Goal: Transaction & Acquisition: Obtain resource

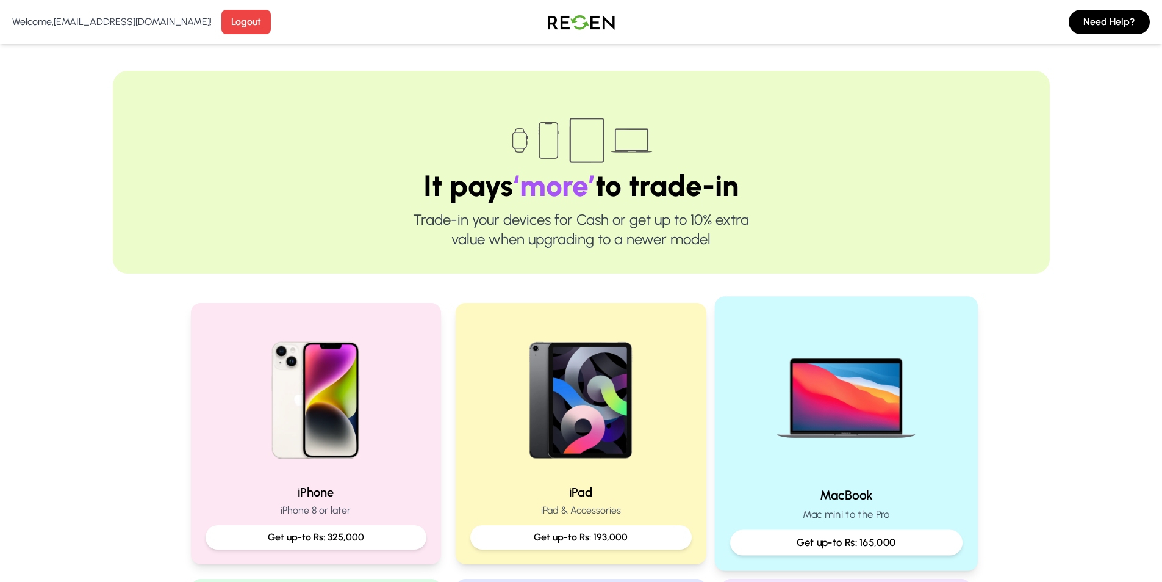
scroll to position [122, 0]
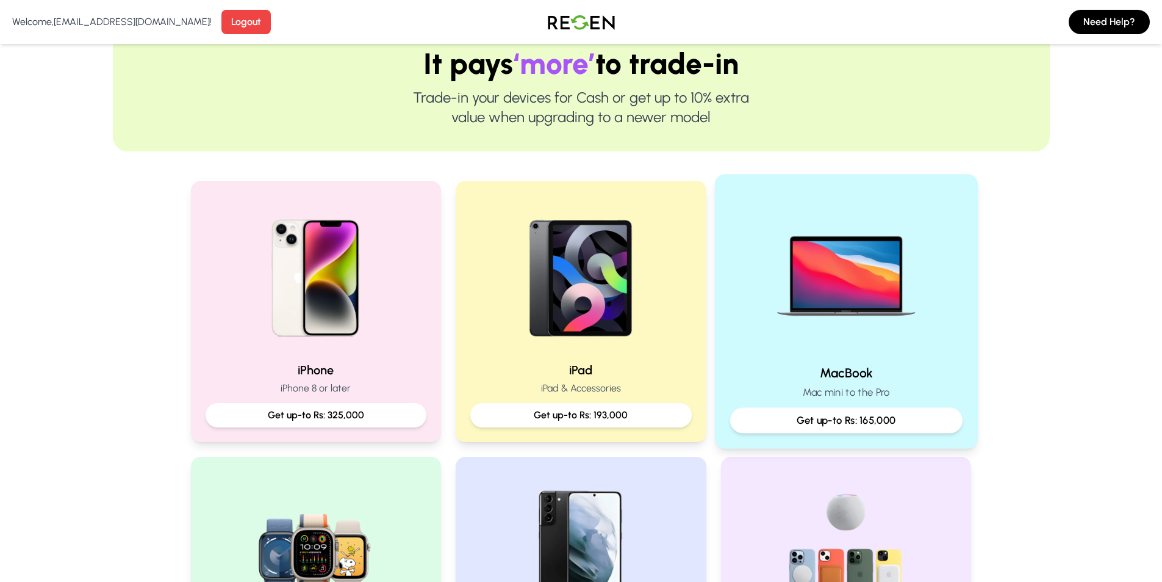
click at [882, 369] on h2 "MacBook" at bounding box center [846, 373] width 232 height 18
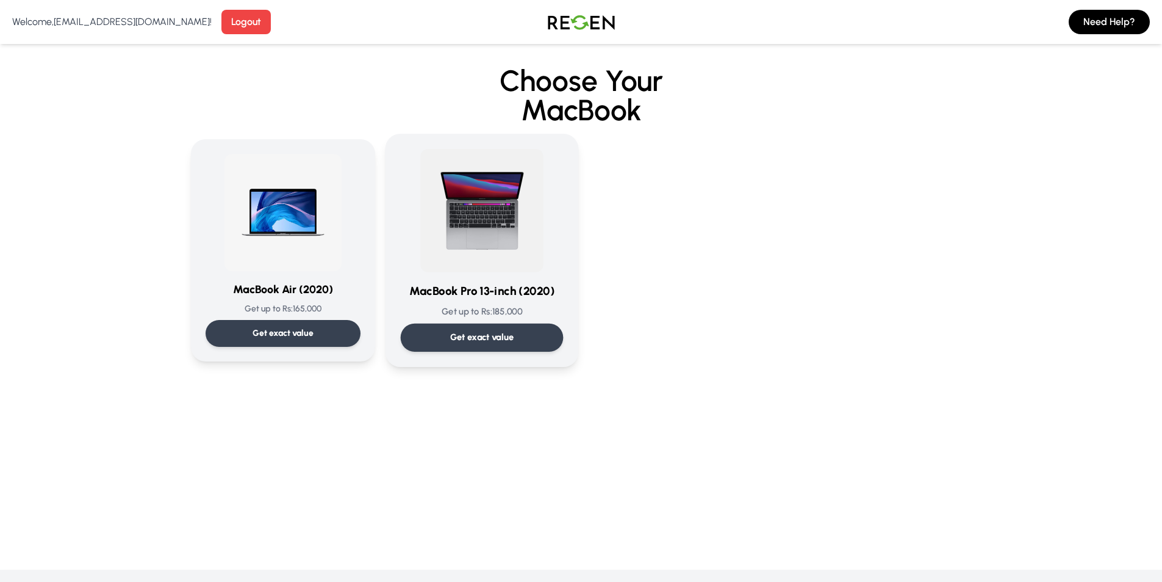
click at [469, 335] on p "Get exact value" at bounding box center [482, 337] width 64 height 13
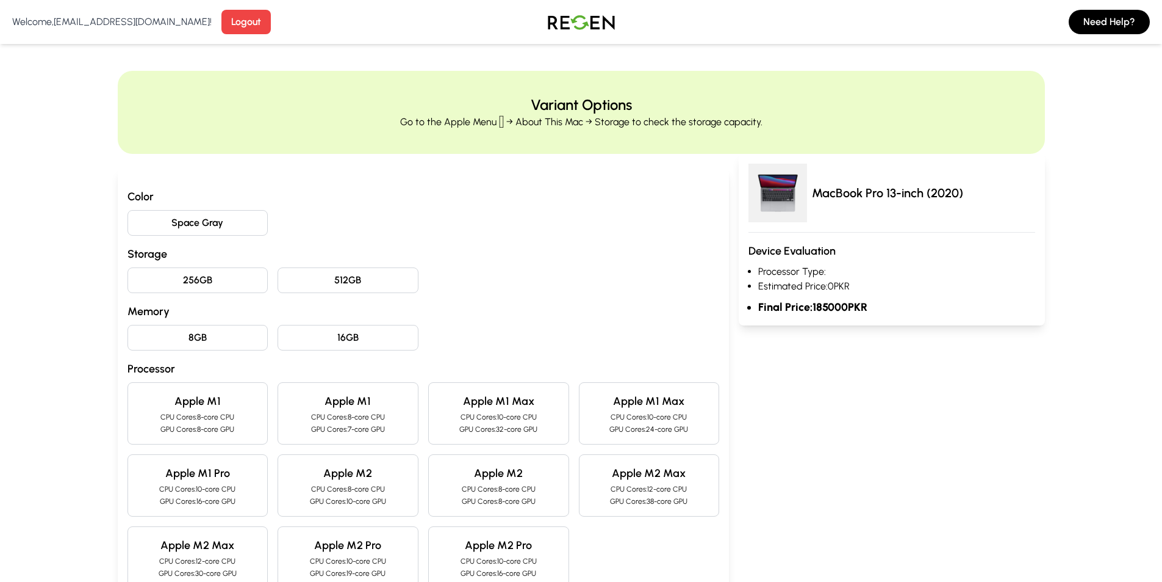
click at [304, 276] on button "512GB" at bounding box center [348, 280] width 141 height 26
click at [225, 279] on button "256GB" at bounding box center [198, 280] width 141 height 26
click at [184, 218] on button "Space Gray" at bounding box center [198, 223] width 141 height 26
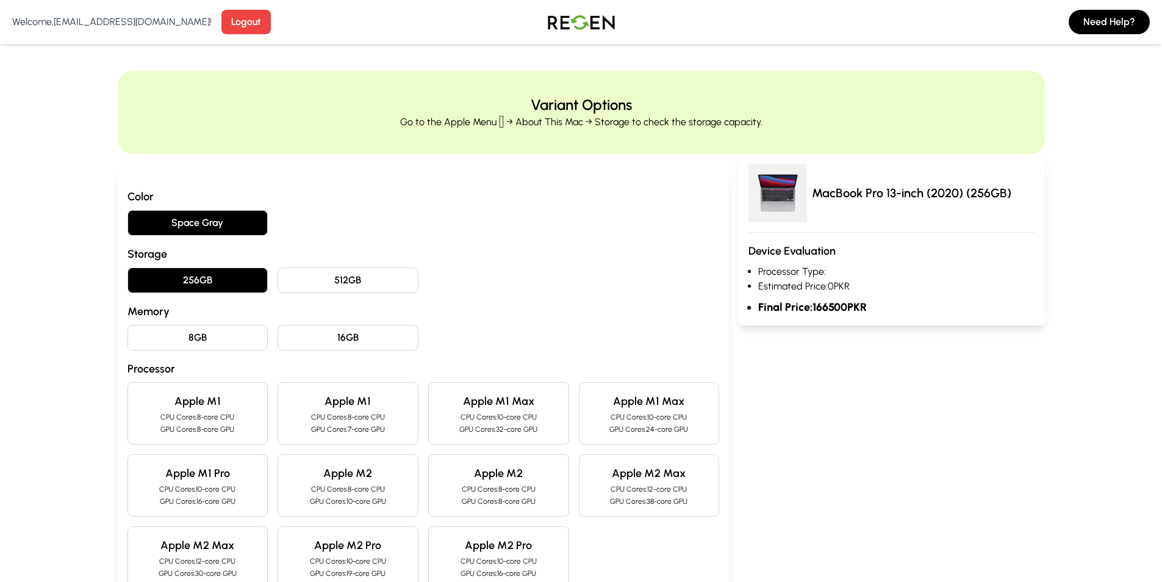
click at [218, 335] on button "8GB" at bounding box center [198, 338] width 141 height 26
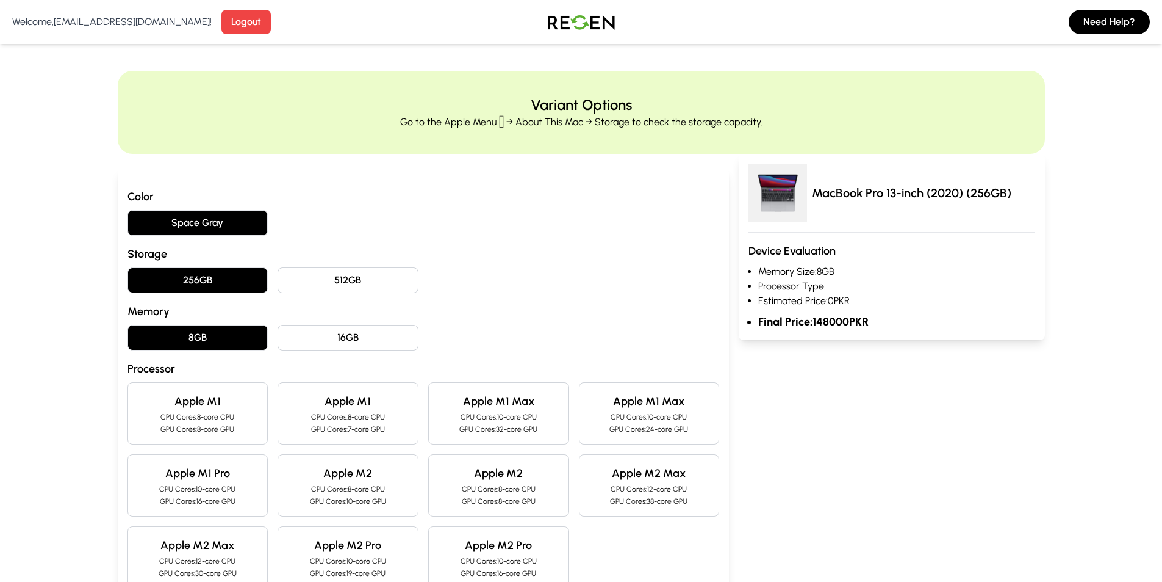
click at [208, 417] on p "CPU Cores: 8-core CPU" at bounding box center [198, 417] width 120 height 10
click at [347, 272] on button "512GB" at bounding box center [348, 280] width 141 height 26
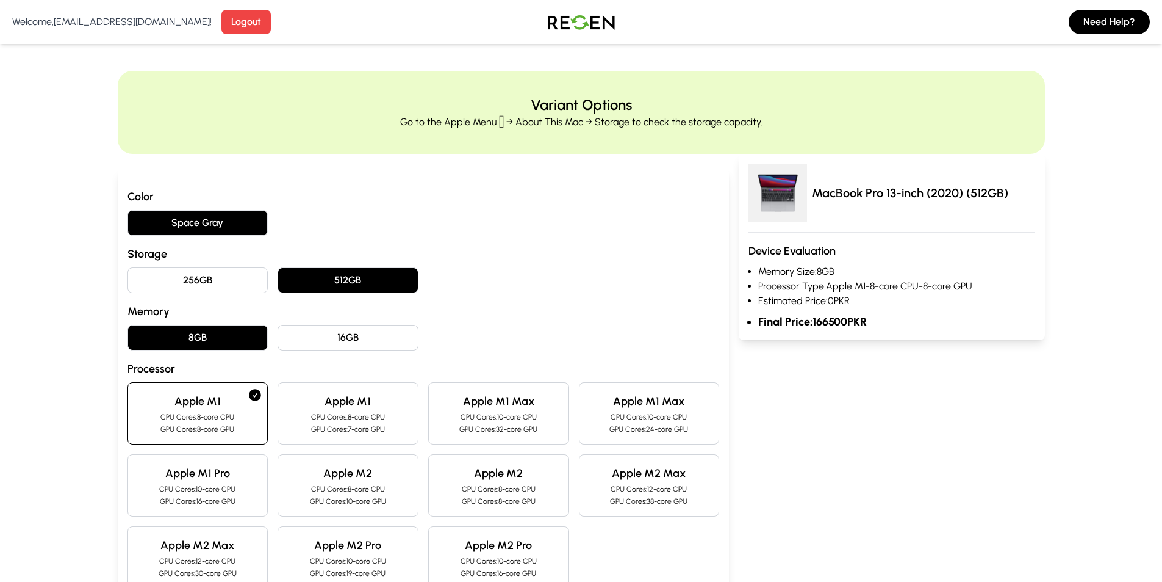
click at [233, 277] on button "256GB" at bounding box center [198, 280] width 141 height 26
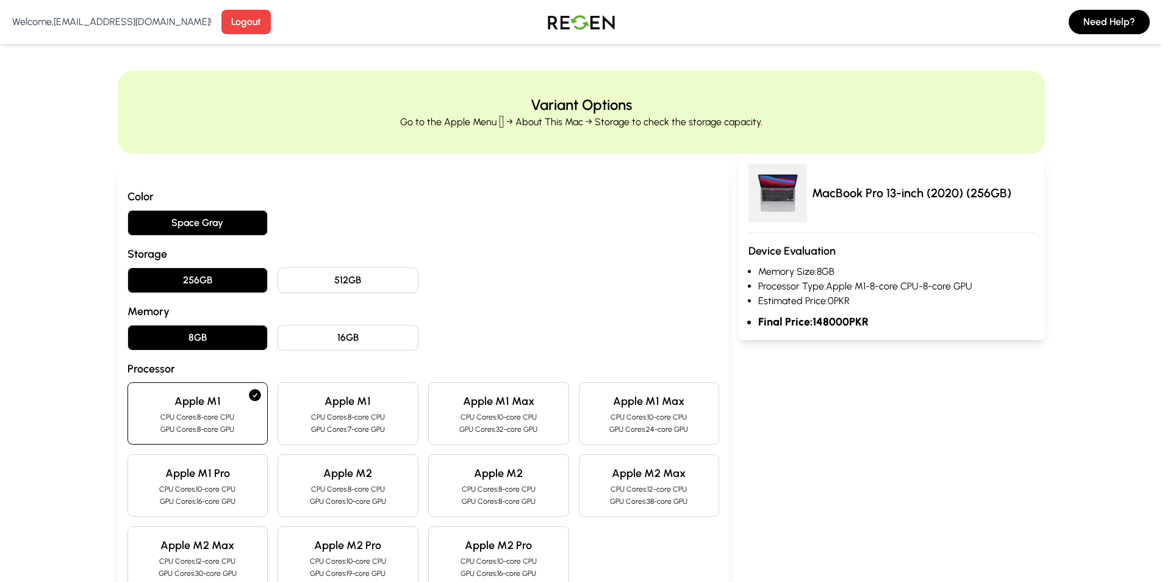
scroll to position [61, 0]
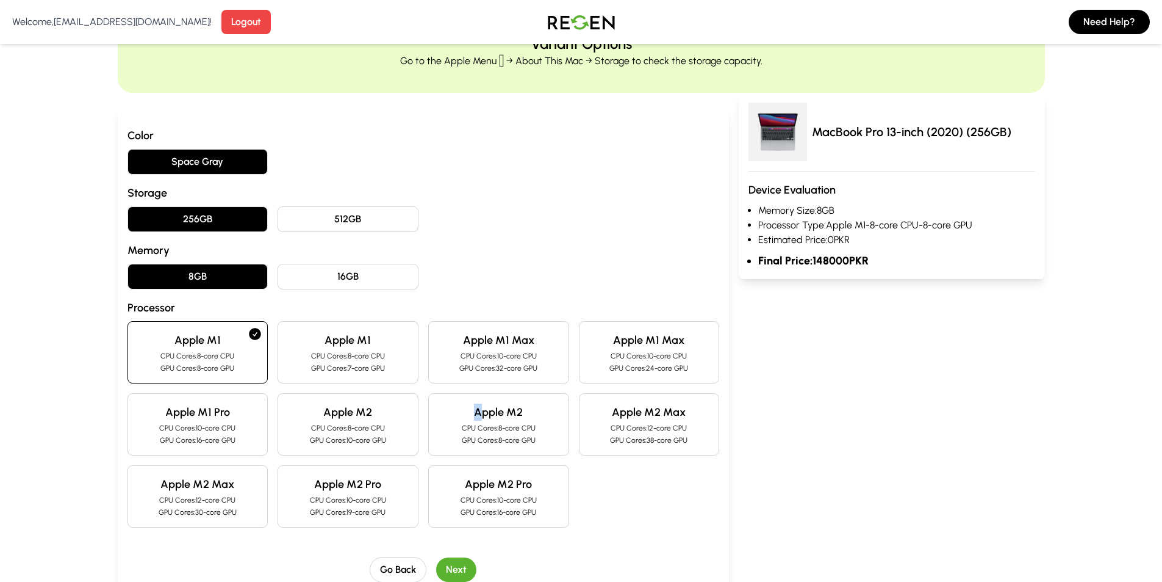
click at [478, 408] on h4 "Apple M2" at bounding box center [499, 411] width 120 height 17
click at [553, 419] on h4 "Apple M2" at bounding box center [499, 411] width 120 height 17
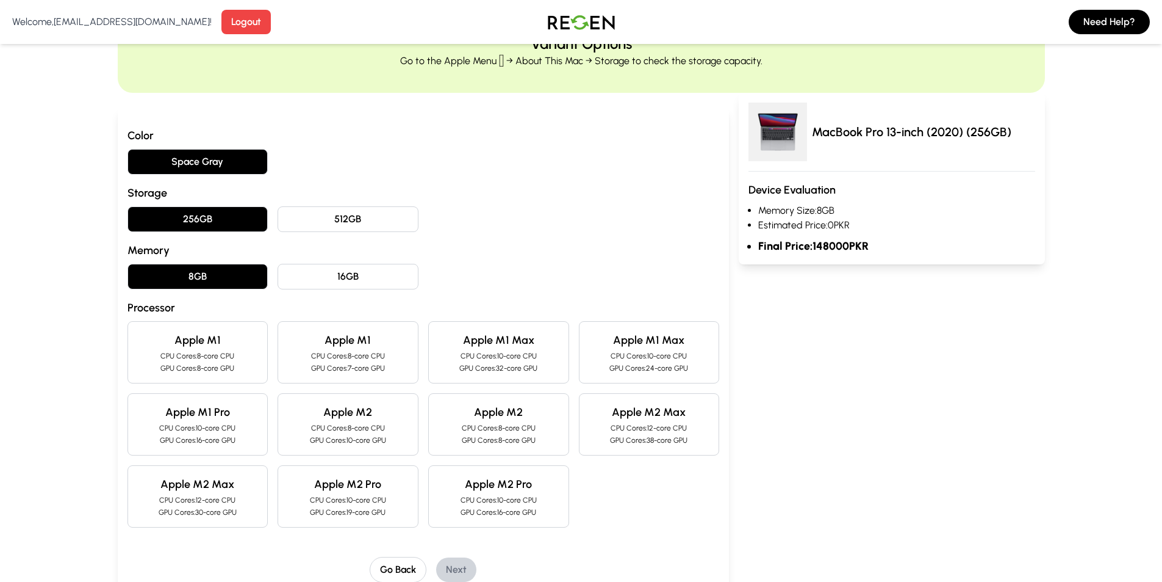
click at [450, 427] on p "CPU Cores: 8-core CPU" at bounding box center [499, 428] width 120 height 10
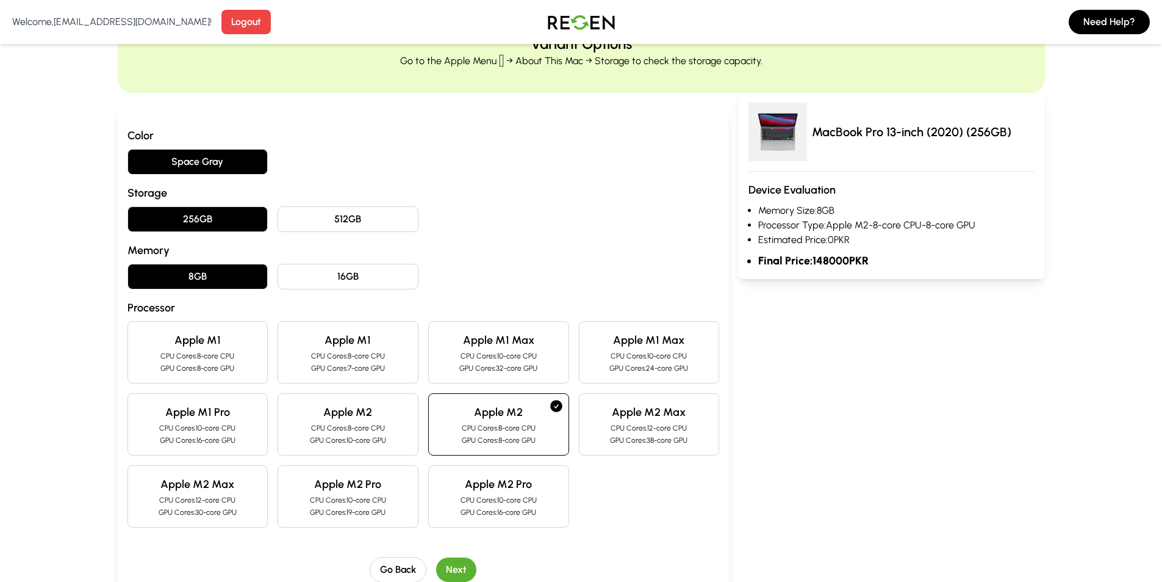
click at [263, 500] on div "Apple M2 Max CPU Cores: 12-core CPU GPU Cores: 30-core GPU" at bounding box center [198, 496] width 141 height 62
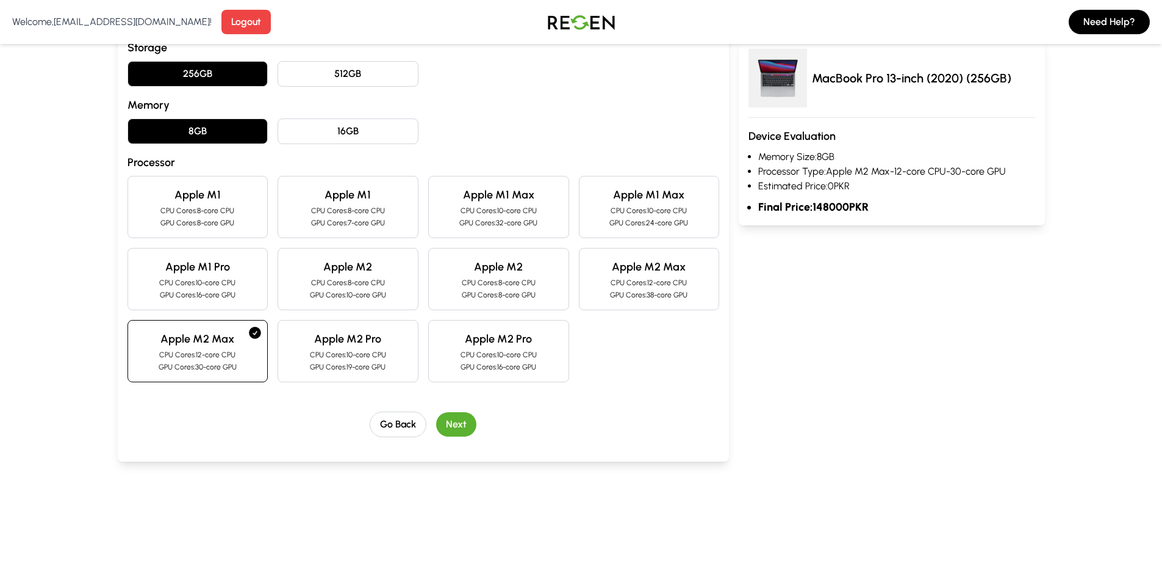
scroll to position [244, 0]
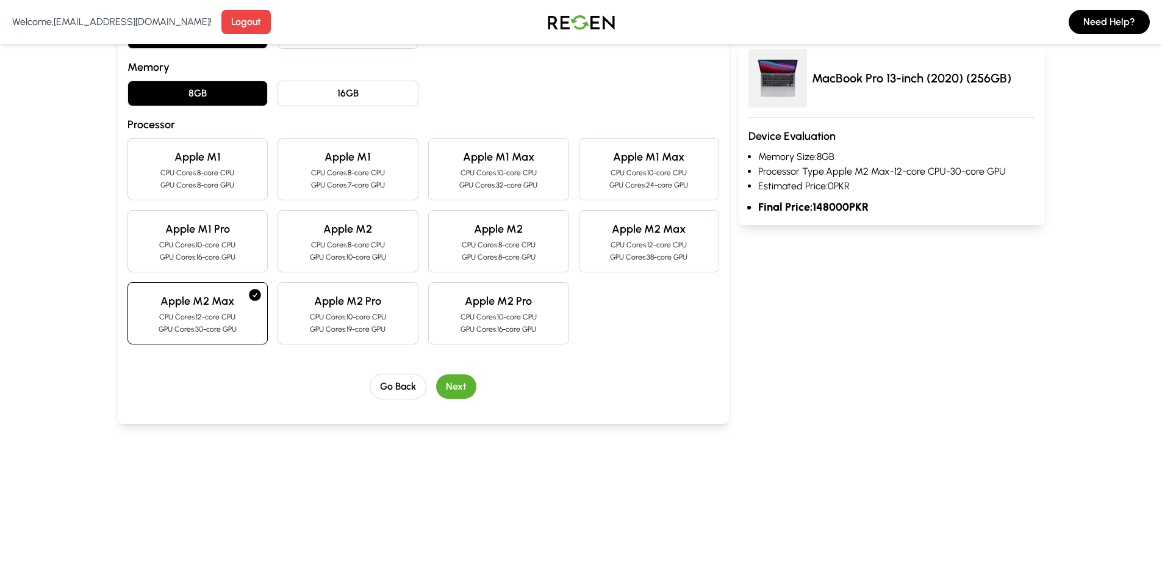
click at [370, 254] on p "GPU Cores: 10-core GPU" at bounding box center [348, 257] width 120 height 10
drag, startPoint x: 195, startPoint y: 291, endPoint x: 249, endPoint y: 345, distance: 76.4
click at [195, 292] on div "Apple M2 Max CPU Cores: 12-core CPU GPU Cores: 30-core GPU" at bounding box center [198, 313] width 141 height 62
click at [312, 239] on div "Apple M2 CPU Cores: 8-core CPU GPU Cores: 10-core GPU" at bounding box center [348, 241] width 141 height 62
click at [454, 384] on button "Next" at bounding box center [456, 386] width 40 height 24
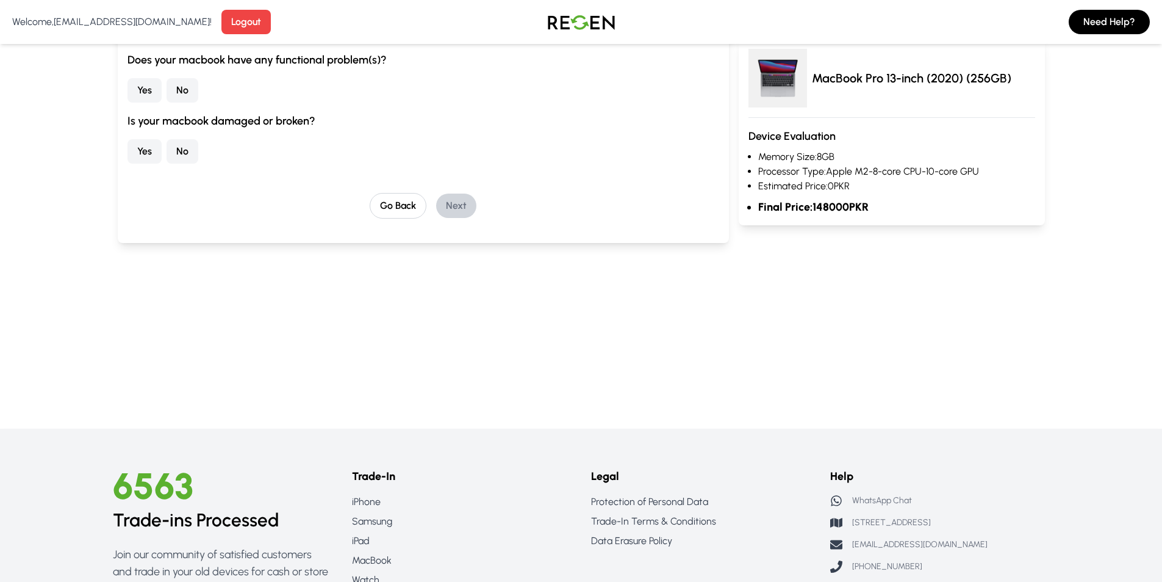
scroll to position [63, 0]
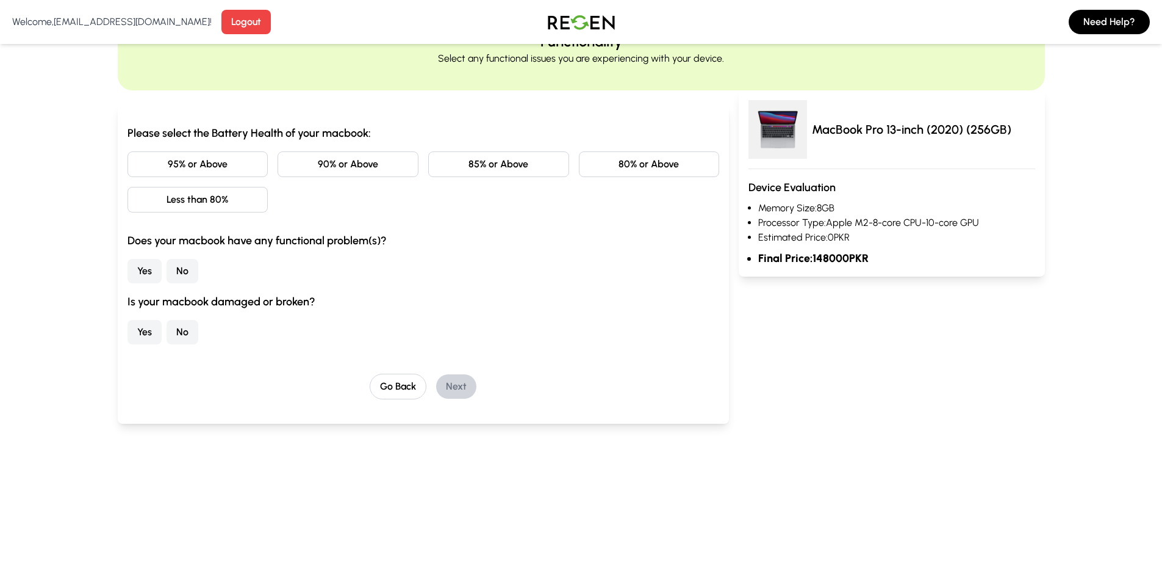
click at [631, 153] on button "80% or Above" at bounding box center [649, 164] width 141 height 26
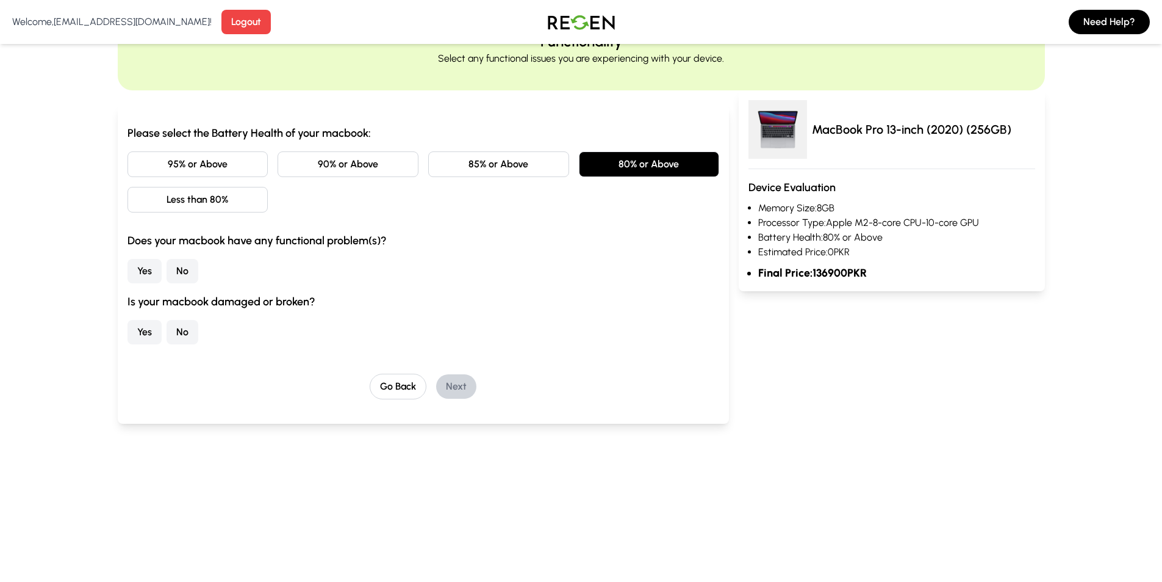
click at [524, 167] on button "85% or Above" at bounding box center [498, 164] width 141 height 26
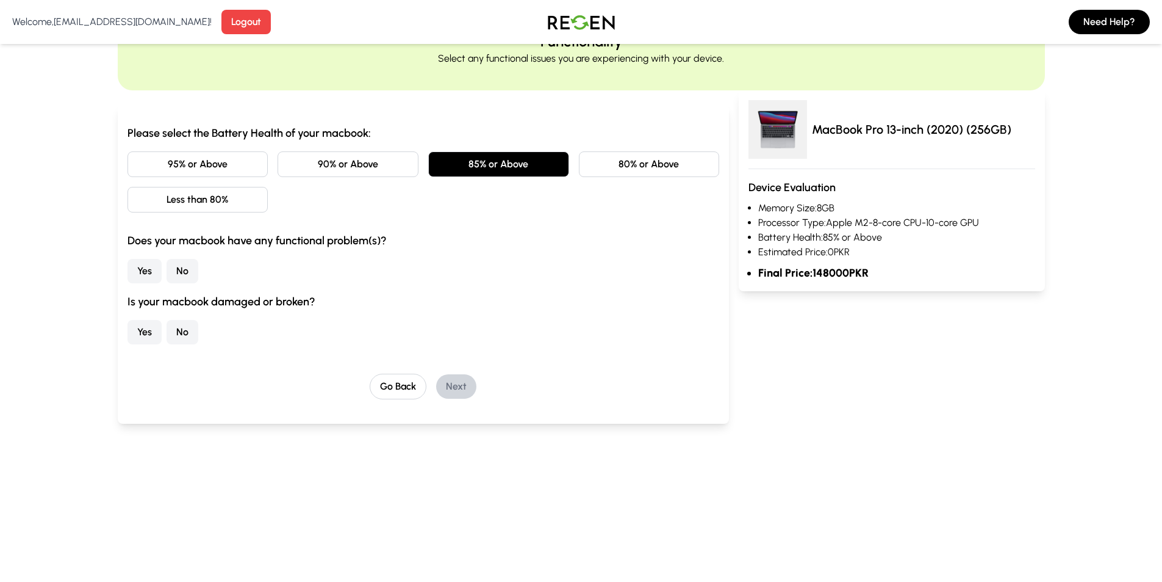
click at [395, 164] on button "90% or Above" at bounding box center [348, 164] width 141 height 26
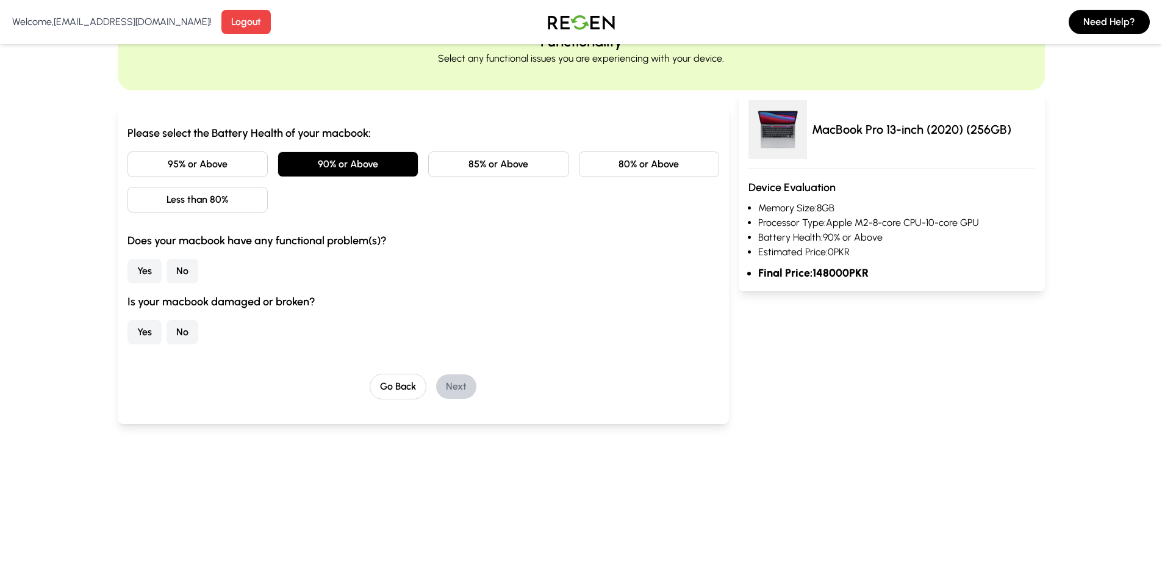
click at [206, 170] on button "95% or Above" at bounding box center [198, 164] width 141 height 26
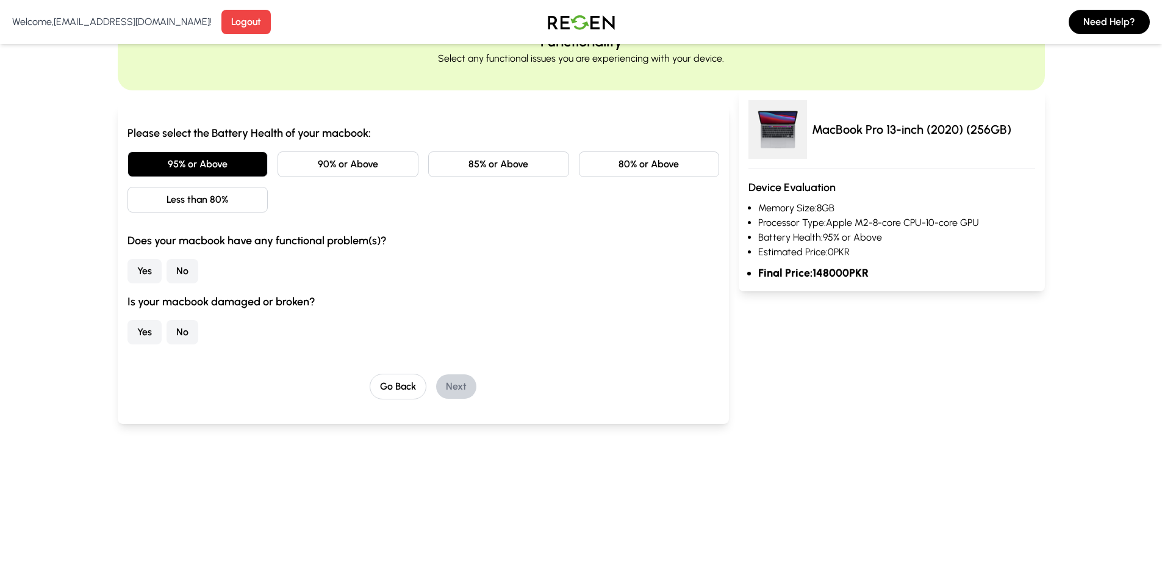
click at [220, 202] on button "Less than 80%" at bounding box center [198, 200] width 141 height 26
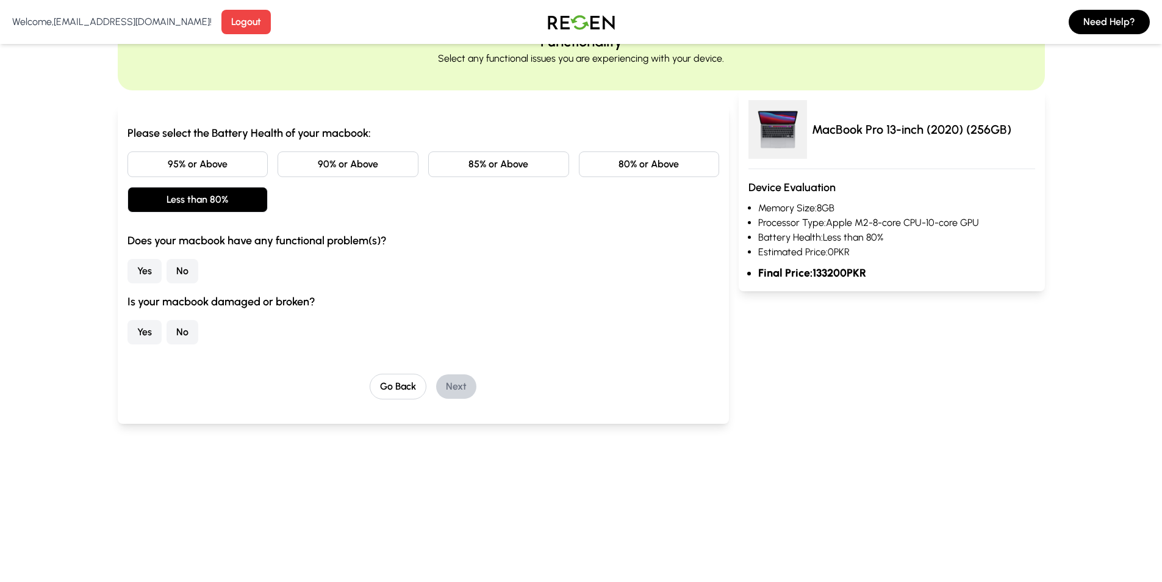
click at [392, 162] on button "90% or Above" at bounding box center [348, 164] width 141 height 26
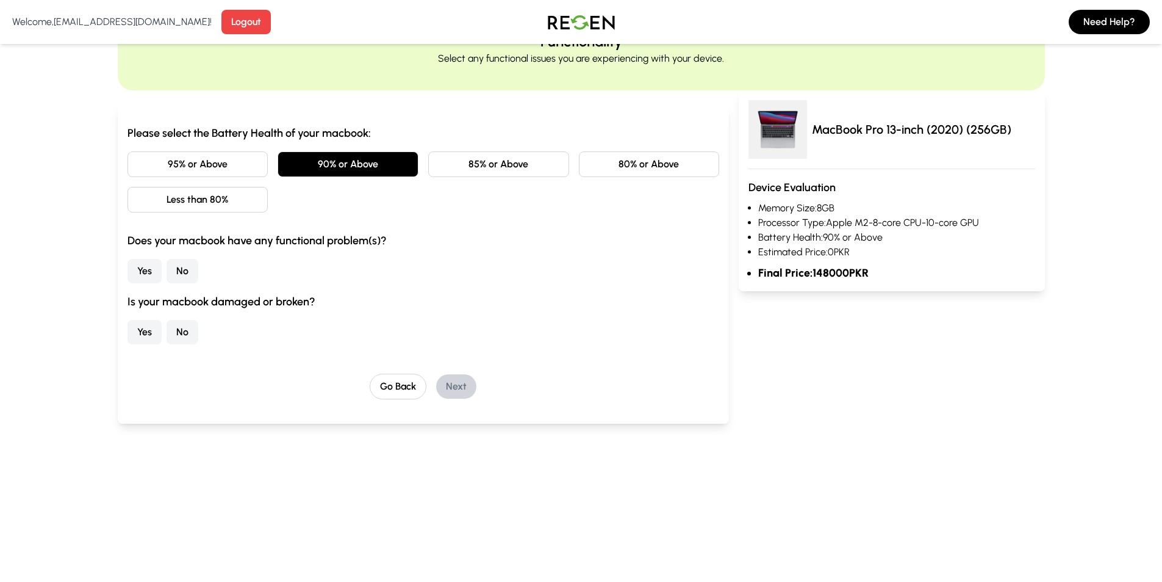
drag, startPoint x: 462, startPoint y: 162, endPoint x: 474, endPoint y: 162, distance: 12.2
click at [467, 162] on button "85% or Above" at bounding box center [498, 164] width 141 height 26
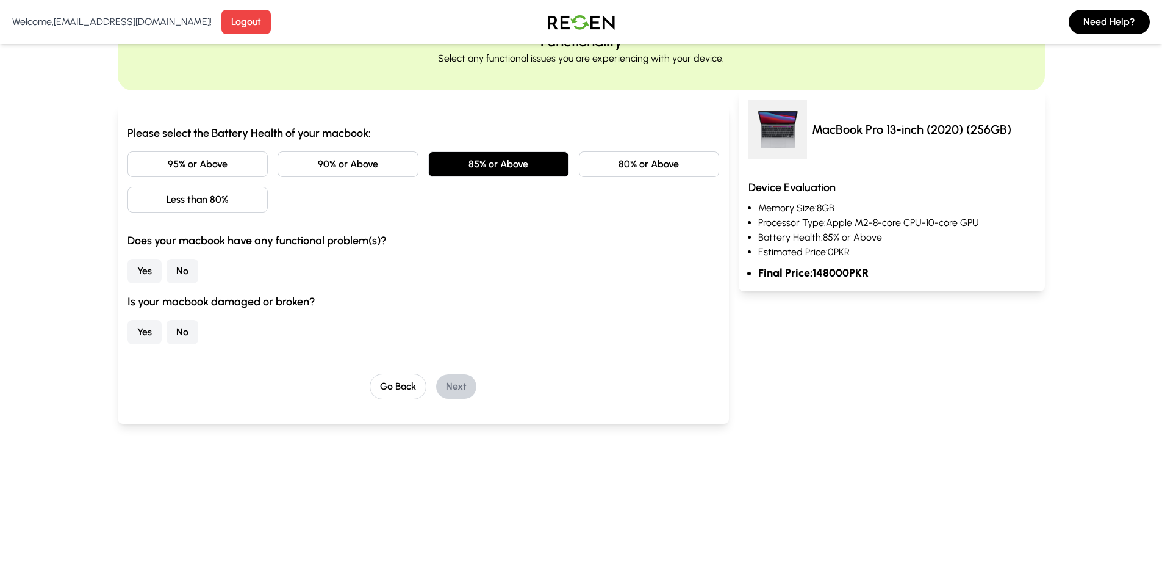
click at [578, 161] on div "95% or Above 90% or Above 85% or Above 80% or Above Less than 80%" at bounding box center [424, 181] width 592 height 61
click at [187, 272] on button "No" at bounding box center [183, 271] width 32 height 24
click at [186, 342] on button "No" at bounding box center [183, 332] width 32 height 24
click at [466, 395] on button "Next" at bounding box center [456, 386] width 40 height 24
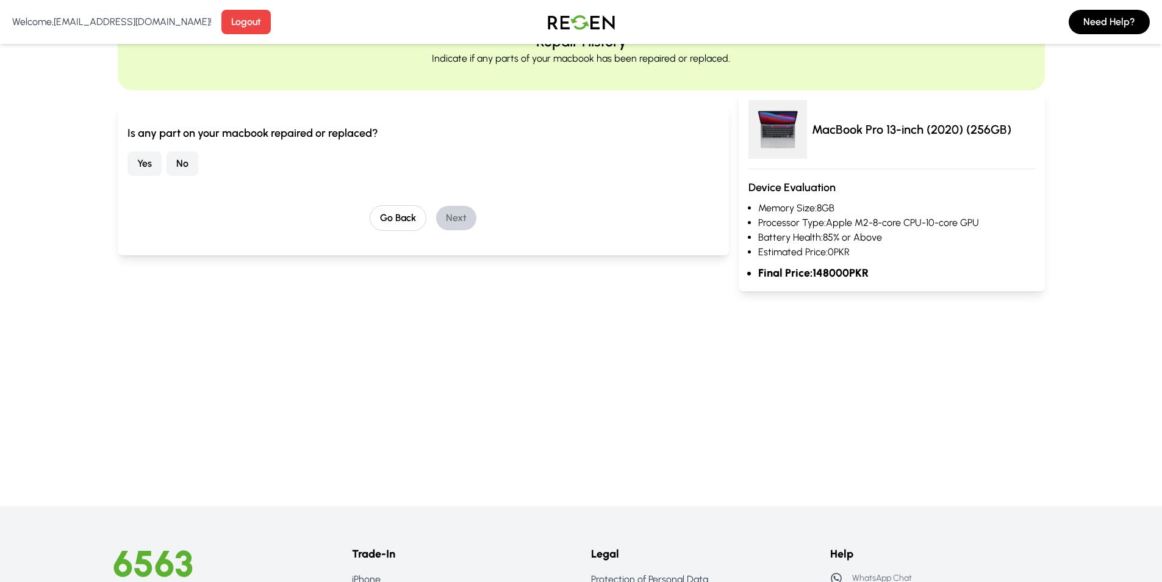
click at [176, 166] on button "No" at bounding box center [183, 163] width 32 height 24
click at [472, 214] on button "Next" at bounding box center [456, 218] width 40 height 24
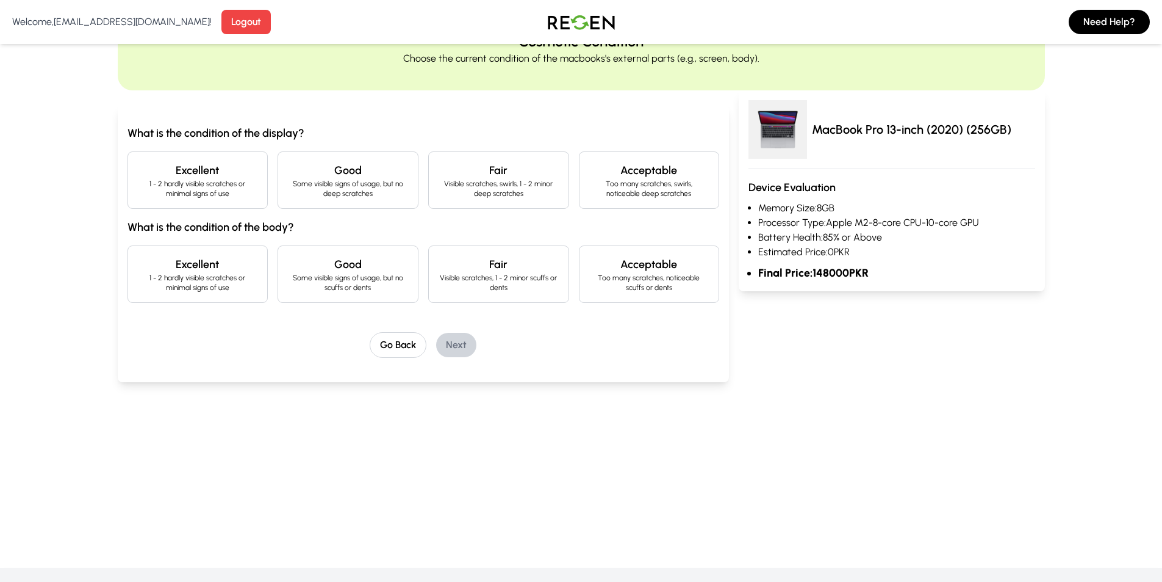
click at [231, 201] on div "Excellent 1 - 2 hardly visible scratches or minimal signs of use" at bounding box center [198, 179] width 141 height 57
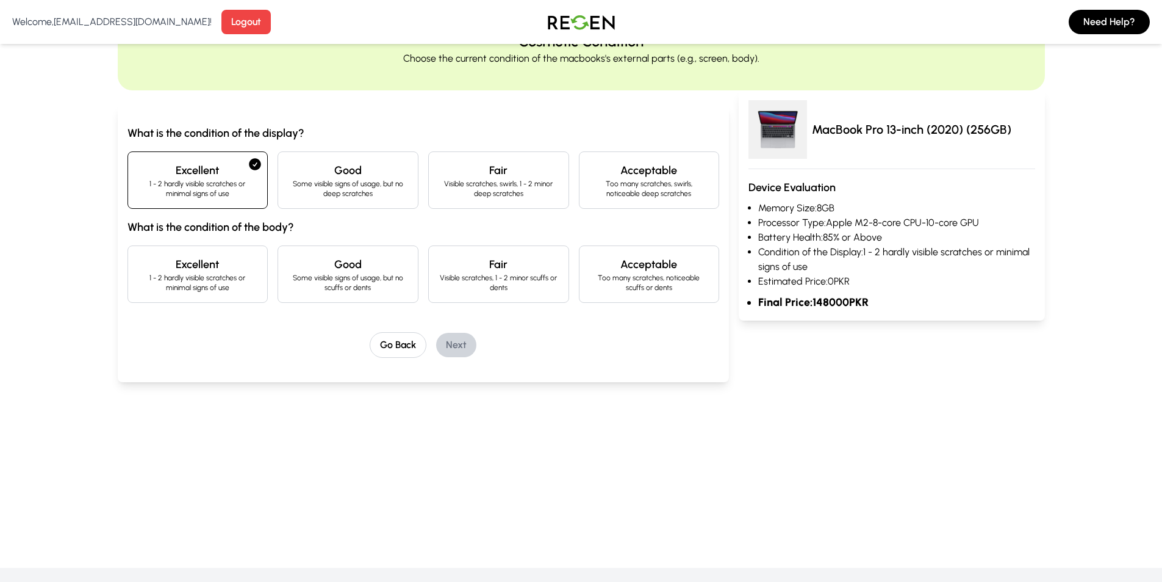
click at [374, 286] on p "Some visible signs of usage, but no scuffs or dents" at bounding box center [348, 283] width 120 height 20
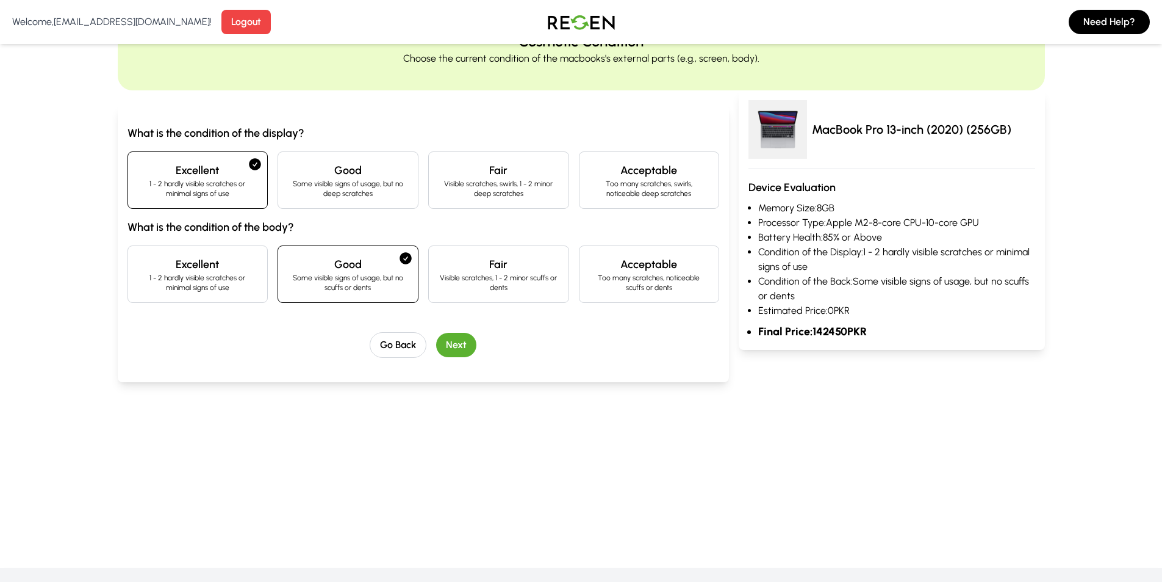
click at [193, 252] on div "Excellent 1 - 2 hardly visible scratches or minimal signs of use" at bounding box center [198, 273] width 141 height 57
click at [448, 341] on button "Next" at bounding box center [456, 345] width 40 height 24
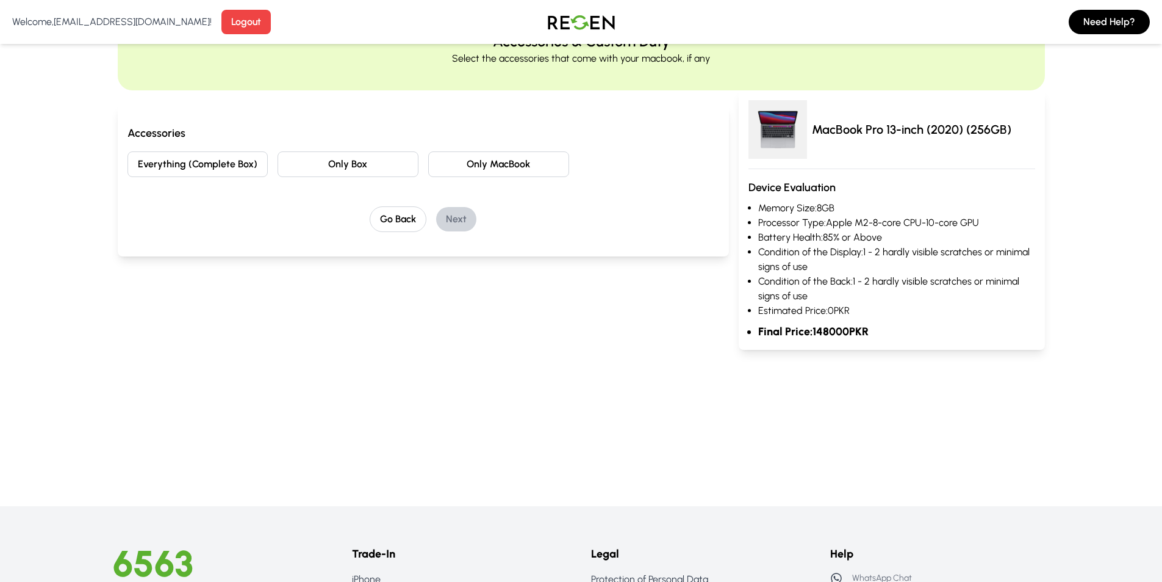
click at [205, 168] on button "Everything (Complete Box)" at bounding box center [198, 164] width 141 height 26
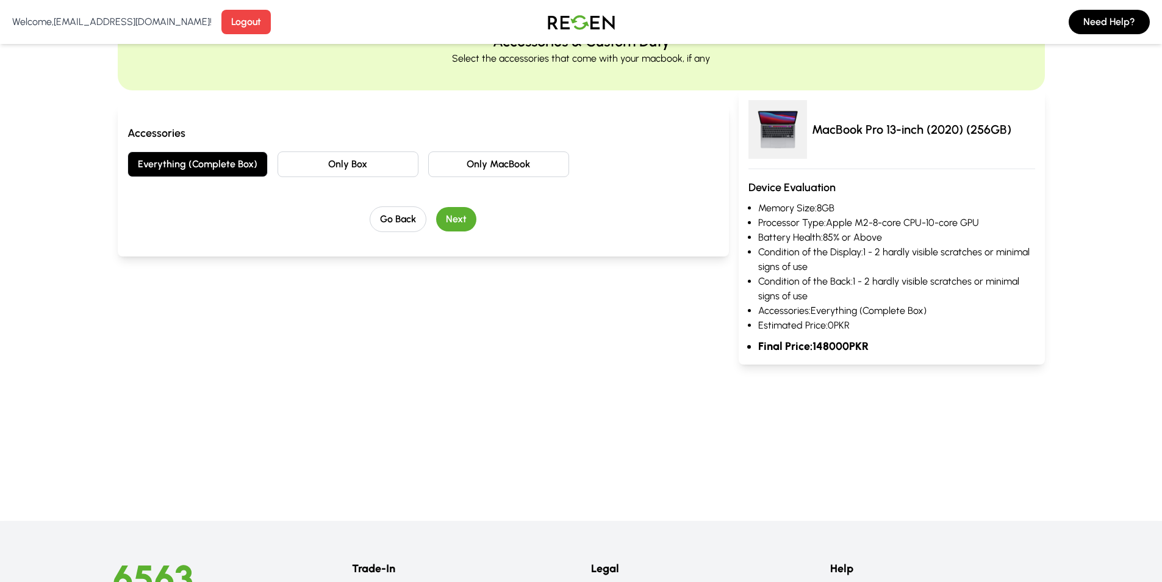
click at [463, 217] on button "Next" at bounding box center [456, 219] width 40 height 24
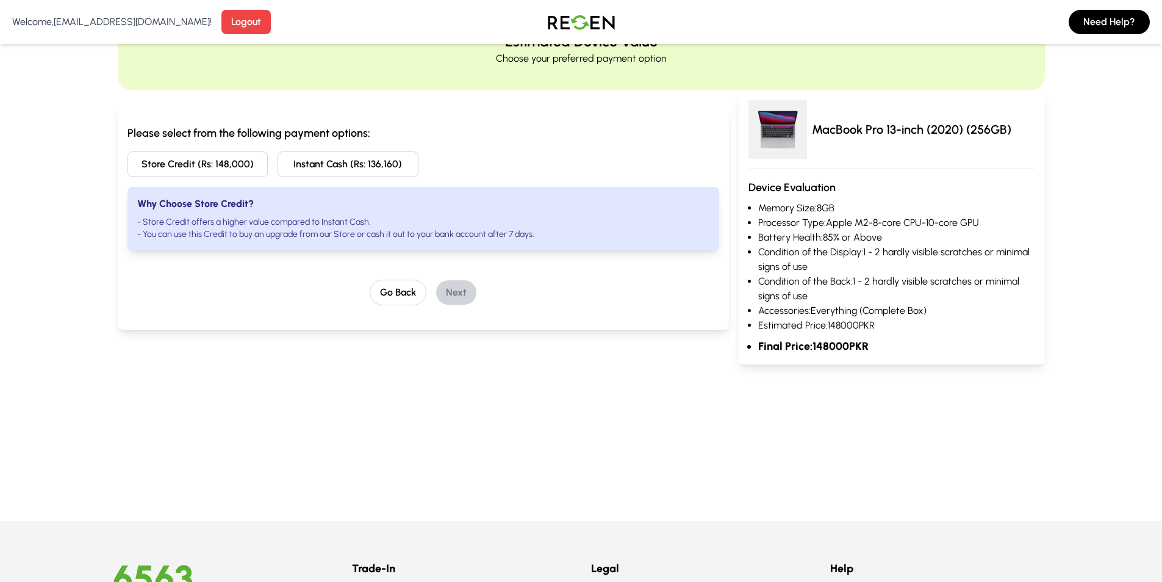
drag, startPoint x: 369, startPoint y: 168, endPoint x: 394, endPoint y: 165, distance: 25.2
click at [394, 165] on button "Instant Cash (Rs: 136,160)" at bounding box center [348, 164] width 141 height 26
click at [405, 292] on button "Go Back" at bounding box center [398, 292] width 57 height 26
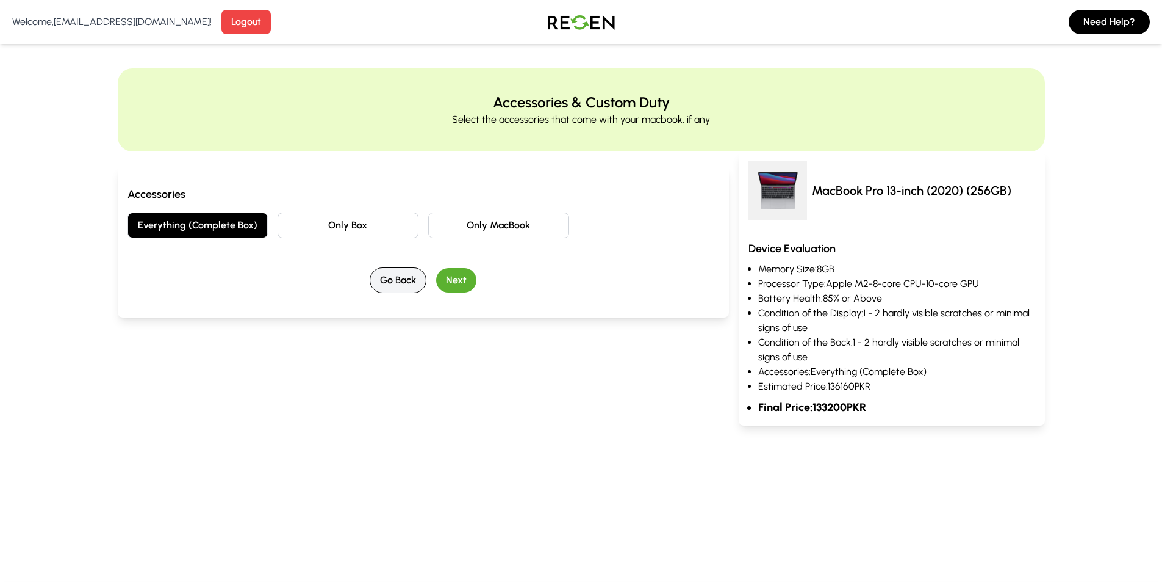
scroll to position [0, 0]
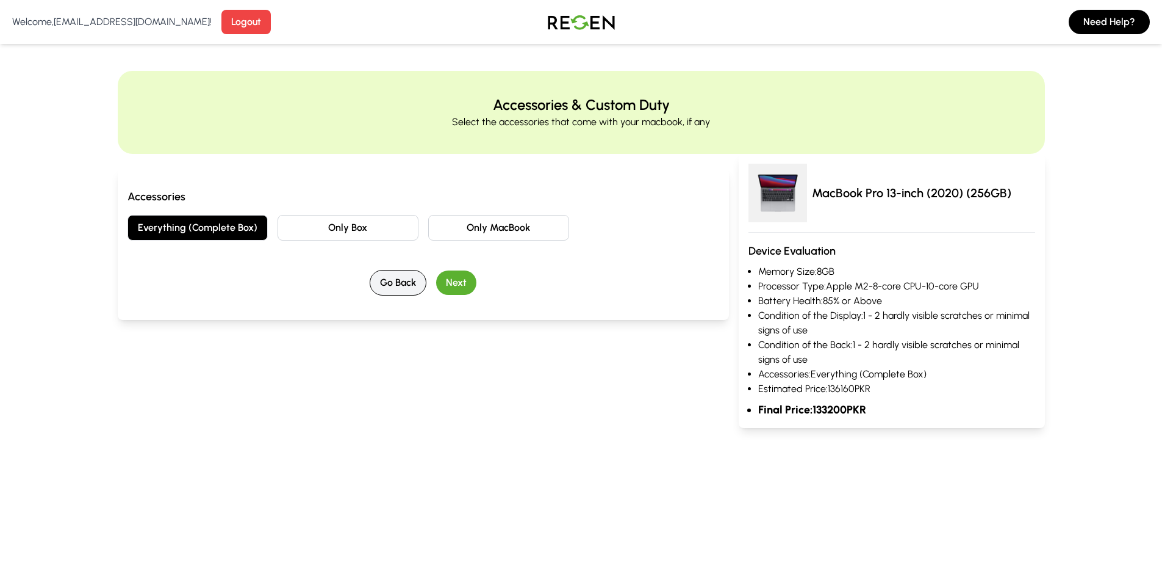
click at [405, 292] on button "Go Back" at bounding box center [398, 283] width 57 height 26
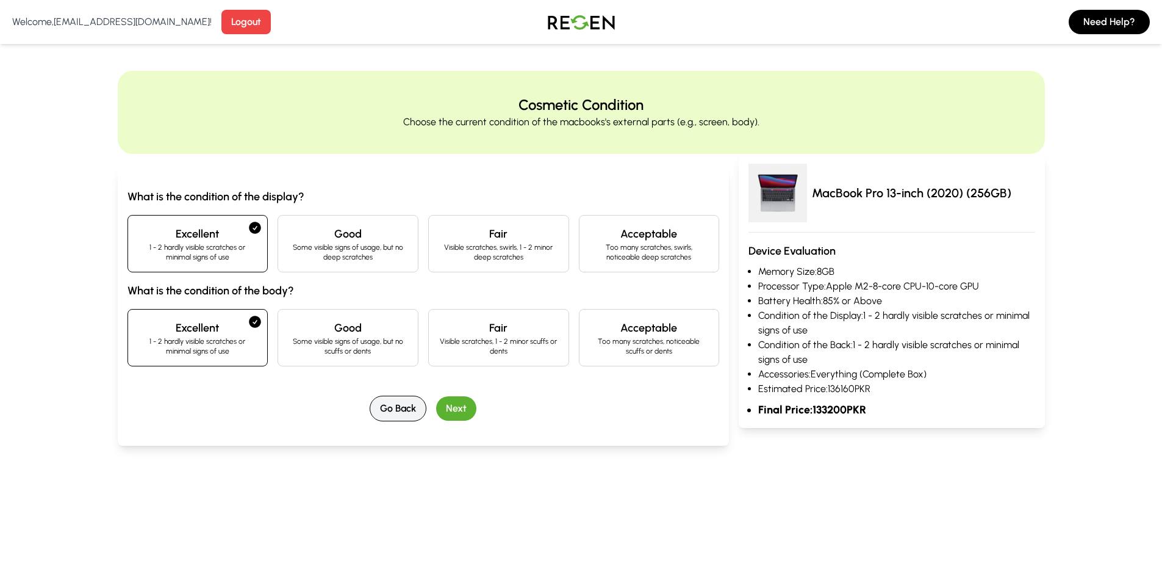
click at [398, 397] on button "Go Back" at bounding box center [398, 408] width 57 height 26
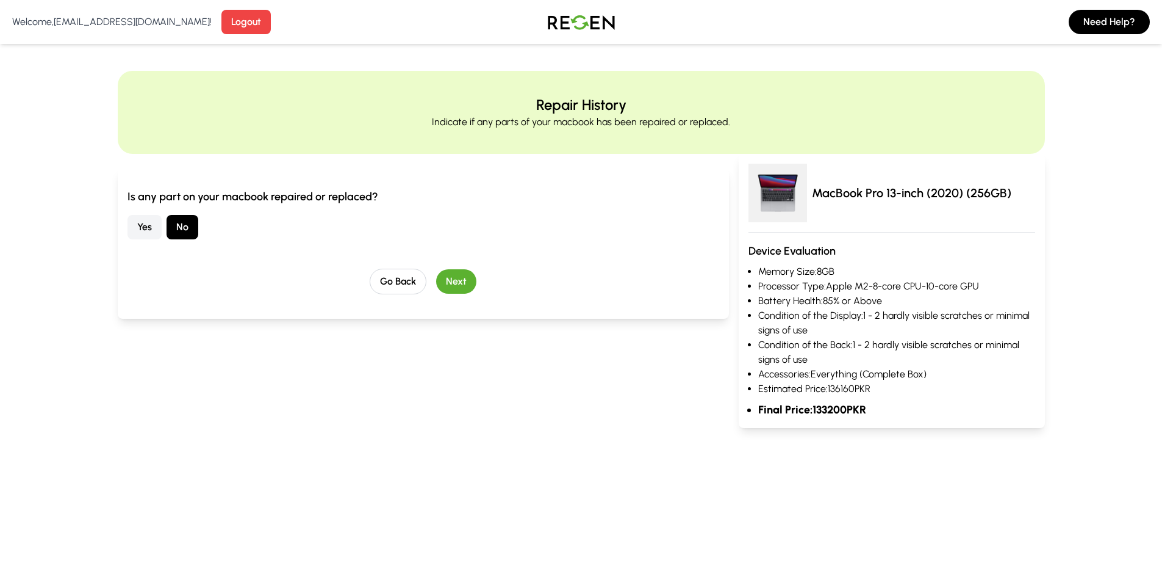
click at [394, 300] on div "Is any part on your macbook repaired or replaced? Yes No Go Back Next" at bounding box center [424, 243] width 612 height 150
click at [394, 297] on div "Is any part on your macbook repaired or replaced? Yes No Go Back Next" at bounding box center [424, 243] width 612 height 150
click at [397, 284] on button "Go Back" at bounding box center [398, 281] width 57 height 26
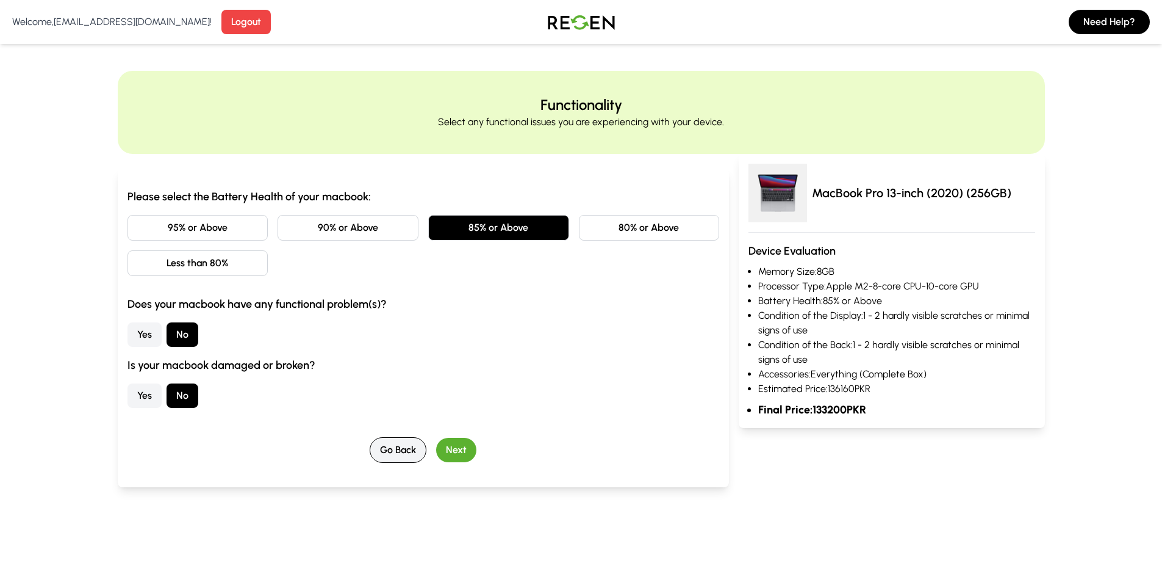
click at [404, 450] on button "Go Back" at bounding box center [398, 450] width 57 height 26
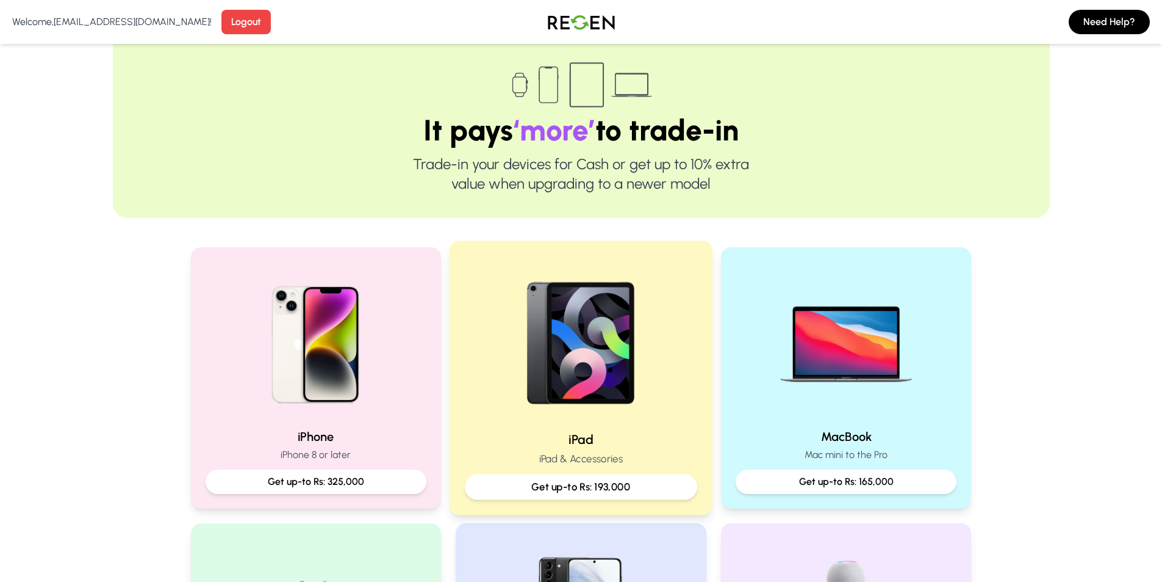
scroll to position [122, 0]
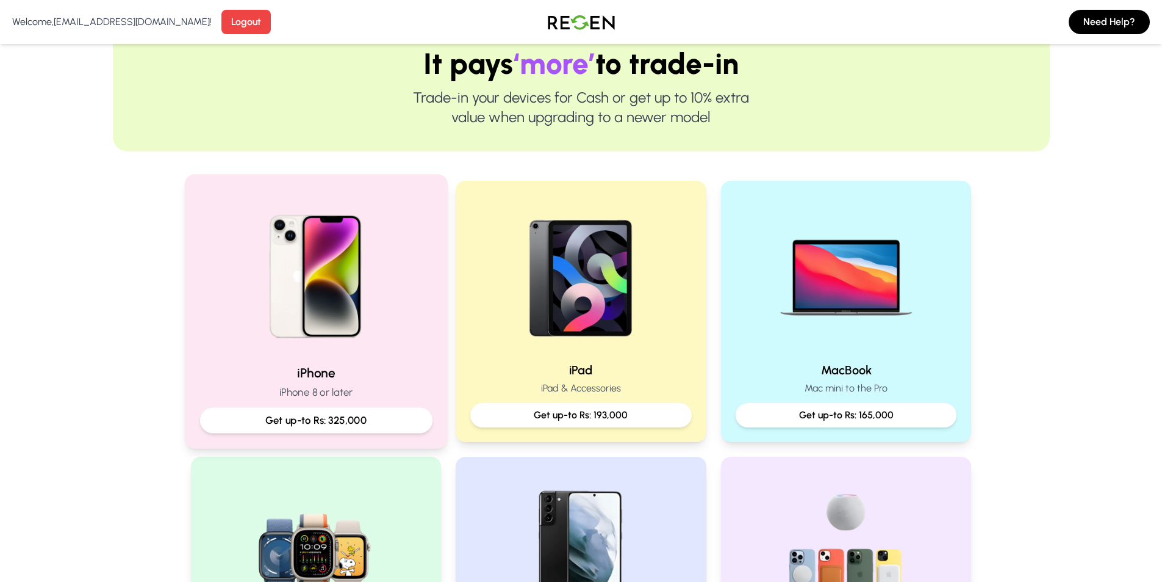
click at [378, 323] on img at bounding box center [316, 272] width 164 height 164
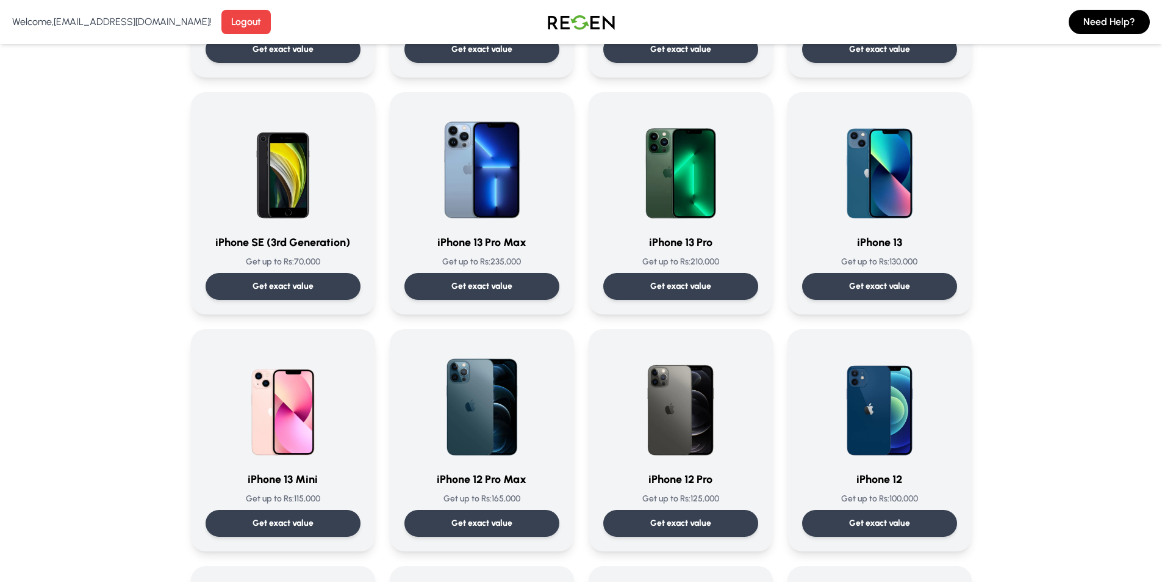
scroll to position [854, 0]
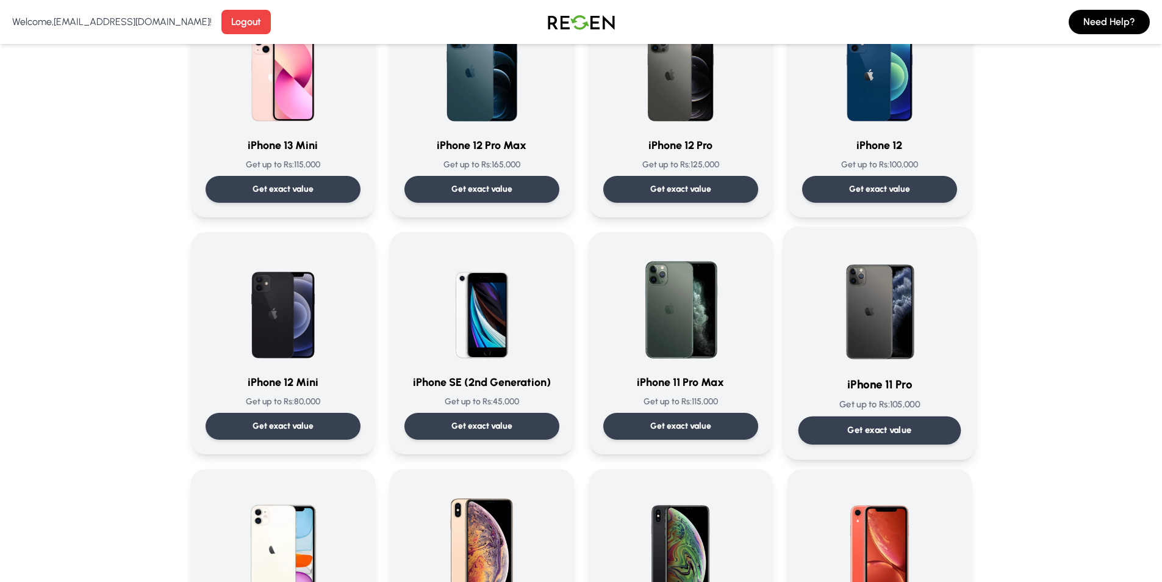
click at [876, 346] on img at bounding box center [879, 303] width 123 height 123
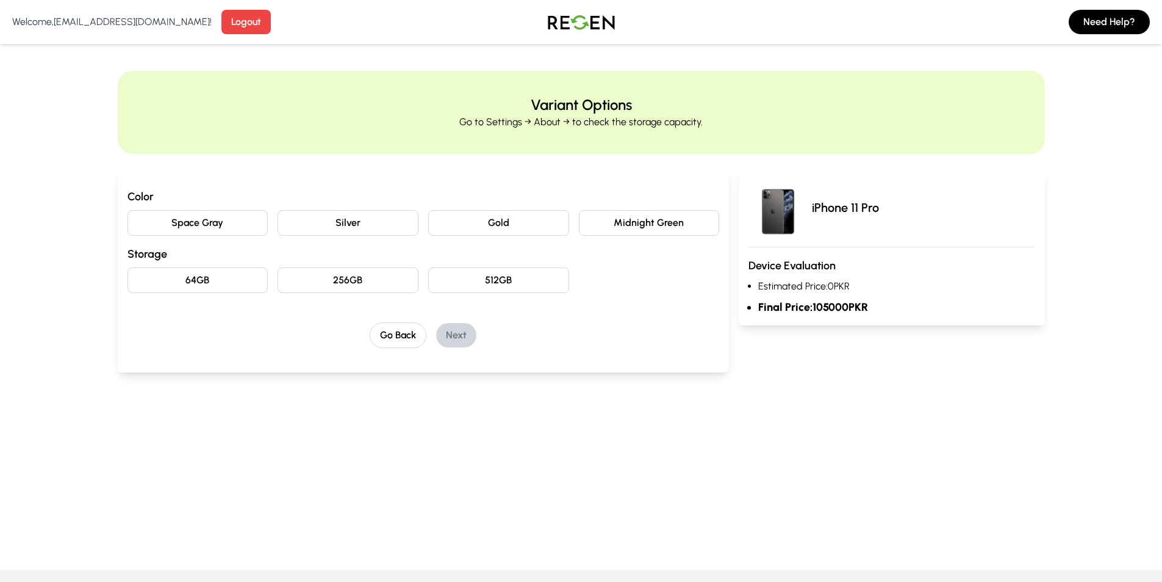
click at [369, 228] on button "Silver" at bounding box center [348, 223] width 141 height 26
click at [204, 226] on button "Space Gray" at bounding box center [198, 223] width 141 height 26
click at [567, 212] on button "Gold" at bounding box center [498, 223] width 141 height 26
click at [628, 212] on button "Midnight Green" at bounding box center [649, 223] width 141 height 26
click at [364, 225] on button "Silver" at bounding box center [348, 223] width 141 height 26
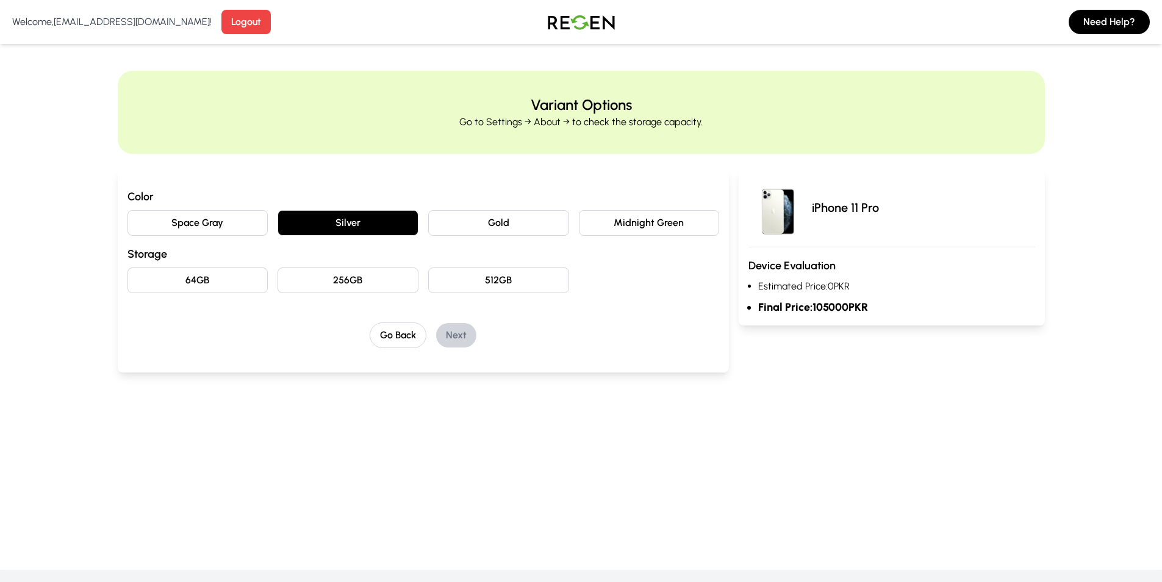
click at [211, 220] on button "Space Gray" at bounding box center [198, 223] width 141 height 26
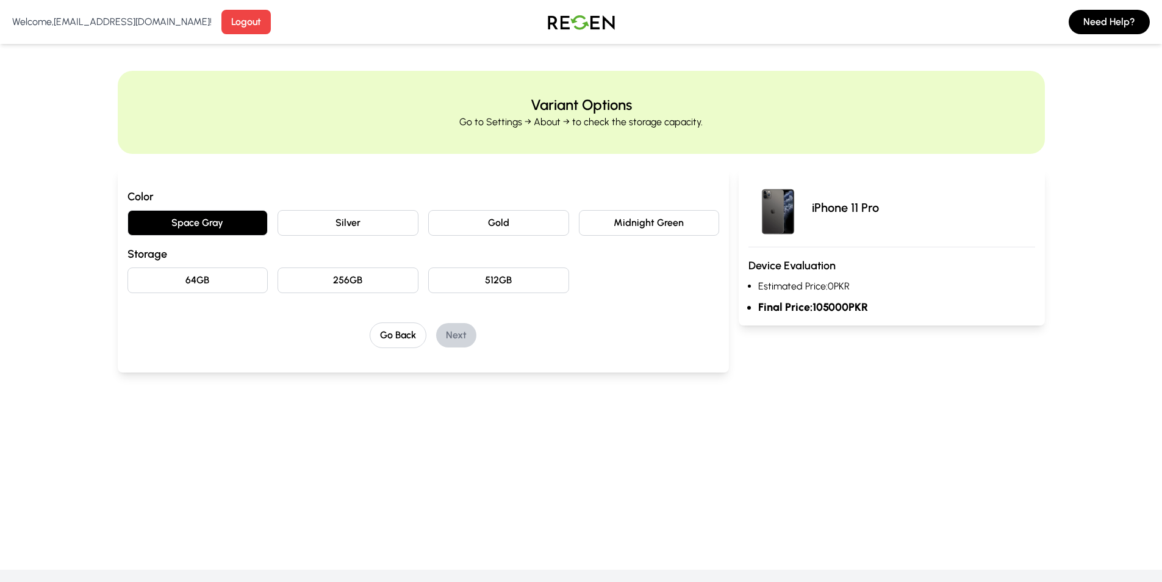
click at [381, 220] on button "Silver" at bounding box center [348, 223] width 141 height 26
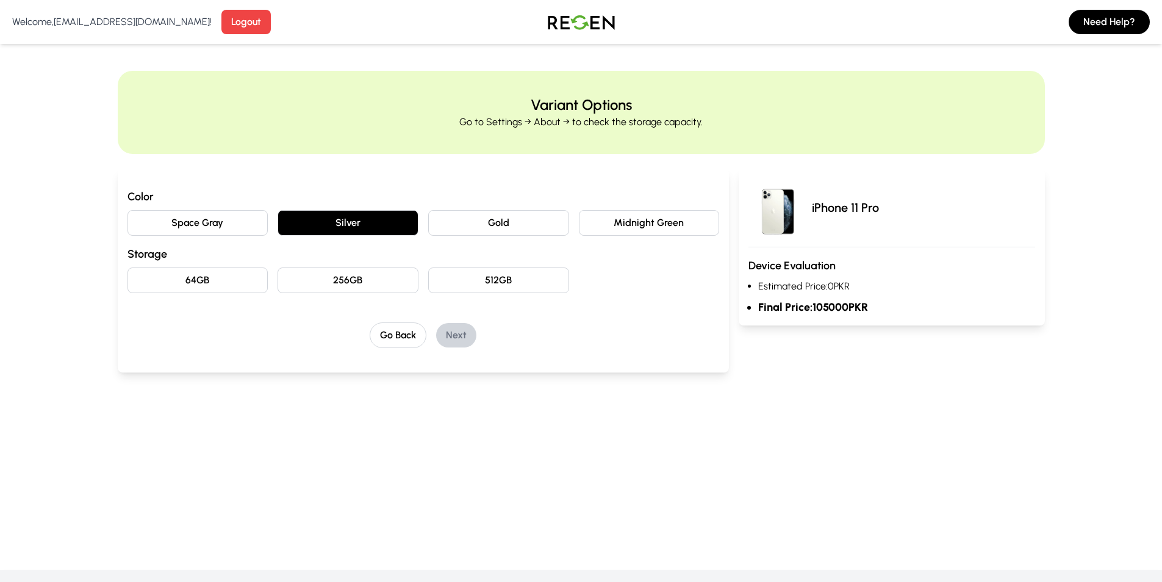
click at [439, 275] on button "512GB" at bounding box center [498, 280] width 141 height 26
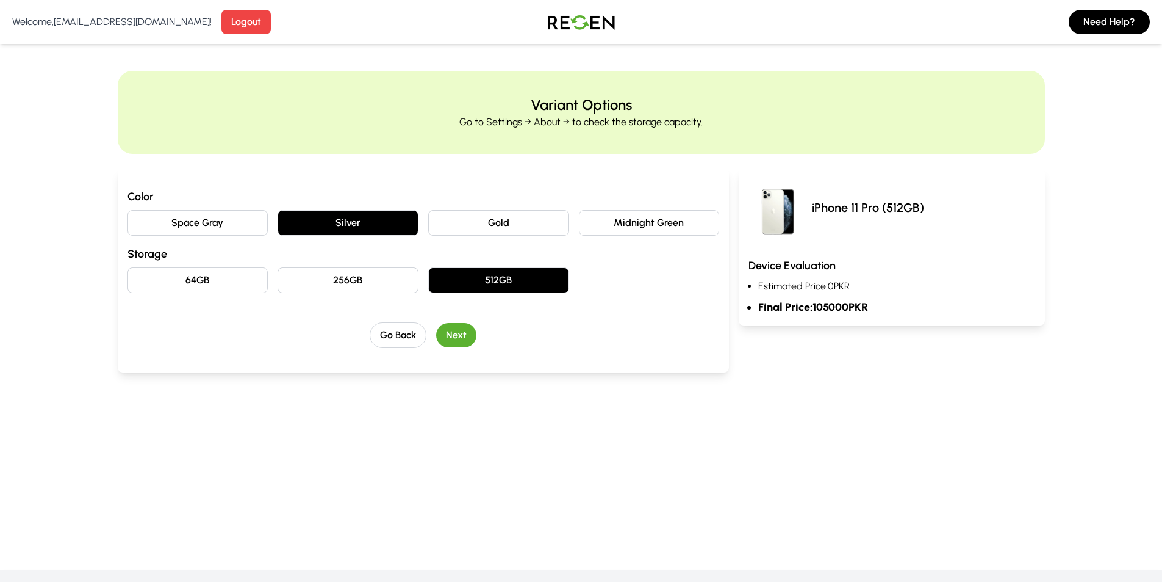
drag, startPoint x: 446, startPoint y: 337, endPoint x: 581, endPoint y: 331, distance: 135.0
click at [581, 331] on div "Go Back Next" at bounding box center [424, 335] width 592 height 26
drag, startPoint x: 365, startPoint y: 277, endPoint x: 384, endPoint y: 272, distance: 20.1
click at [364, 277] on button "256GB" at bounding box center [348, 280] width 141 height 26
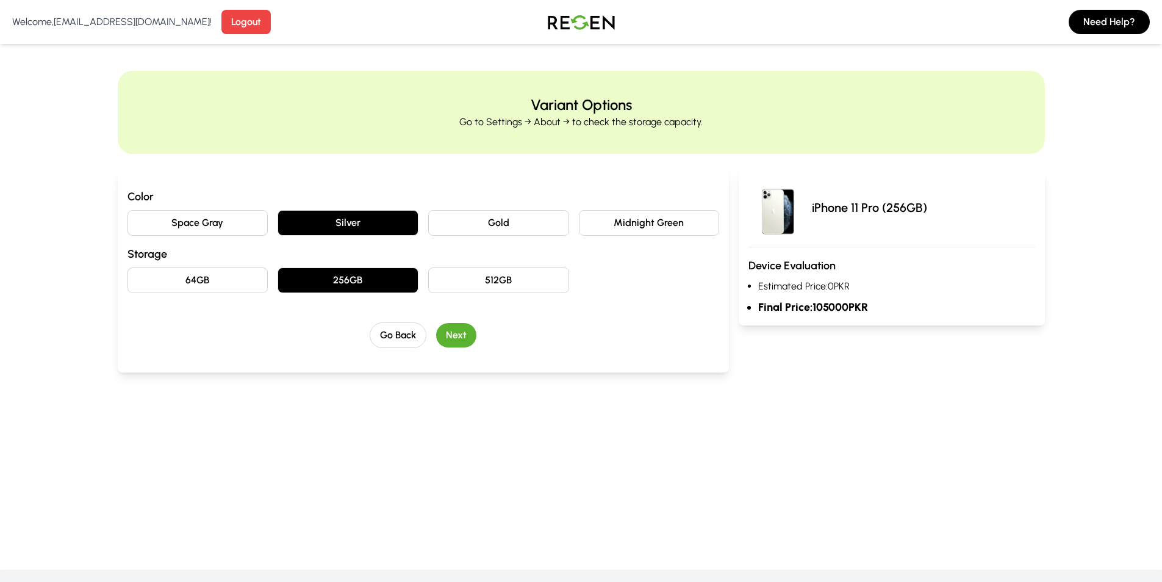
click at [442, 276] on button "512GB" at bounding box center [498, 280] width 141 height 26
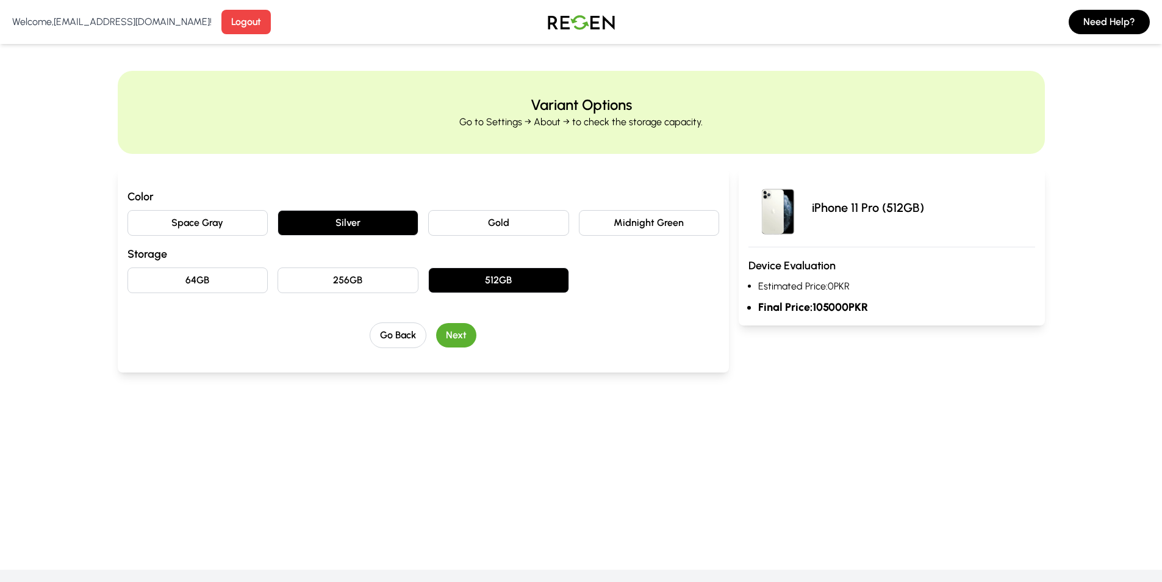
click at [454, 325] on button "Next" at bounding box center [456, 335] width 40 height 24
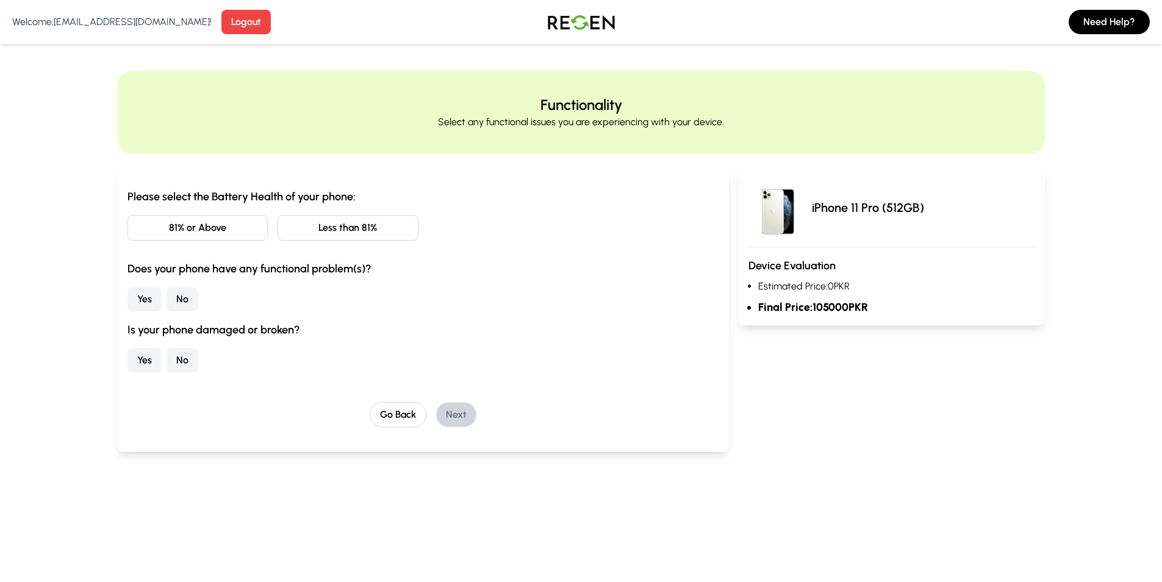
click at [212, 223] on button "81% or Above" at bounding box center [198, 228] width 141 height 26
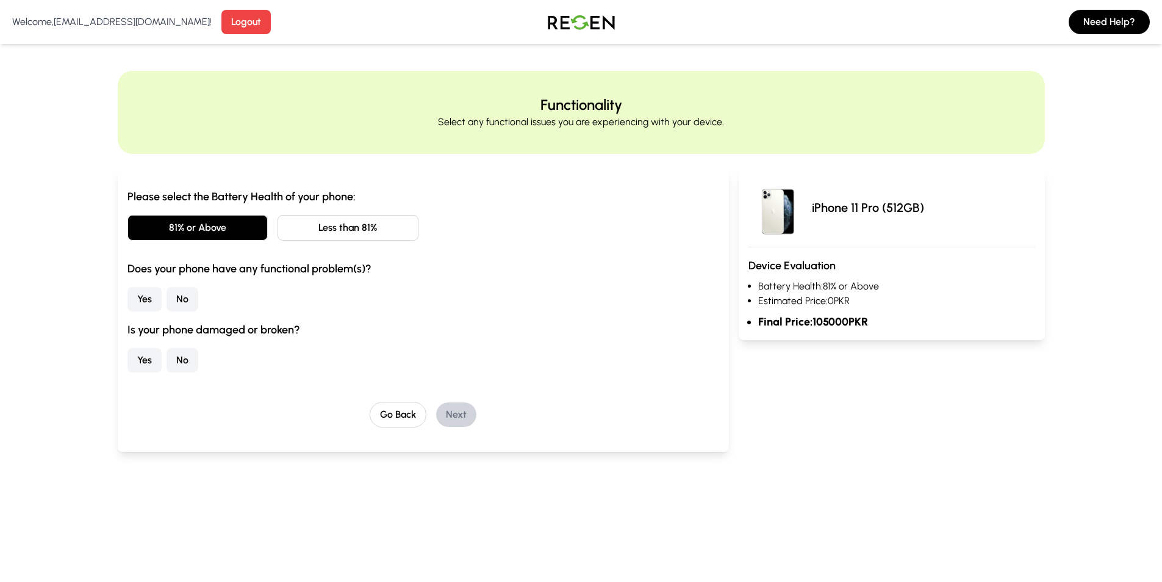
click at [146, 299] on button "Yes" at bounding box center [145, 299] width 34 height 24
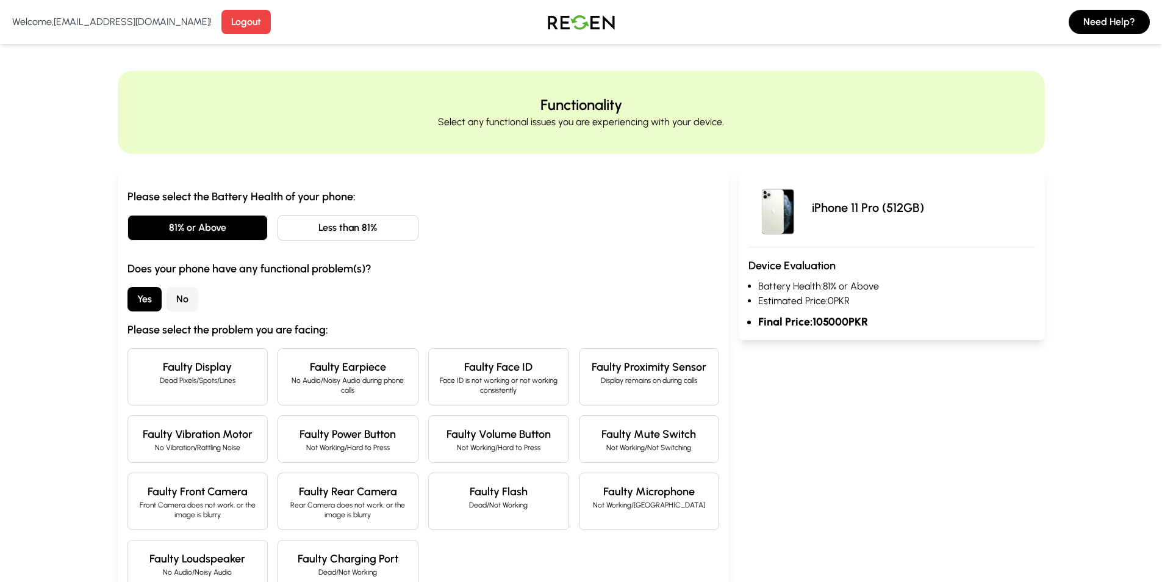
click at [347, 381] on p "No Audio/Noisy Audio during phone calls" at bounding box center [348, 385] width 120 height 20
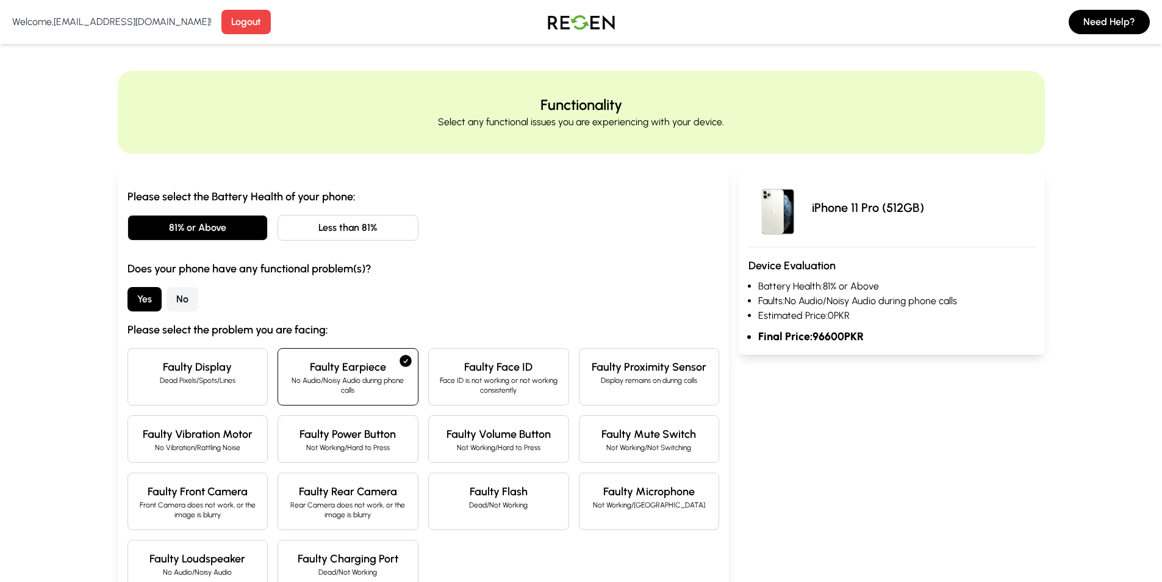
click at [347, 381] on p "No Audio/Noisy Audio during phone calls" at bounding box center [348, 385] width 120 height 20
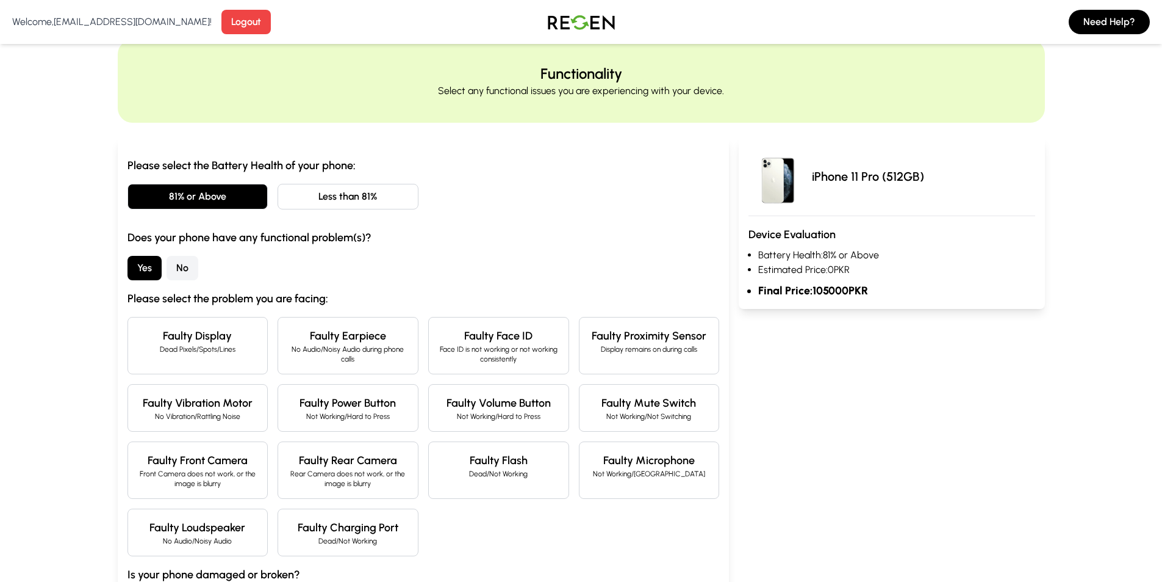
scroll to position [61, 0]
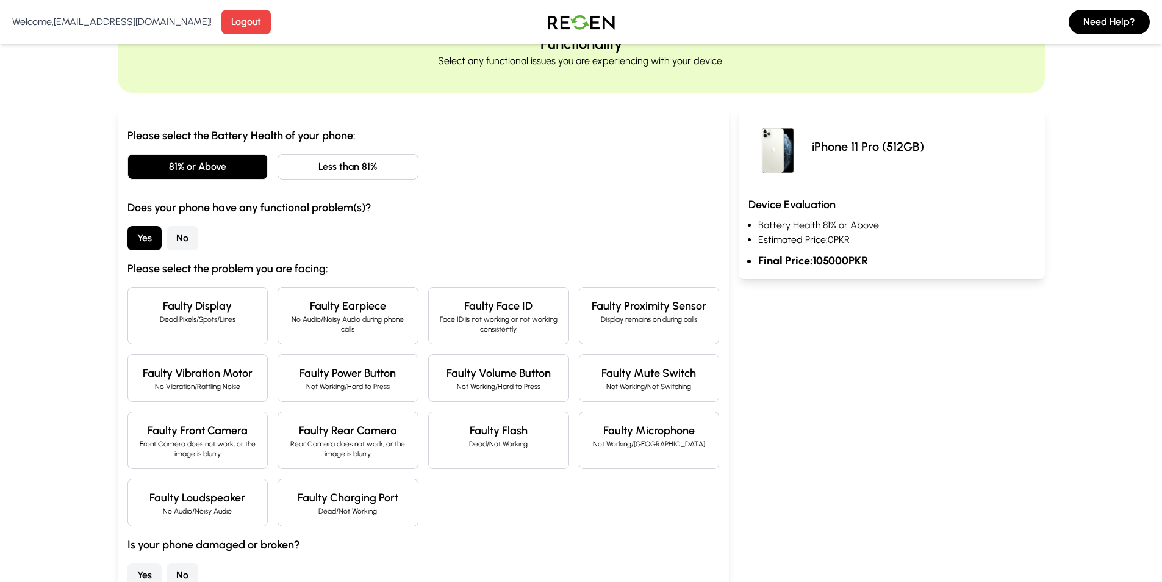
click at [215, 308] on h4 "Faulty Display" at bounding box center [198, 305] width 120 height 17
click at [488, 324] on p "Face ID is not working or not working consistently" at bounding box center [499, 324] width 120 height 20
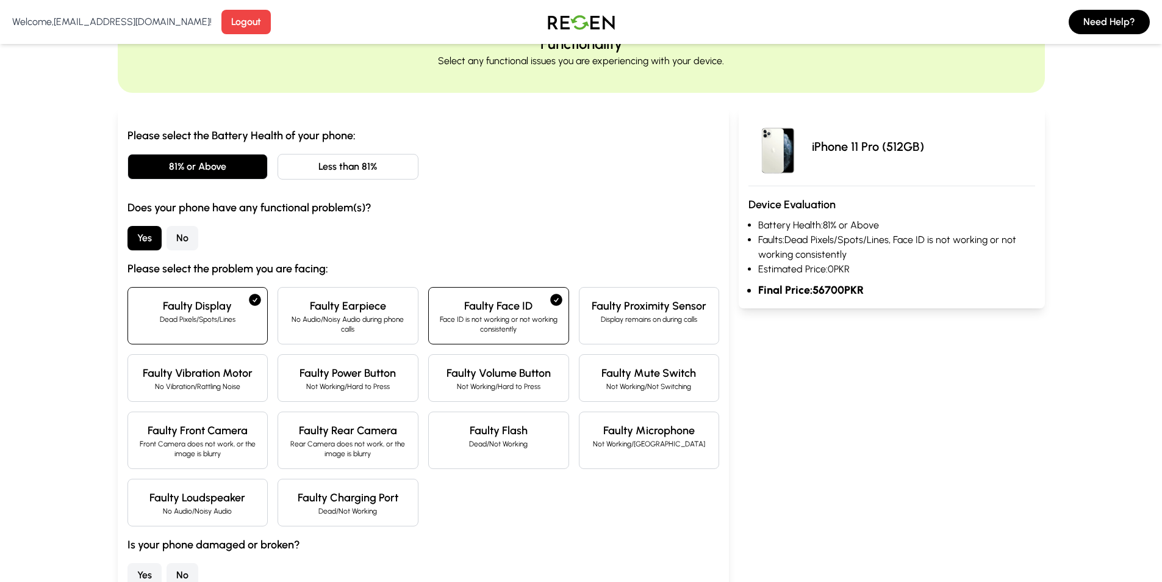
click at [212, 325] on div "Faulty Display Dead Pixels/Spots/Lines" at bounding box center [198, 315] width 141 height 57
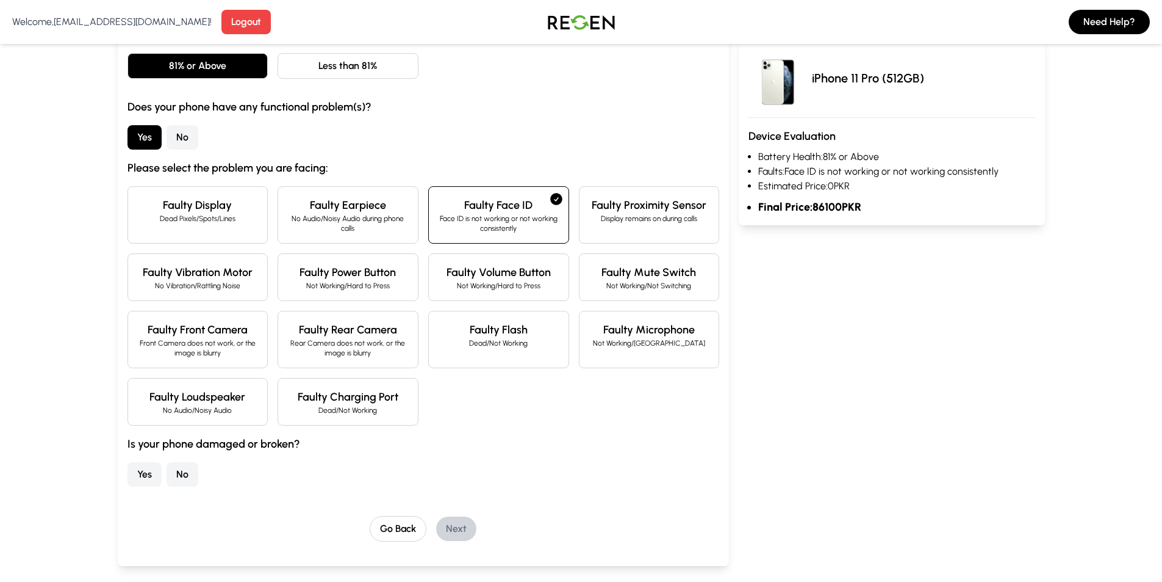
scroll to position [305, 0]
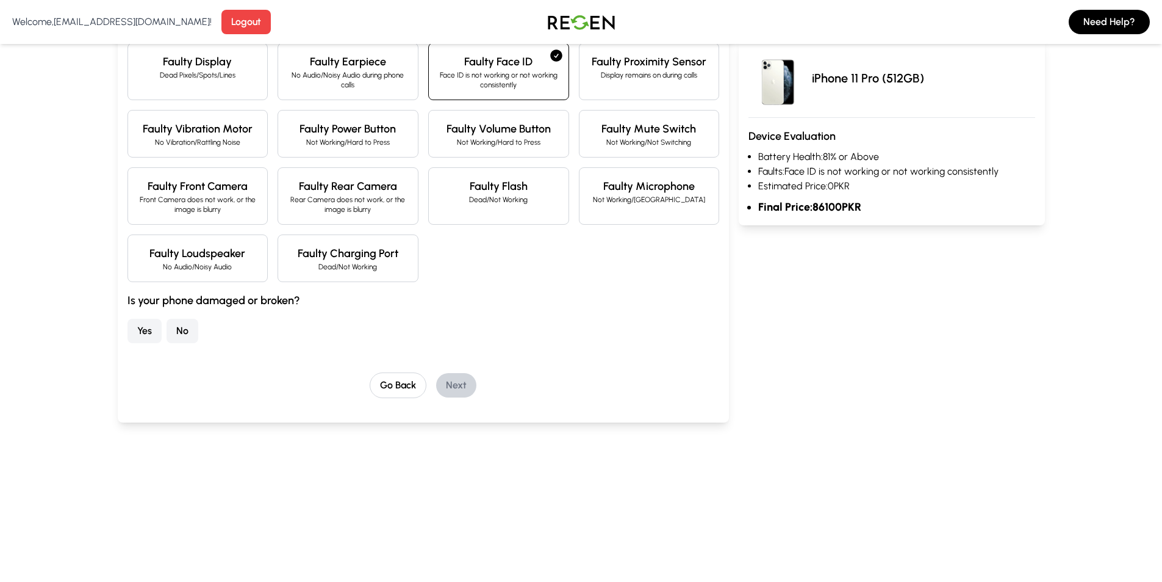
drag, startPoint x: 147, startPoint y: 333, endPoint x: 161, endPoint y: 317, distance: 21.2
click at [145, 331] on button "Yes" at bounding box center [145, 331] width 34 height 24
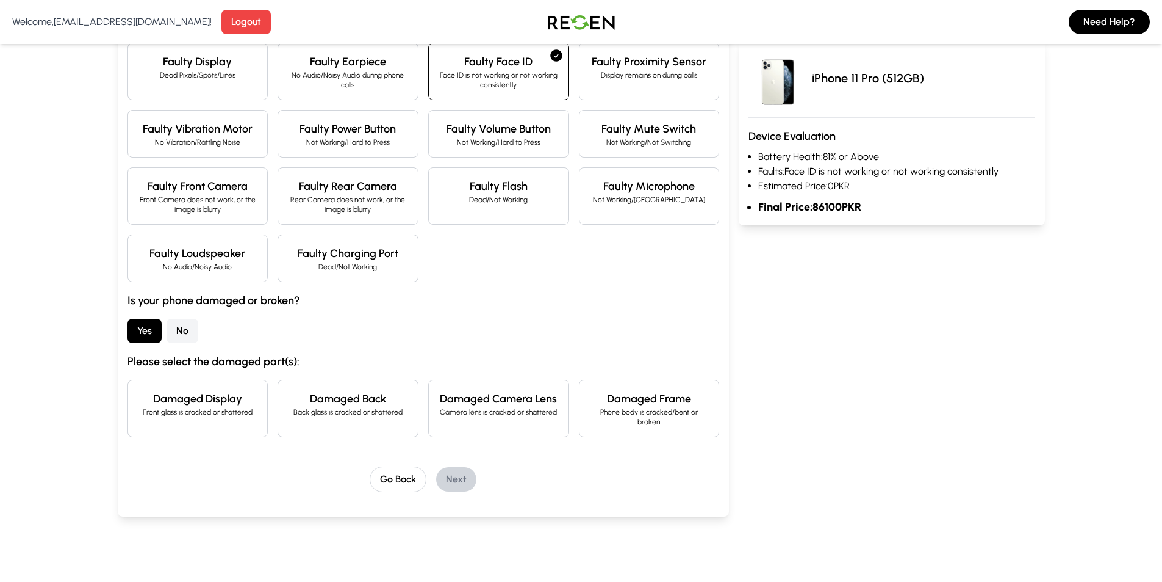
click at [225, 406] on h4 "Damaged Display" at bounding box center [198, 398] width 120 height 17
click at [461, 475] on button "Next" at bounding box center [456, 479] width 40 height 24
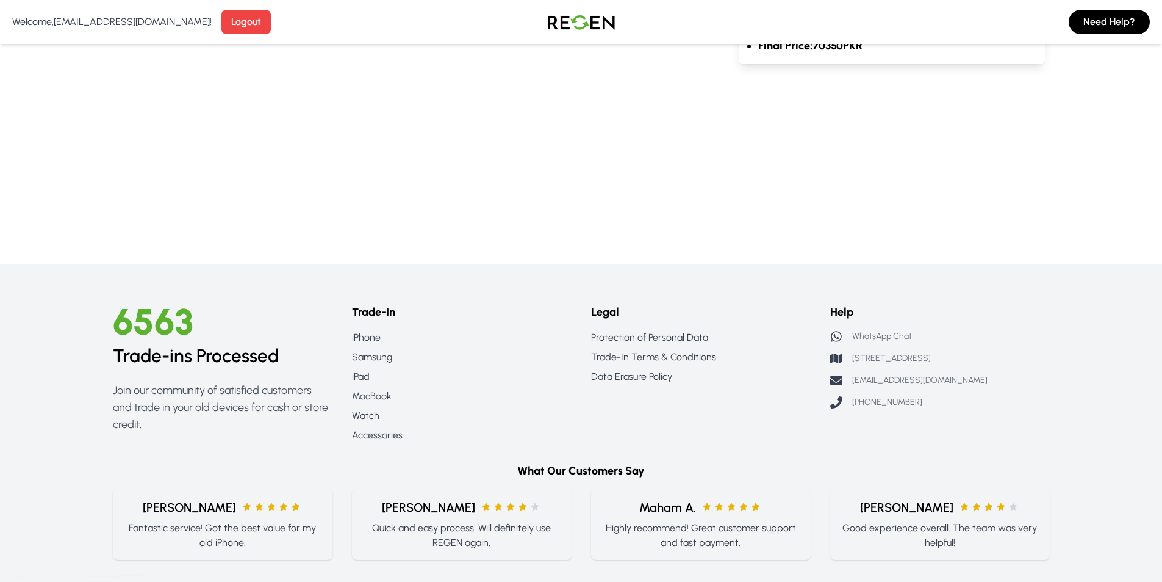
scroll to position [0, 0]
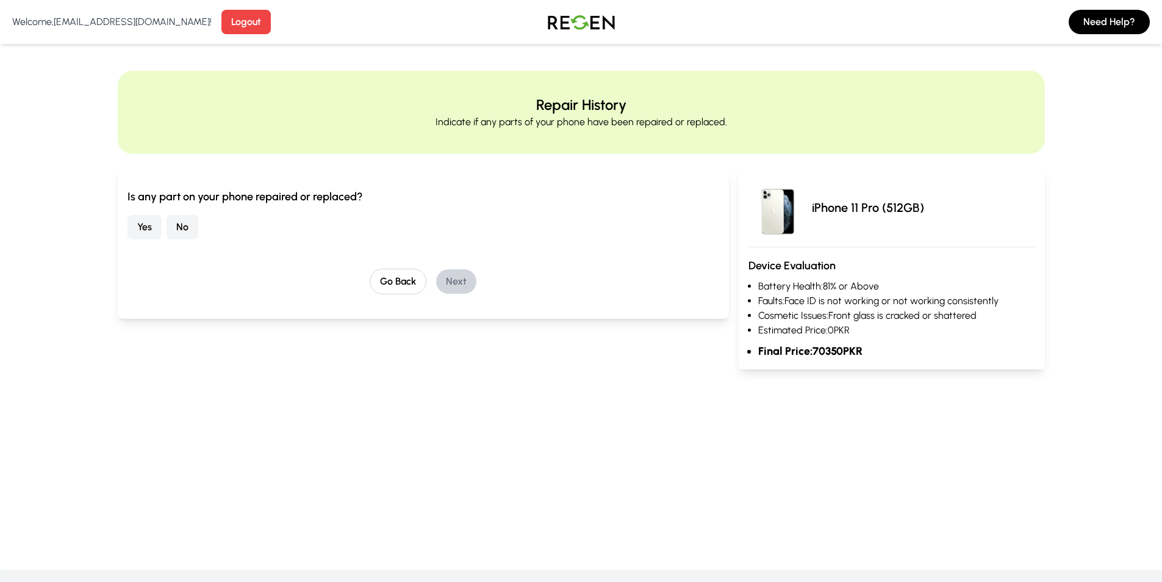
click at [140, 230] on button "Yes" at bounding box center [145, 227] width 34 height 24
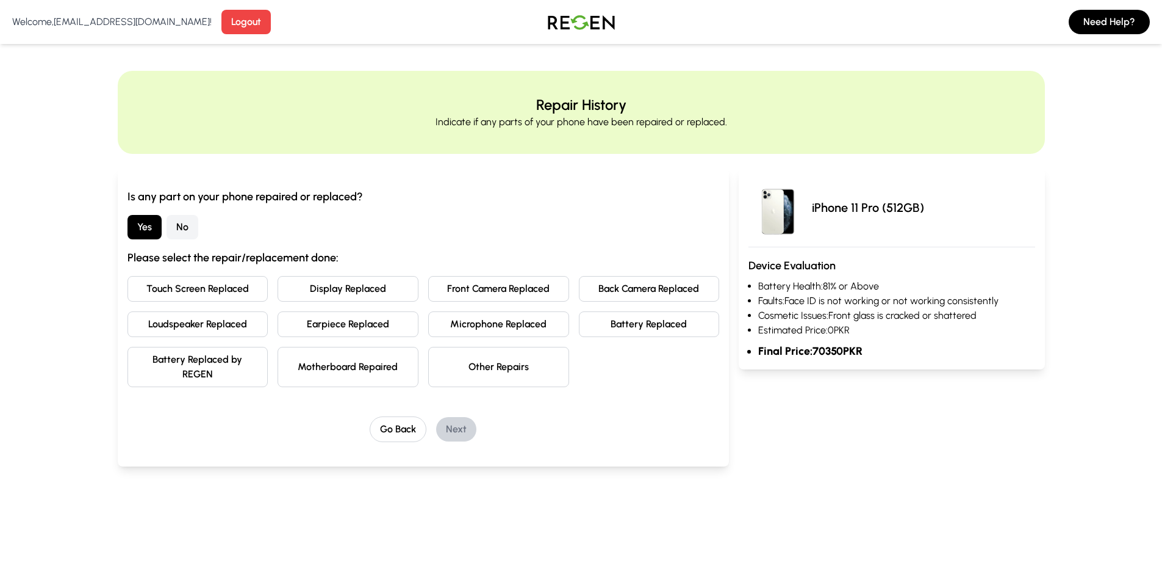
click at [309, 288] on button "Display Replaced" at bounding box center [348, 289] width 141 height 26
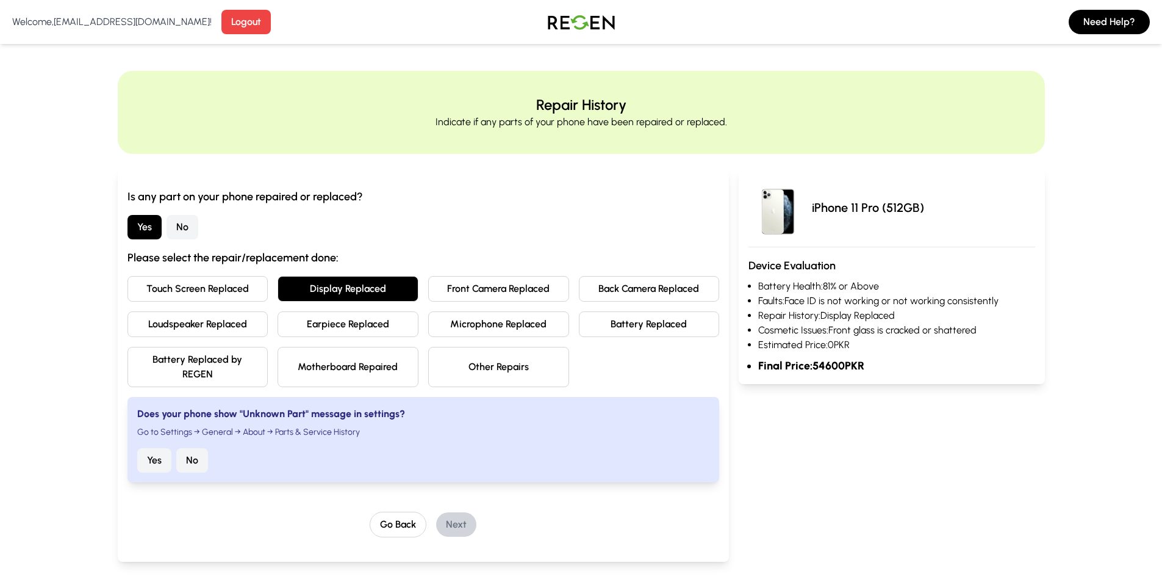
click at [149, 464] on button "Yes" at bounding box center [154, 460] width 34 height 24
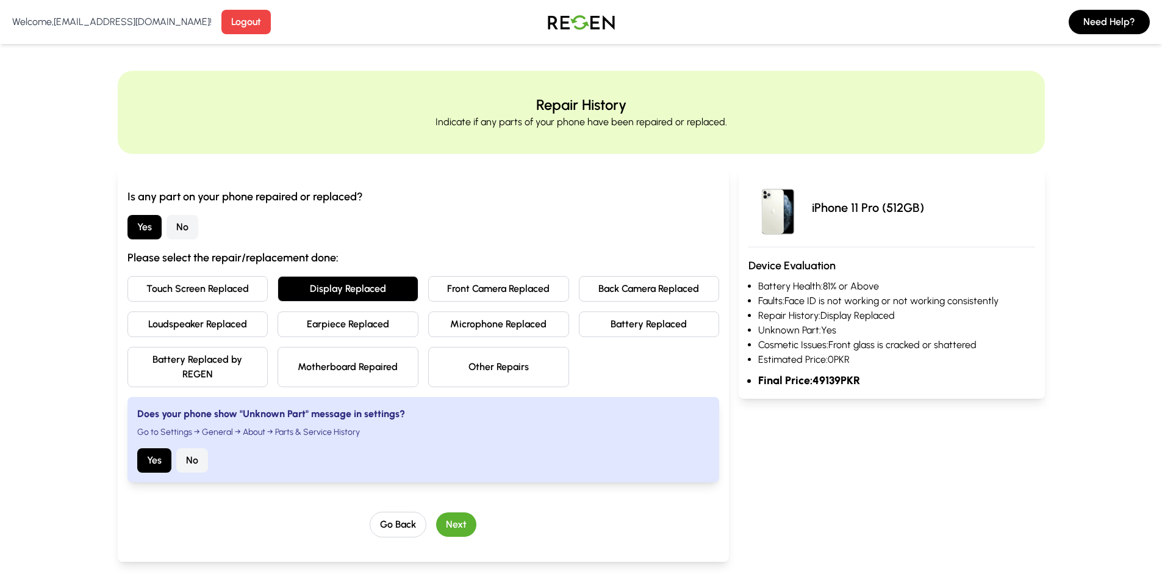
click at [463, 527] on button "Next" at bounding box center [456, 524] width 40 height 24
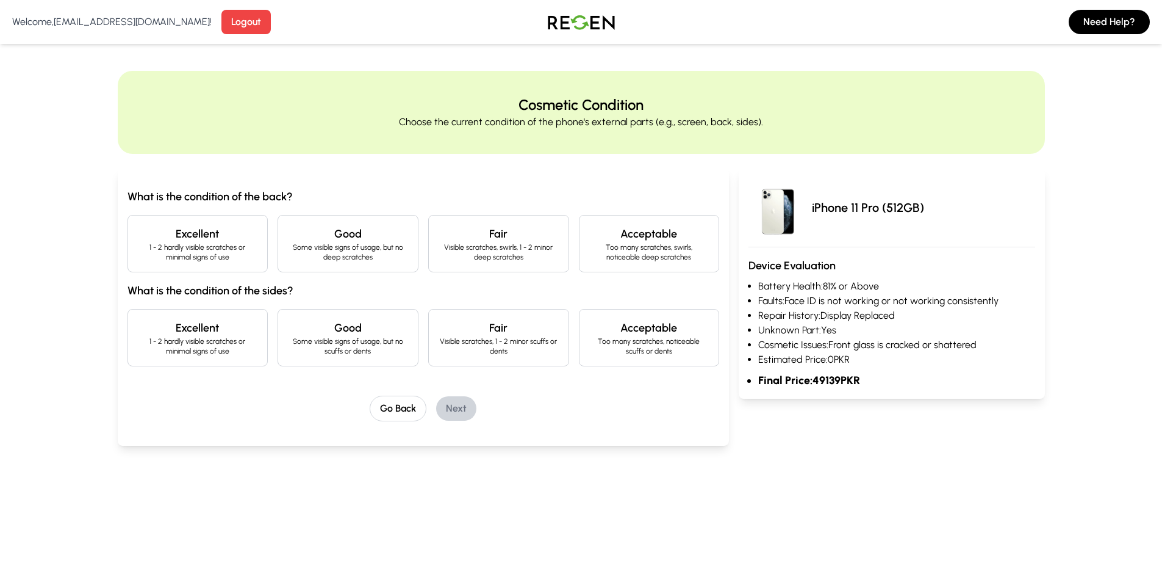
click at [201, 259] on p "1 - 2 hardly visible scratches or minimal signs of use" at bounding box center [198, 252] width 120 height 20
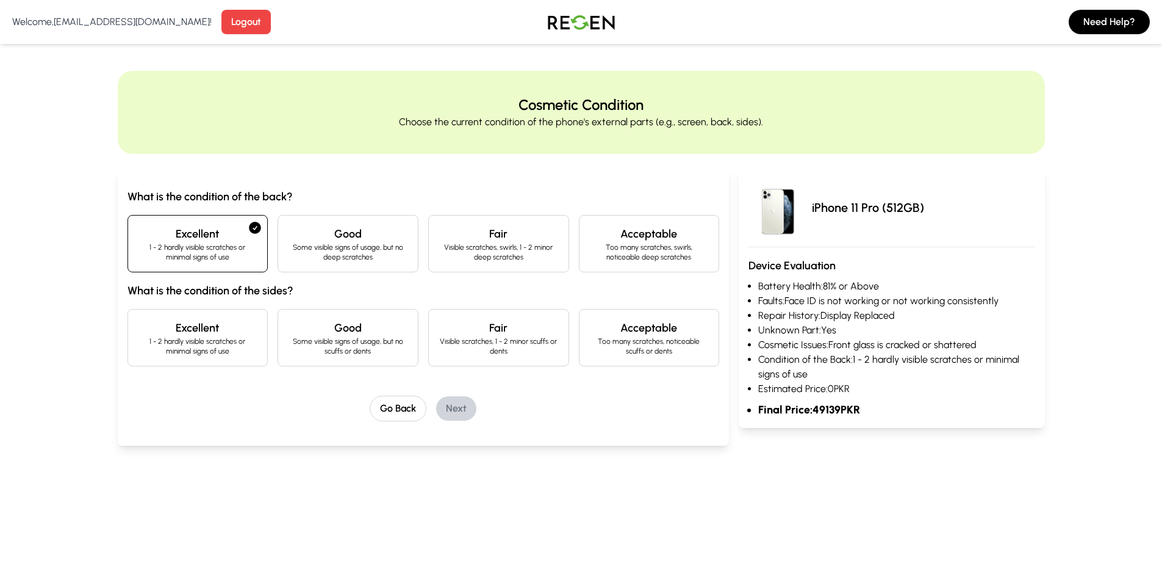
click at [239, 380] on div "What is the condition of the back? Excellent 1 - 2 hardly visible scratches or …" at bounding box center [424, 304] width 592 height 233
click at [234, 358] on div "Excellent 1 - 2 hardly visible scratches or minimal signs of use" at bounding box center [198, 337] width 141 height 57
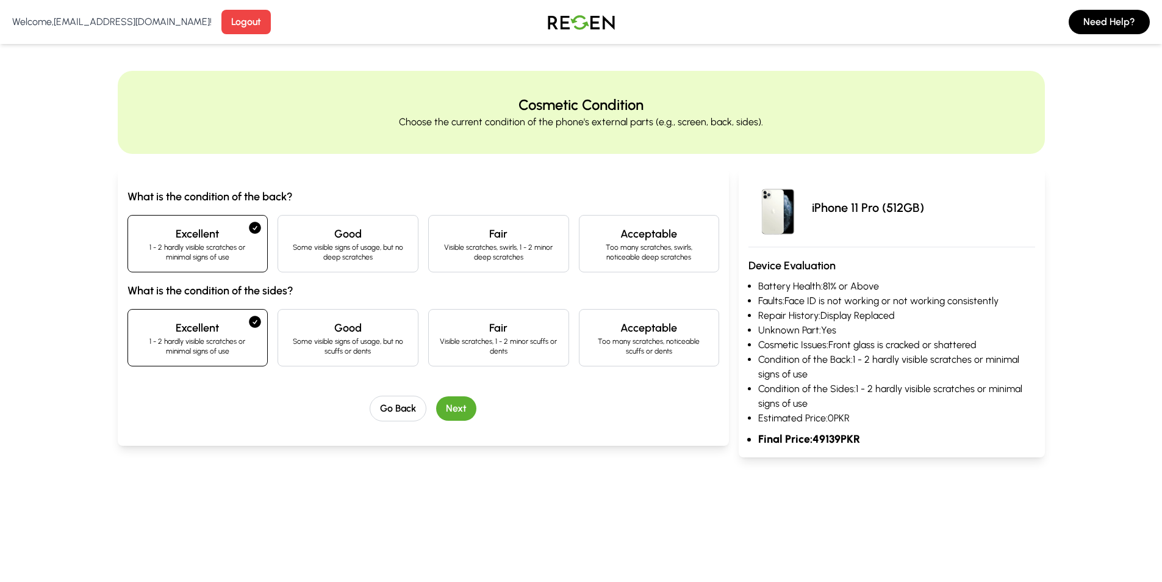
click at [445, 409] on button "Next" at bounding box center [456, 408] width 40 height 24
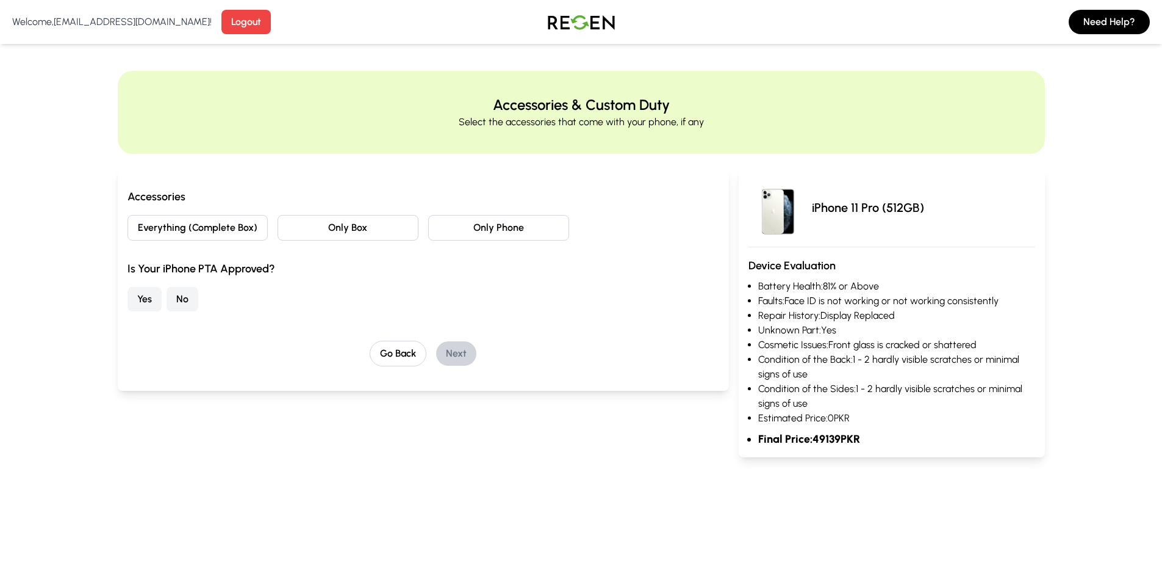
click at [452, 223] on button "Only Phone" at bounding box center [498, 228] width 141 height 26
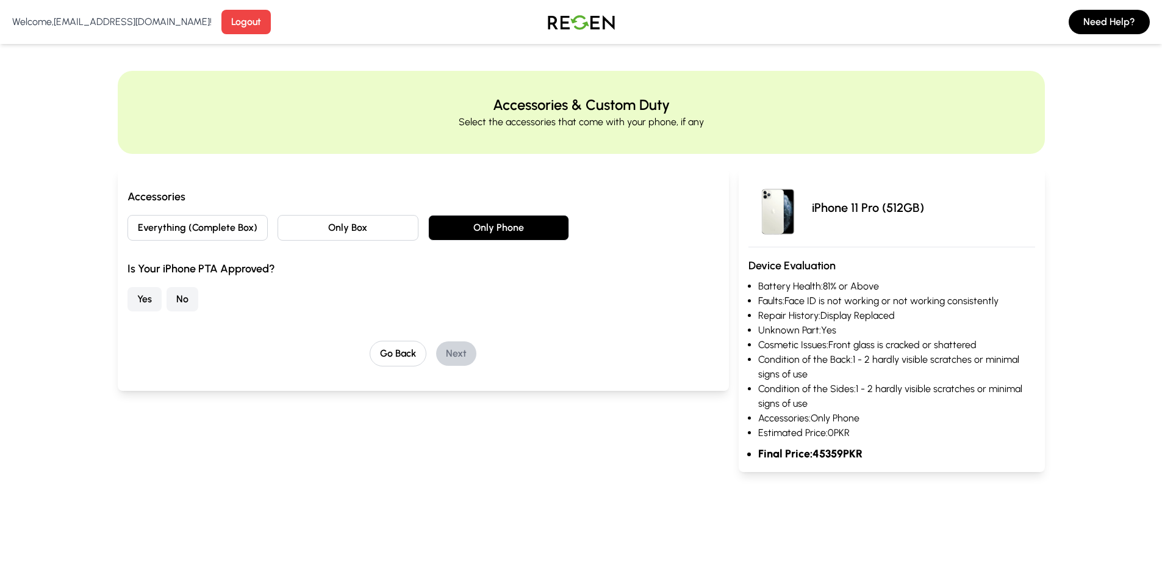
click at [181, 294] on button "No" at bounding box center [183, 299] width 32 height 24
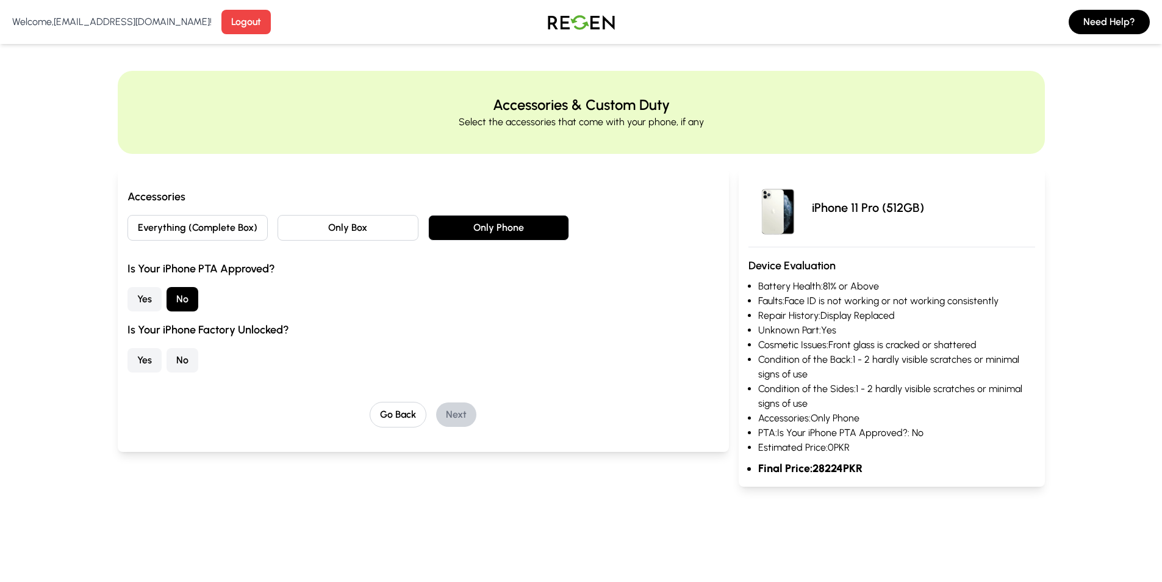
click at [184, 359] on button "No" at bounding box center [183, 360] width 32 height 24
click at [456, 411] on button "Next" at bounding box center [456, 414] width 40 height 24
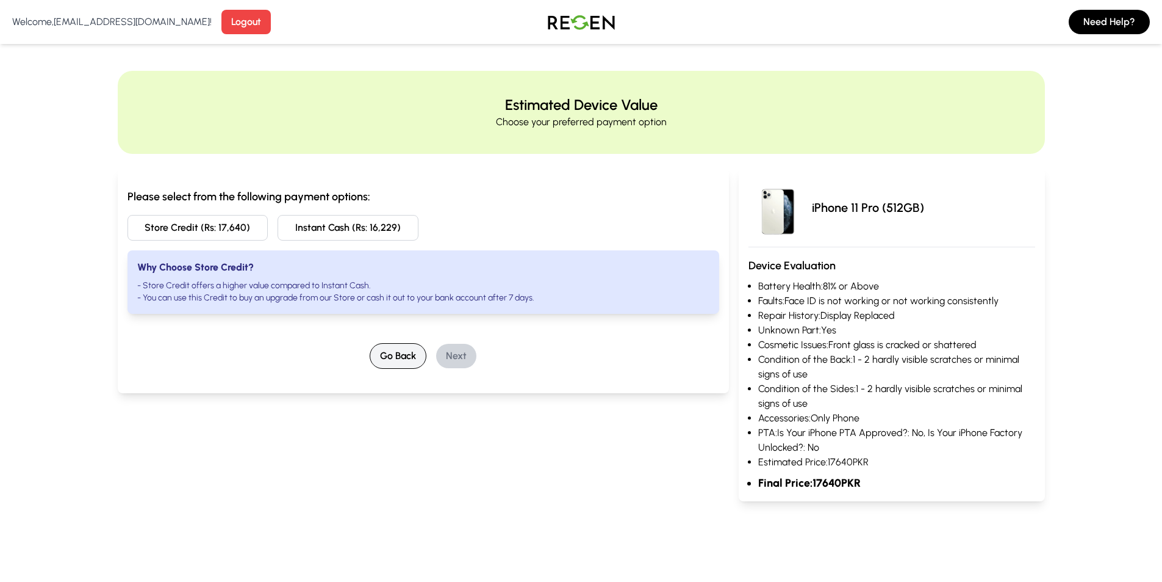
click at [397, 366] on button "Go Back" at bounding box center [398, 356] width 57 height 26
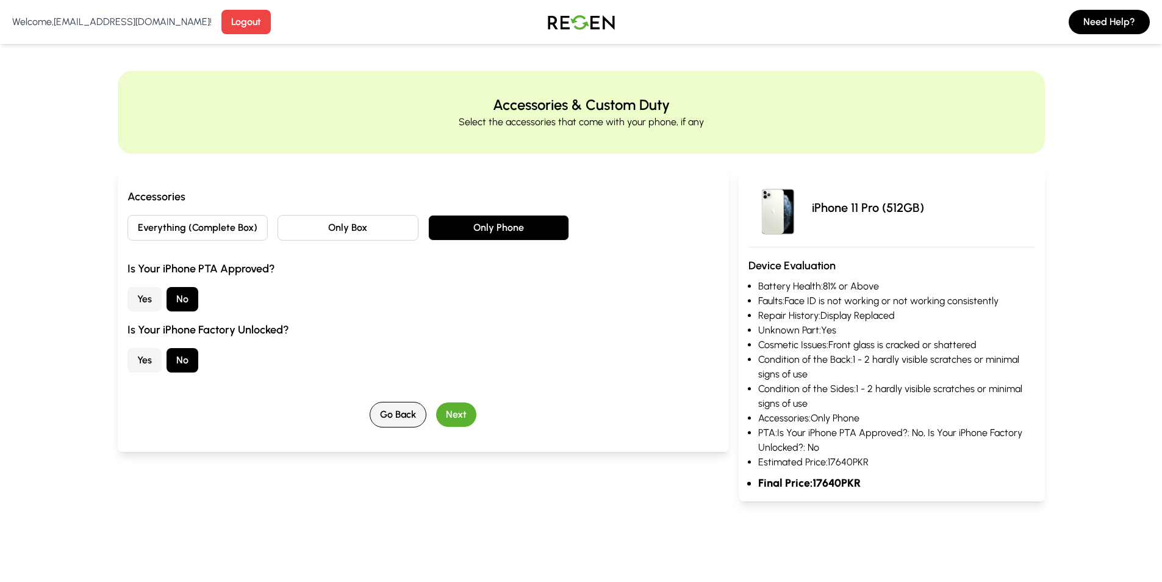
click at [394, 413] on button "Go Back" at bounding box center [398, 415] width 57 height 26
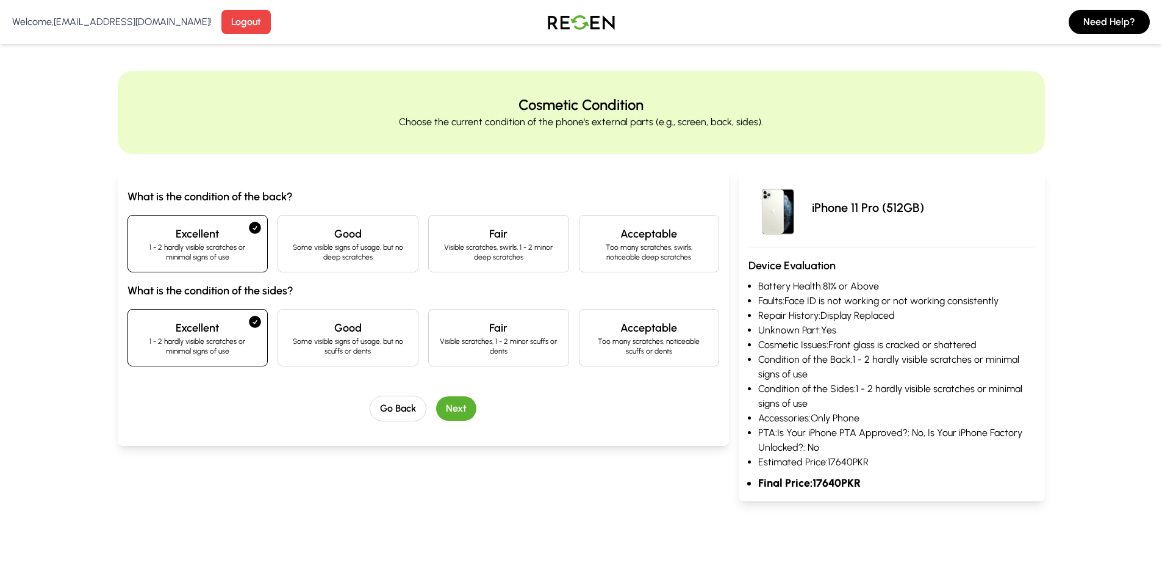
click at [391, 359] on div "Good Some visible signs of usage, but no scuffs or dents" at bounding box center [348, 337] width 141 height 57
click at [219, 361] on div "Excellent 1 - 2 hardly visible scratches or minimal signs of use" at bounding box center [198, 337] width 141 height 57
click at [406, 403] on button "Go Back" at bounding box center [398, 408] width 57 height 26
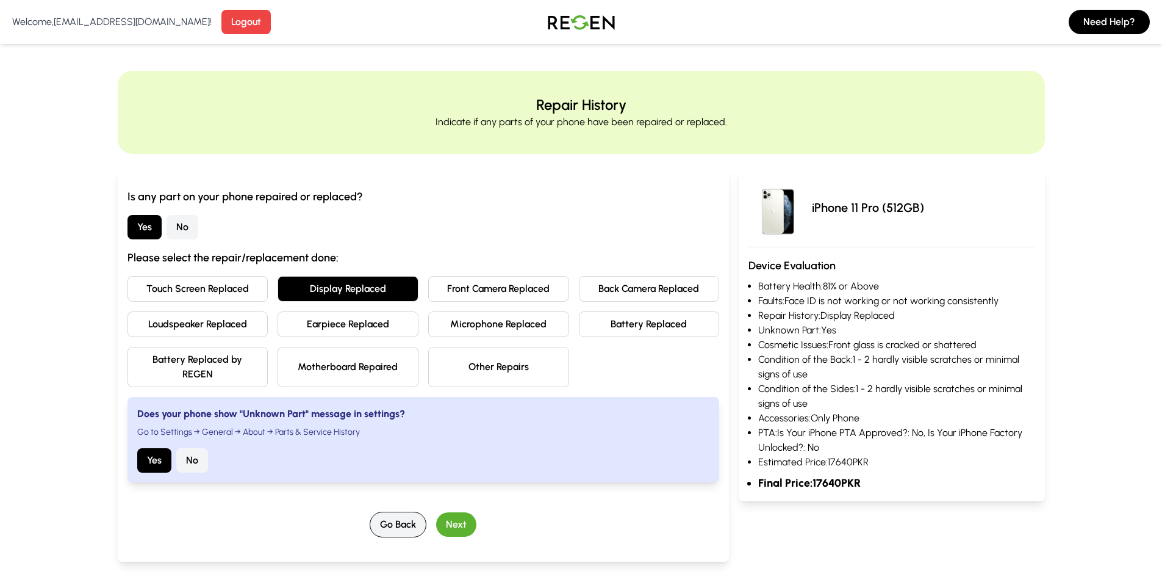
click at [396, 524] on button "Go Back" at bounding box center [398, 524] width 57 height 26
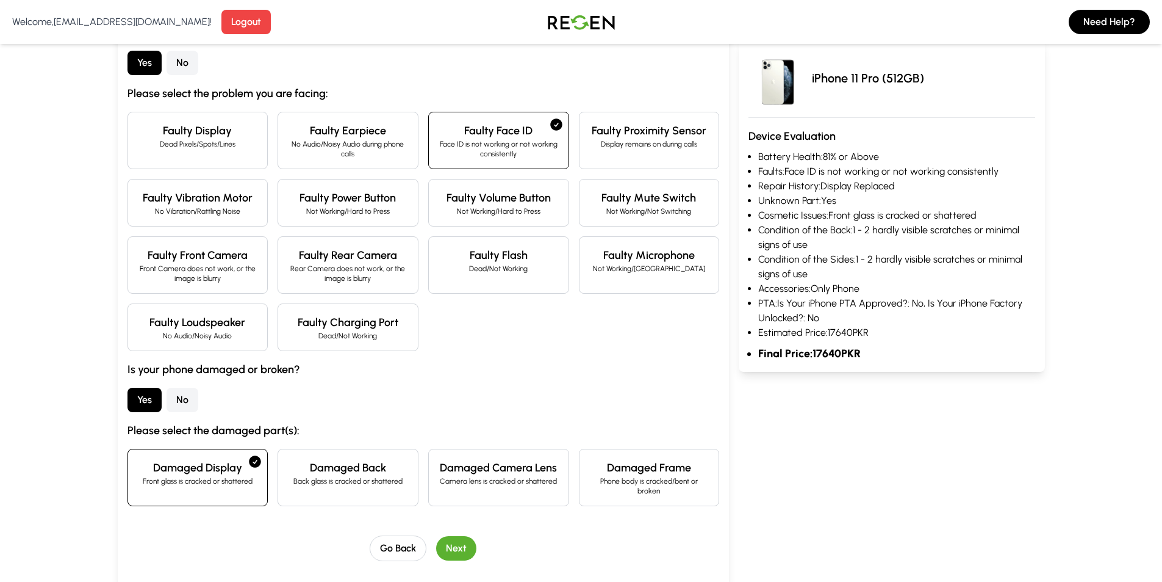
scroll to position [244, 0]
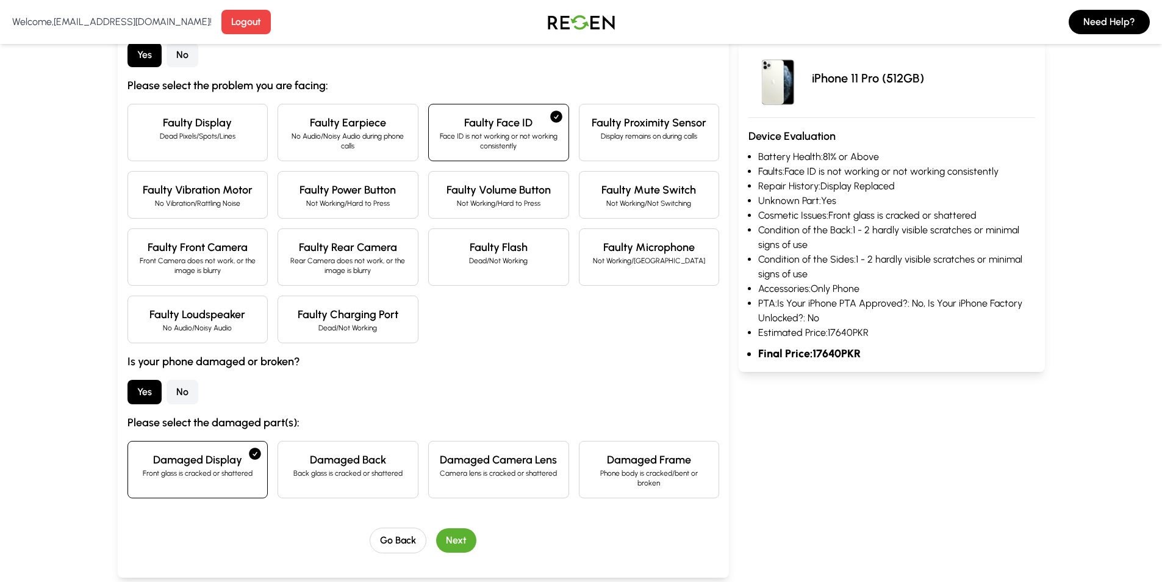
drag, startPoint x: 400, startPoint y: 539, endPoint x: 394, endPoint y: 535, distance: 7.4
click at [399, 539] on button "Go Back" at bounding box center [398, 540] width 57 height 26
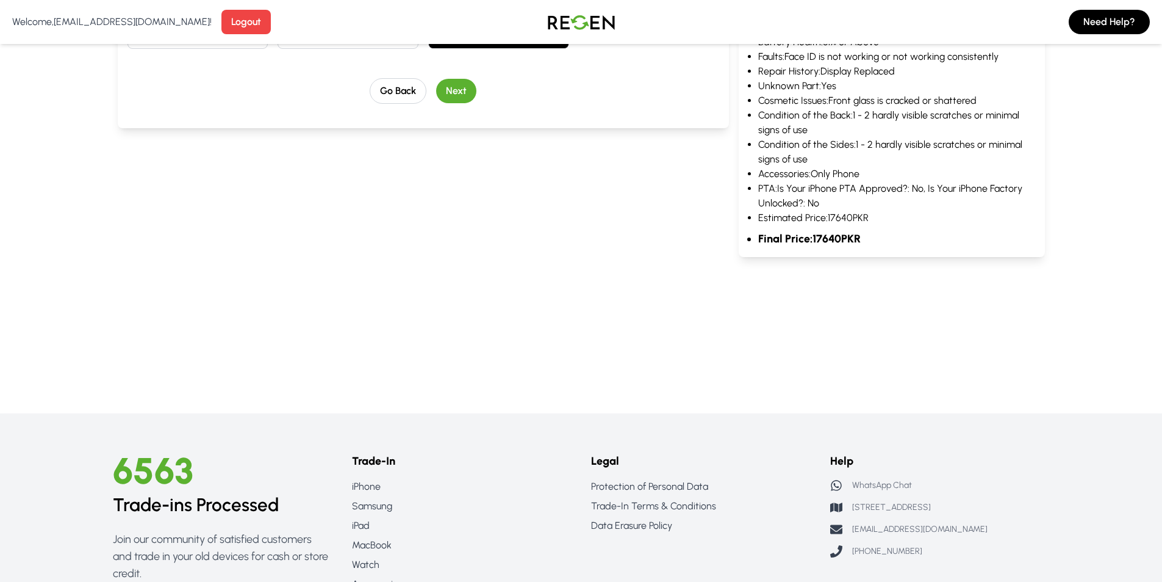
scroll to position [0, 0]
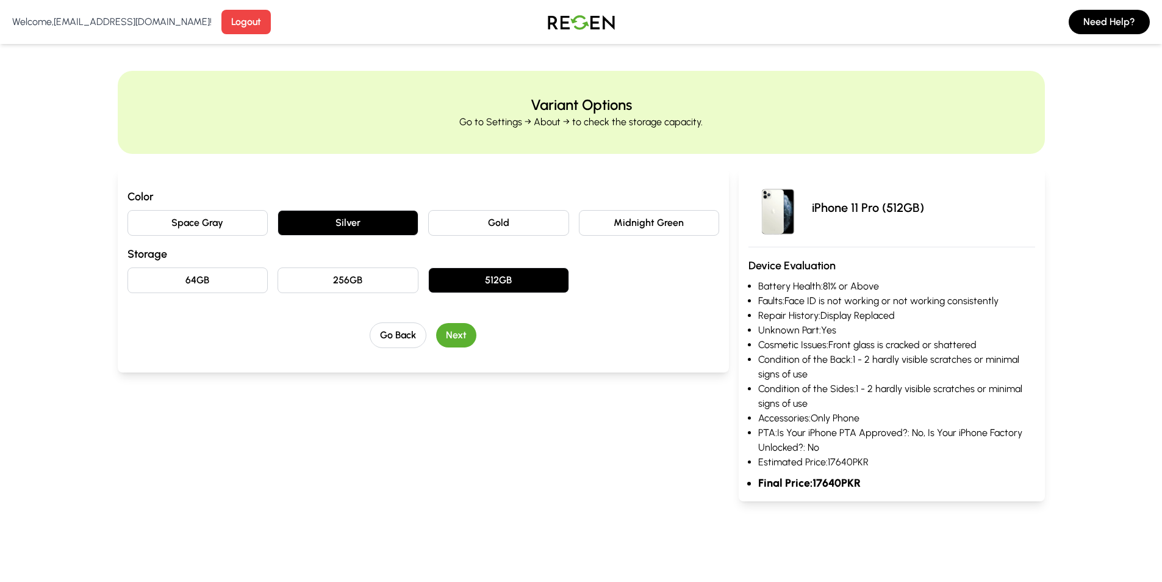
click at [347, 284] on button "256GB" at bounding box center [348, 280] width 141 height 26
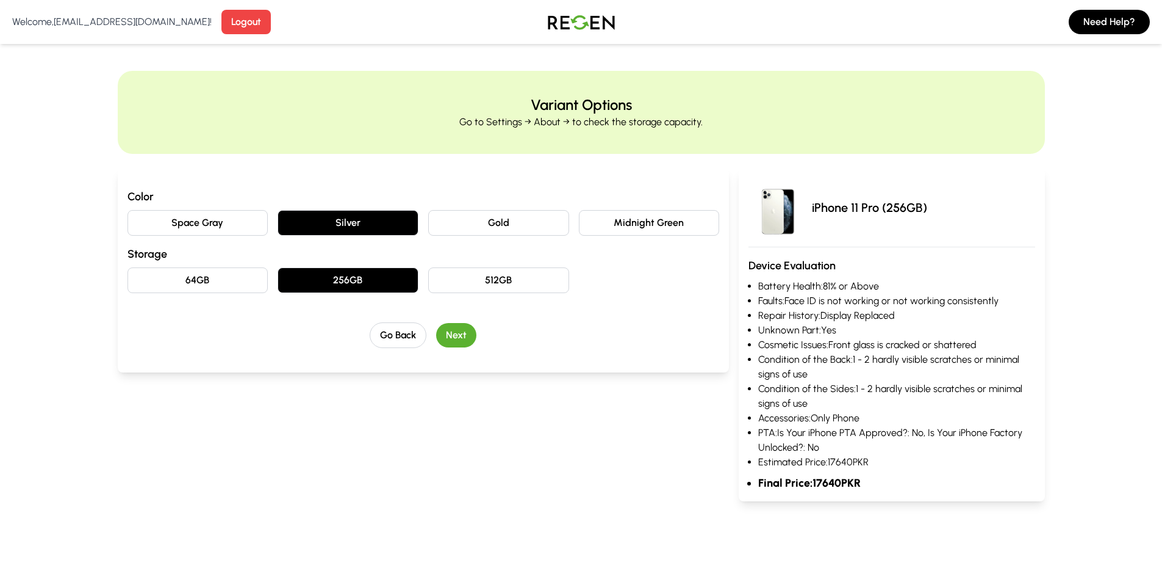
click at [451, 290] on button "512GB" at bounding box center [498, 280] width 141 height 26
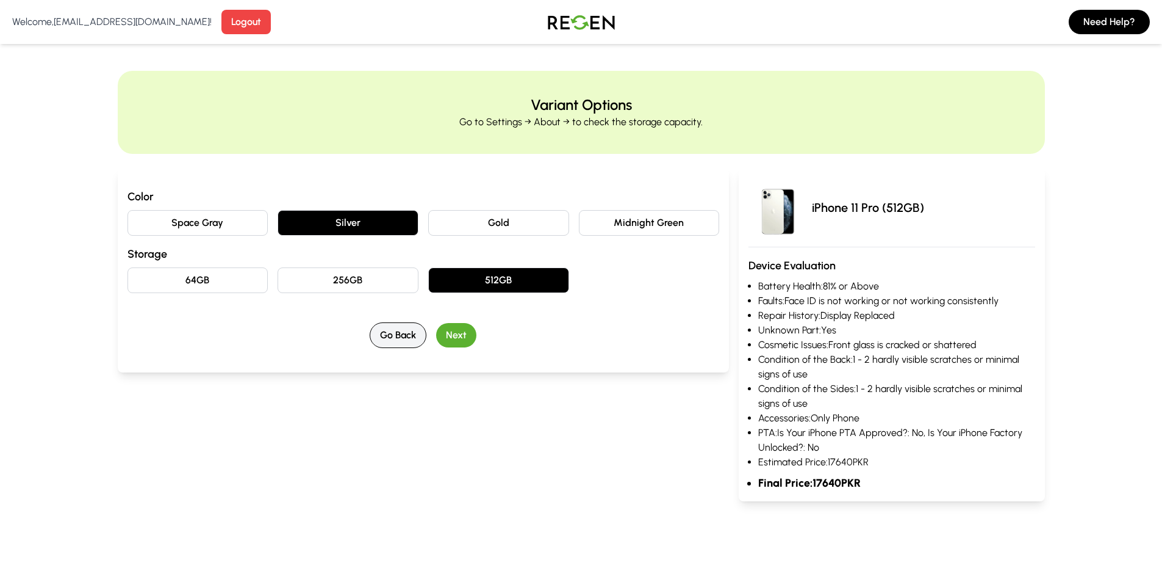
click at [382, 329] on button "Go Back" at bounding box center [398, 335] width 57 height 26
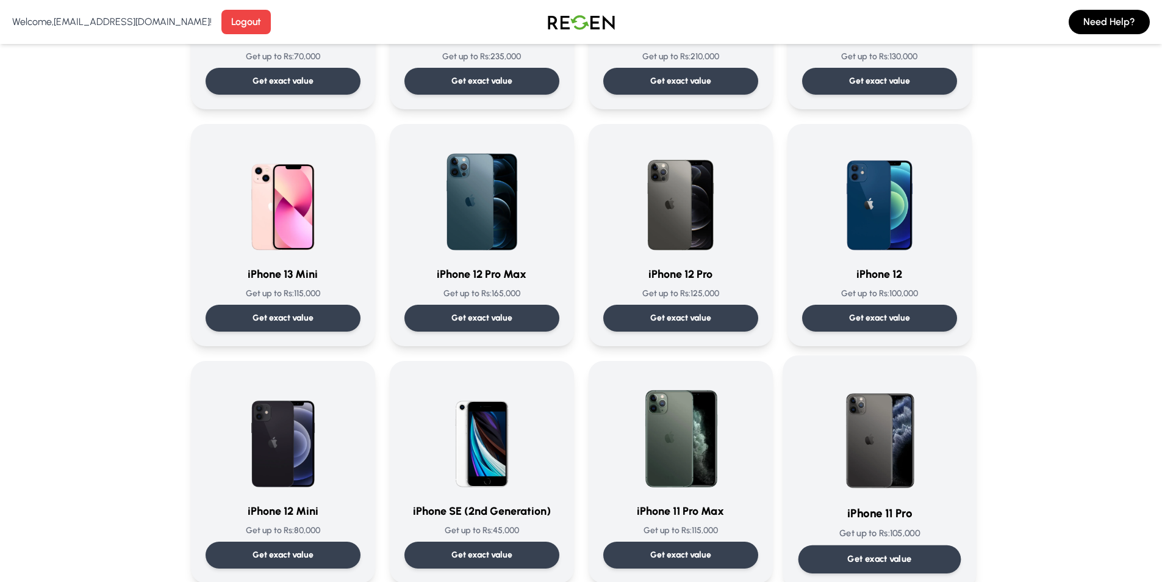
scroll to position [793, 0]
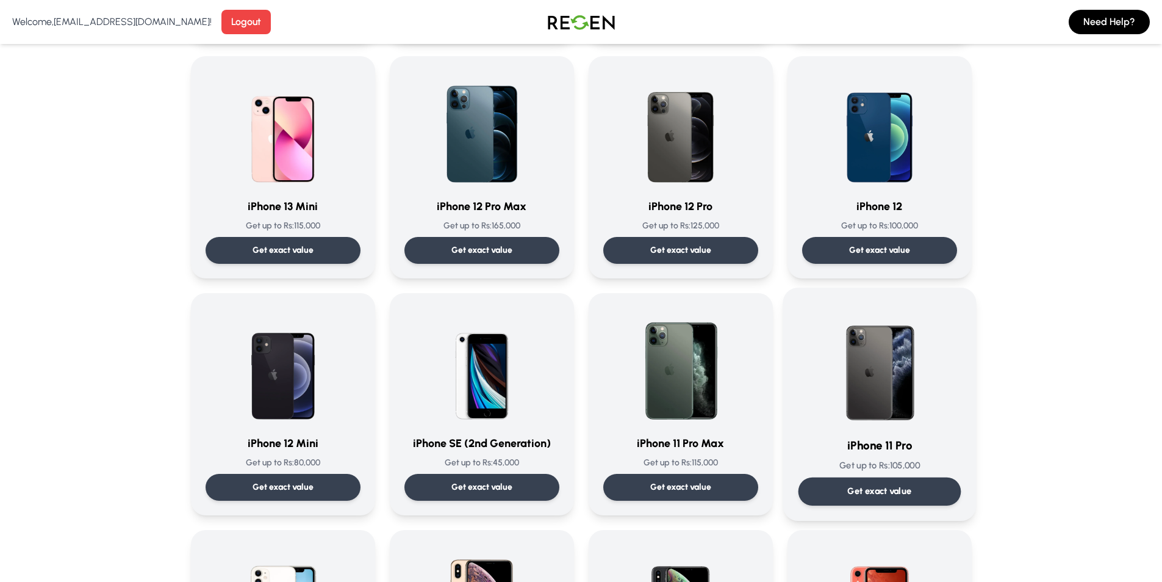
click at [904, 378] on img at bounding box center [879, 364] width 123 height 123
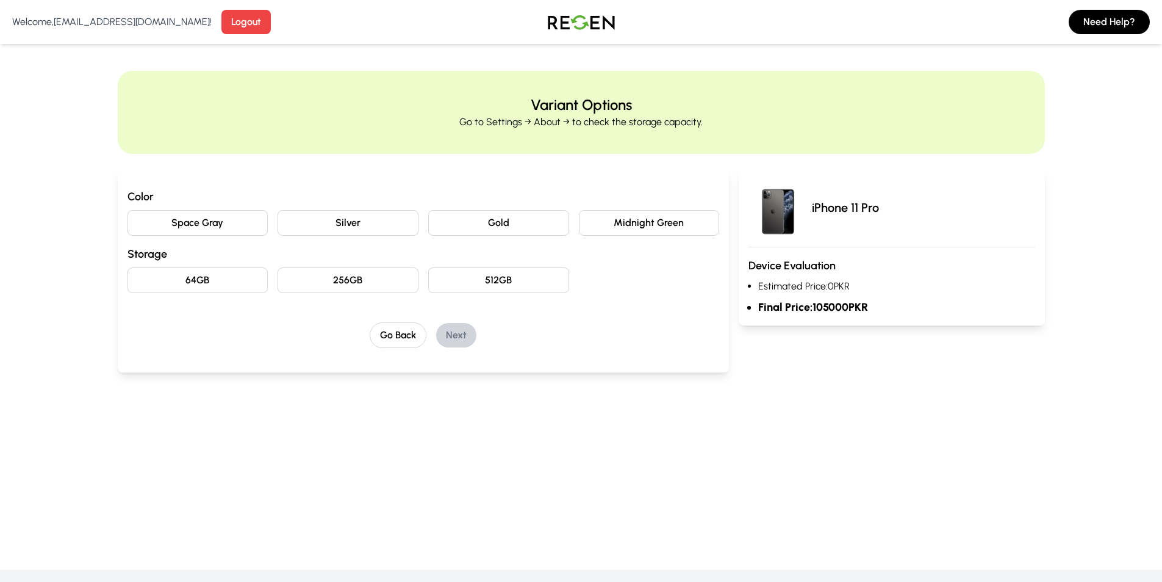
click at [317, 217] on button "Silver" at bounding box center [348, 223] width 141 height 26
drag, startPoint x: 442, startPoint y: 282, endPoint x: 456, endPoint y: 294, distance: 18.2
click at [443, 282] on button "512GB" at bounding box center [498, 280] width 141 height 26
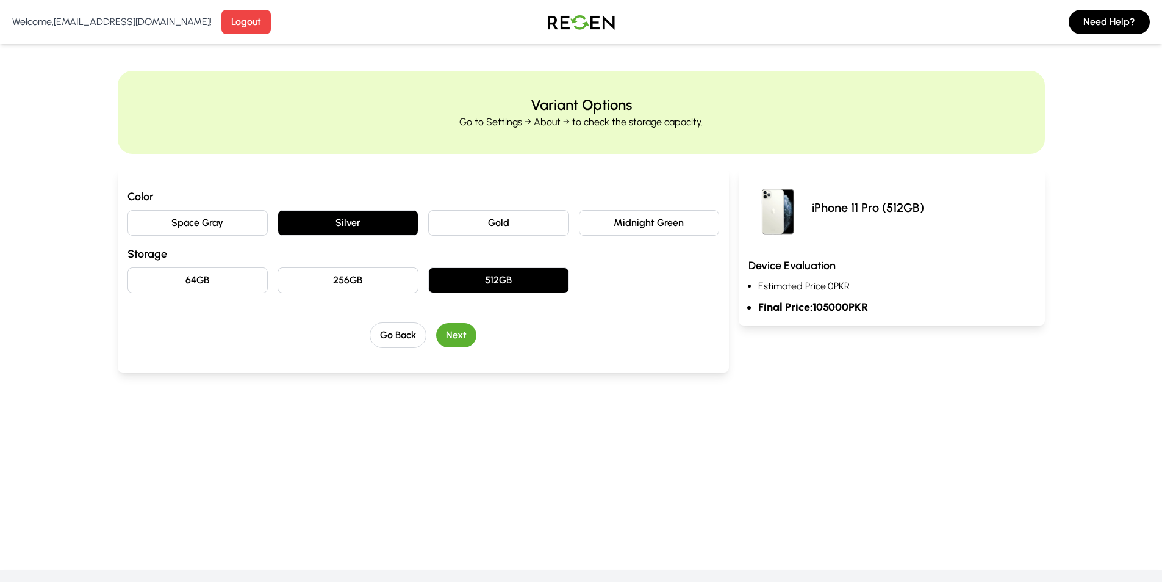
click at [461, 322] on div "Go Back Next" at bounding box center [424, 335] width 592 height 26
click at [441, 329] on button "Next" at bounding box center [456, 335] width 40 height 24
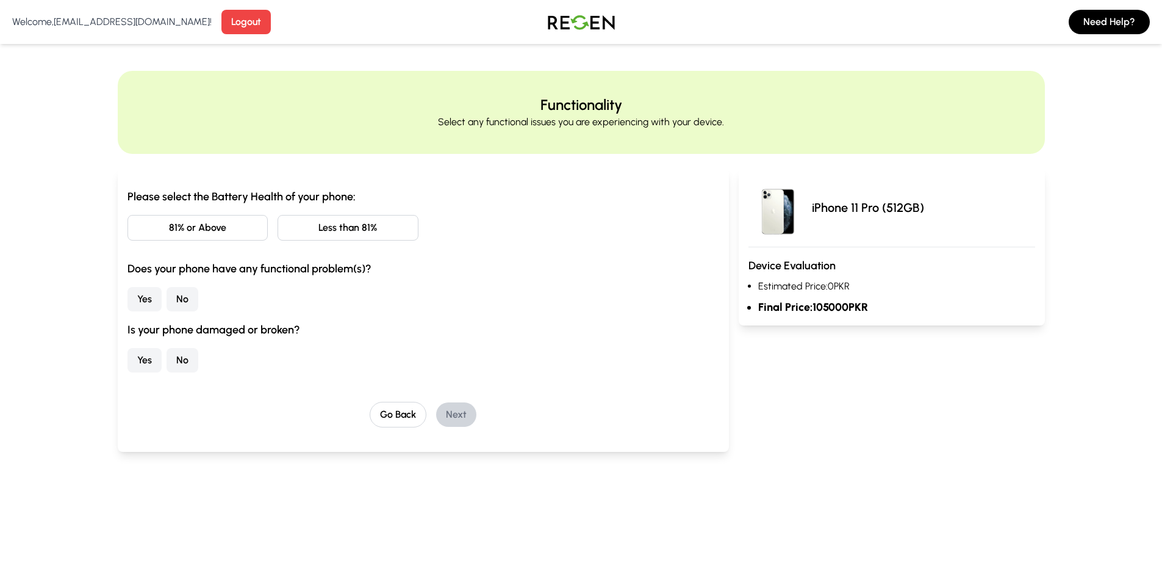
click at [315, 221] on button "Less than 81%" at bounding box center [348, 228] width 141 height 26
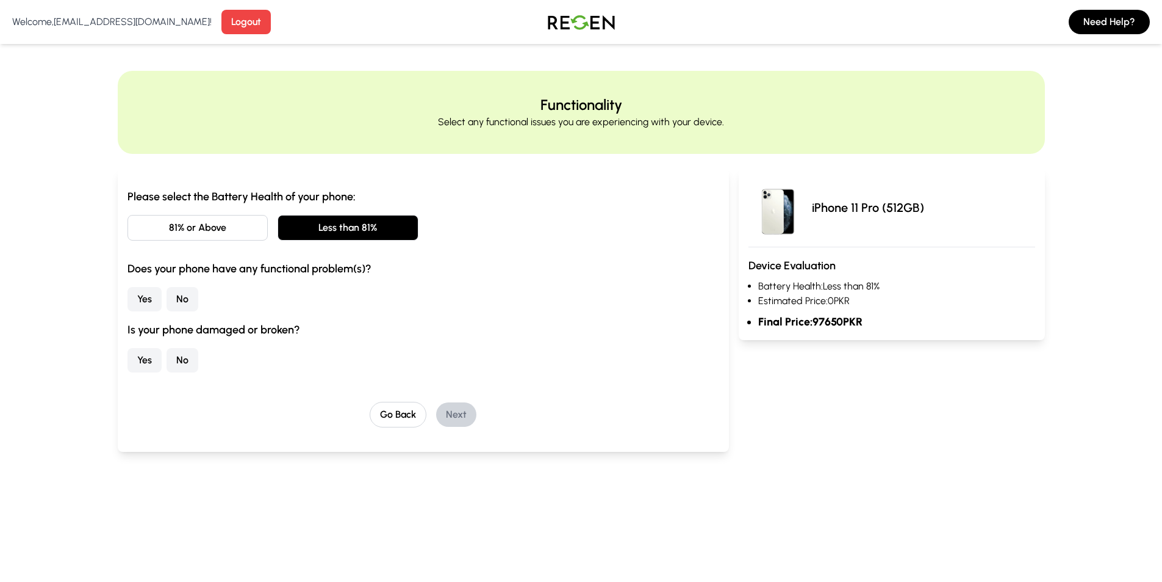
click at [255, 223] on button "81% or Above" at bounding box center [198, 228] width 141 height 26
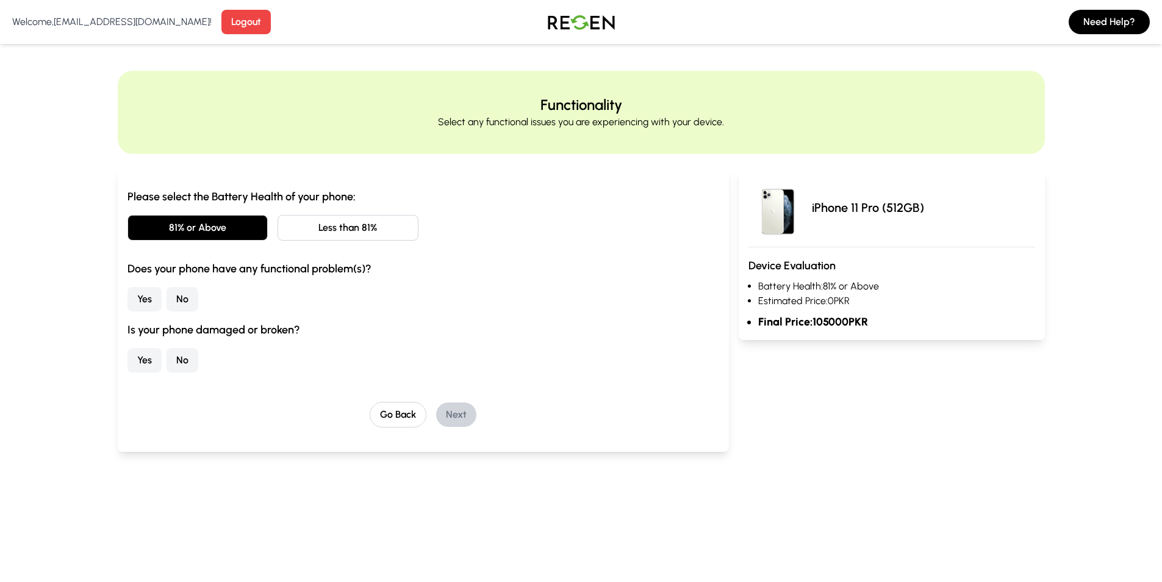
click at [138, 298] on button "Yes" at bounding box center [145, 299] width 34 height 24
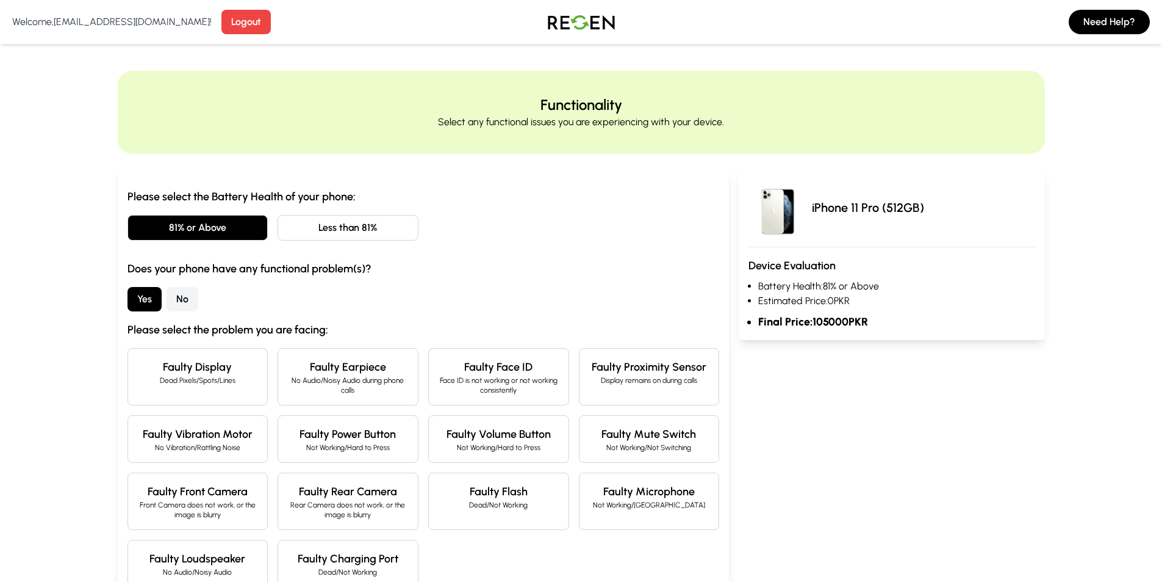
click at [471, 366] on h4 "Faulty Face ID" at bounding box center [499, 366] width 120 height 17
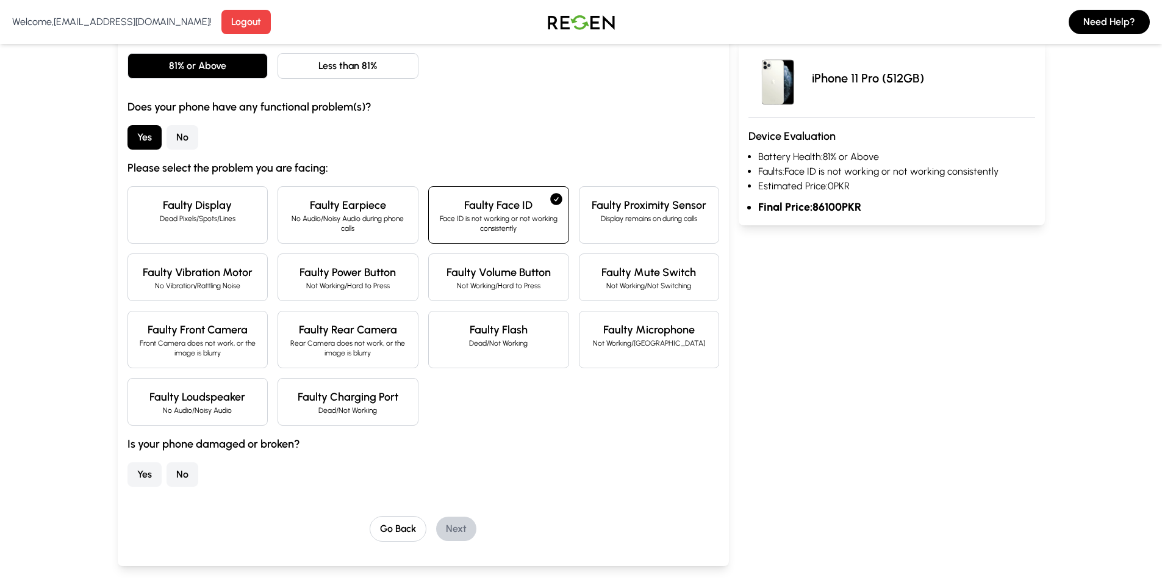
scroll to position [183, 0]
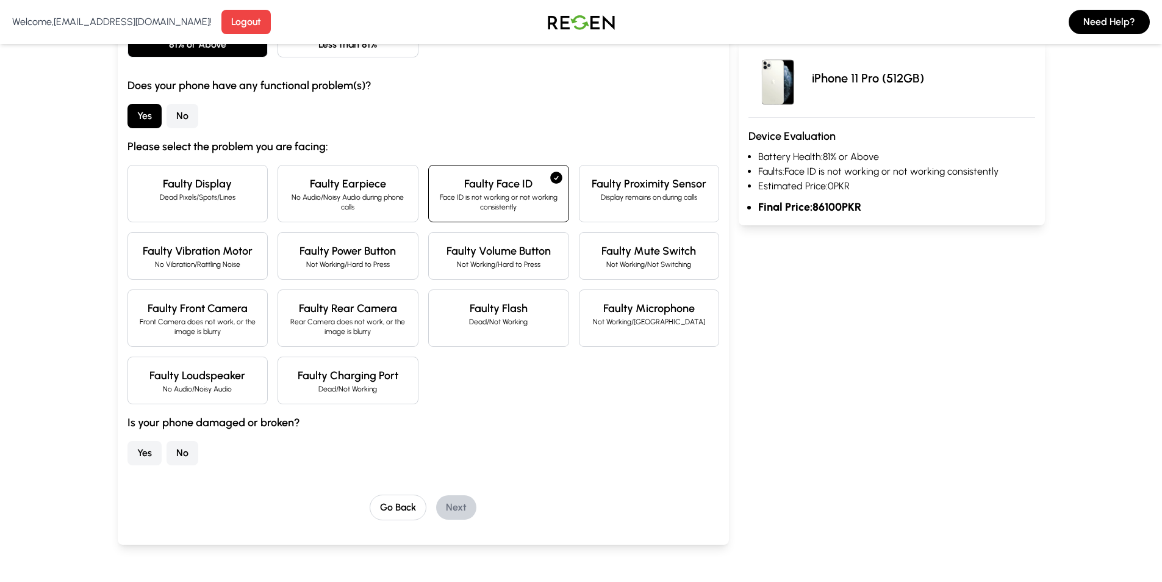
click at [148, 455] on button "Yes" at bounding box center [145, 453] width 34 height 24
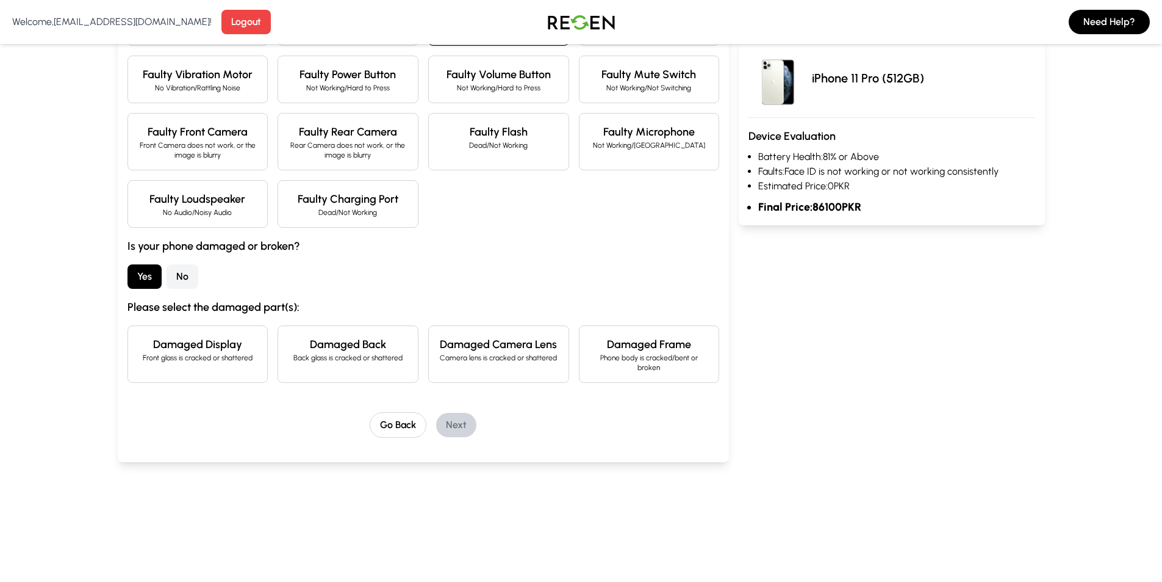
scroll to position [366, 0]
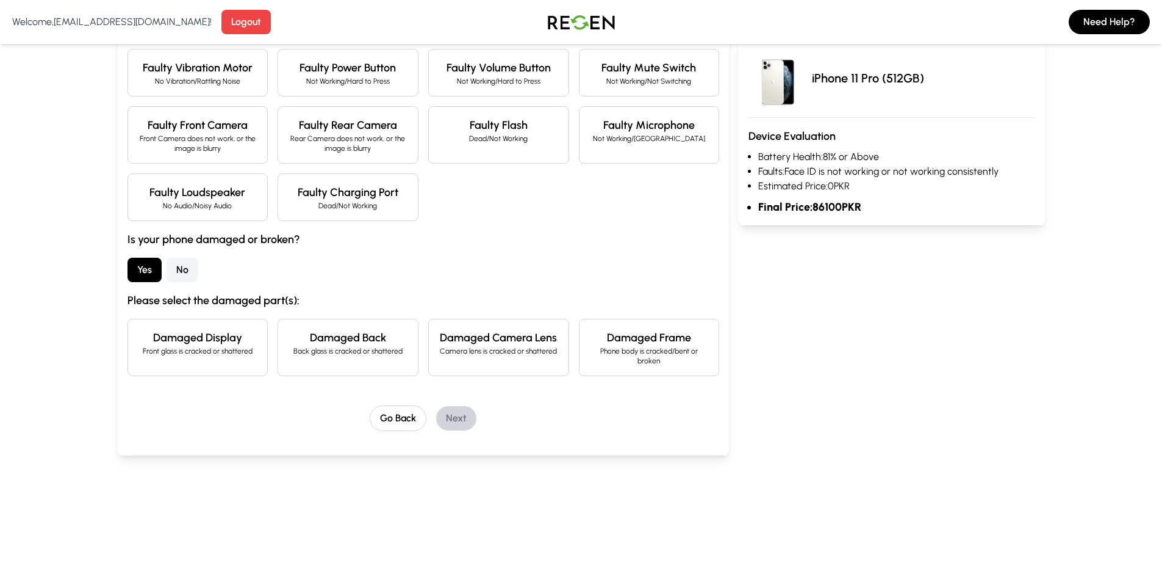
click at [181, 364] on div "Damaged Display Front glass is cracked or shattered" at bounding box center [198, 347] width 141 height 57
click at [465, 416] on button "Next" at bounding box center [456, 418] width 40 height 24
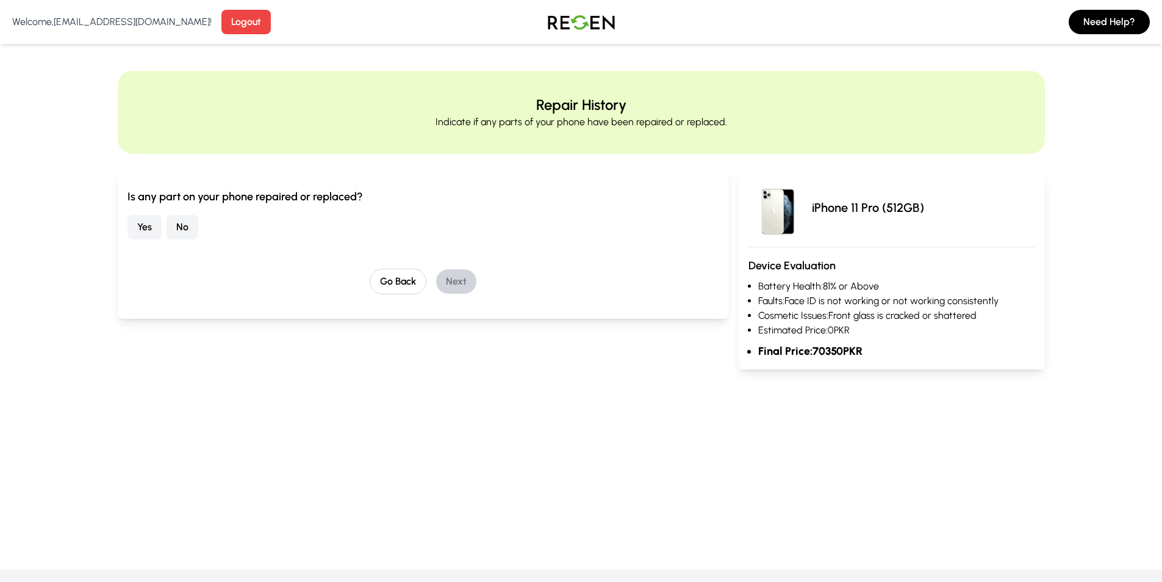
click at [145, 225] on button "Yes" at bounding box center [145, 227] width 34 height 24
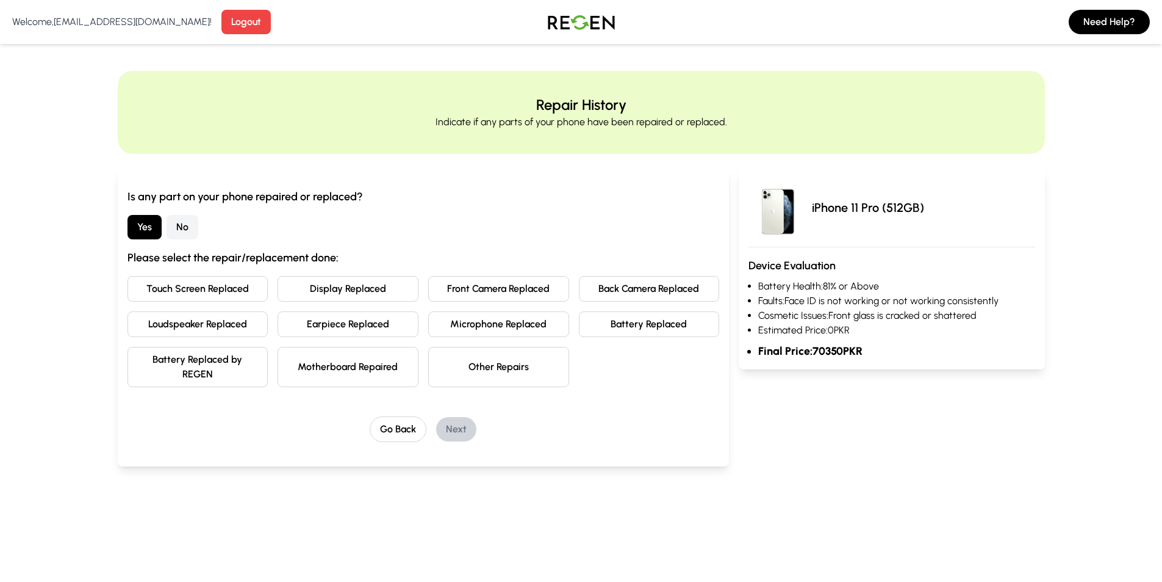
click at [194, 285] on button "Touch Screen Replaced" at bounding box center [198, 289] width 141 height 26
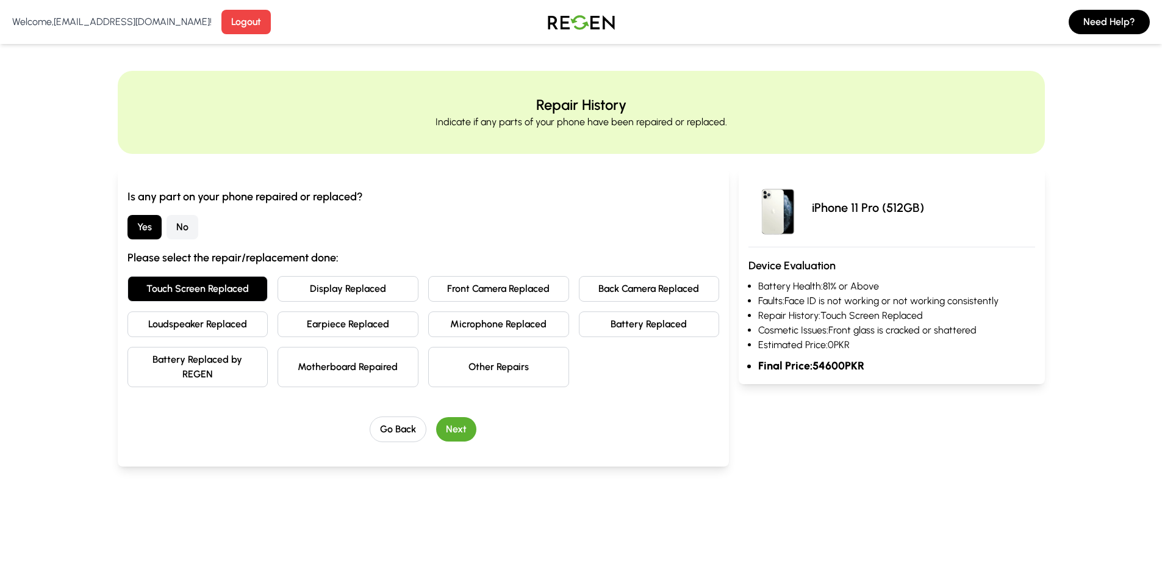
click at [222, 287] on button "Touch Screen Replaced" at bounding box center [198, 289] width 141 height 26
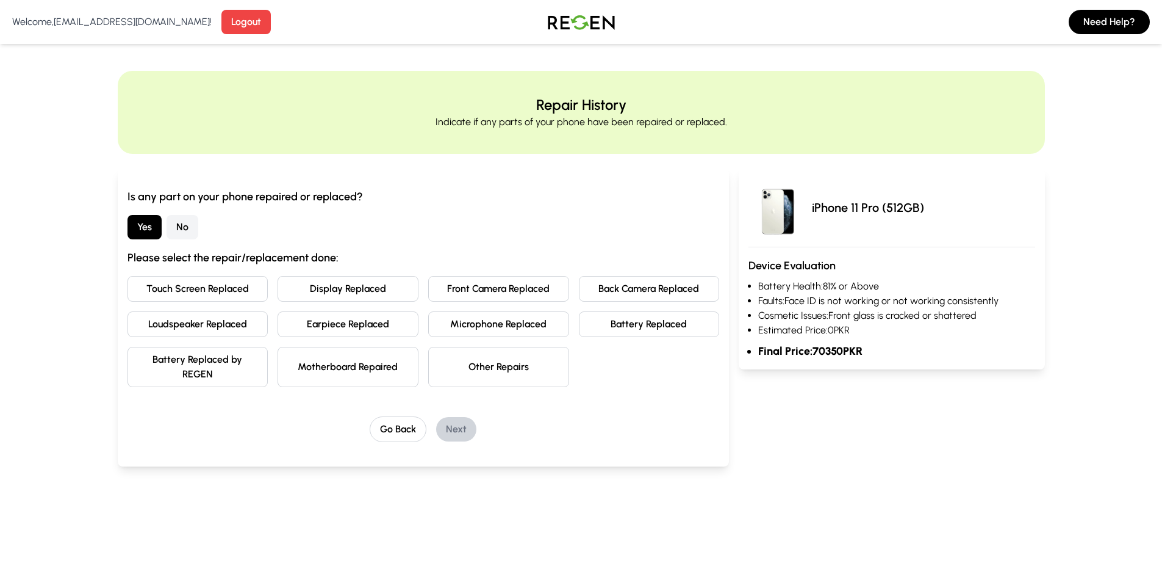
click at [303, 283] on button "Display Replaced" at bounding box center [348, 289] width 141 height 26
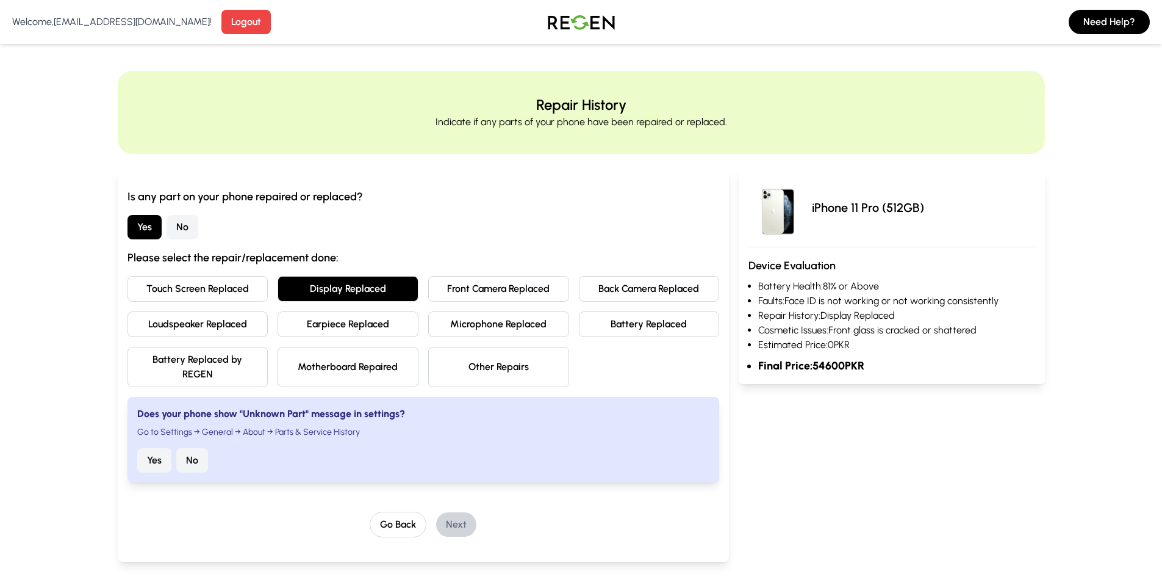
click at [189, 279] on button "Touch Screen Replaced" at bounding box center [198, 289] width 141 height 26
click at [301, 298] on button "Display Replaced" at bounding box center [348, 289] width 141 height 26
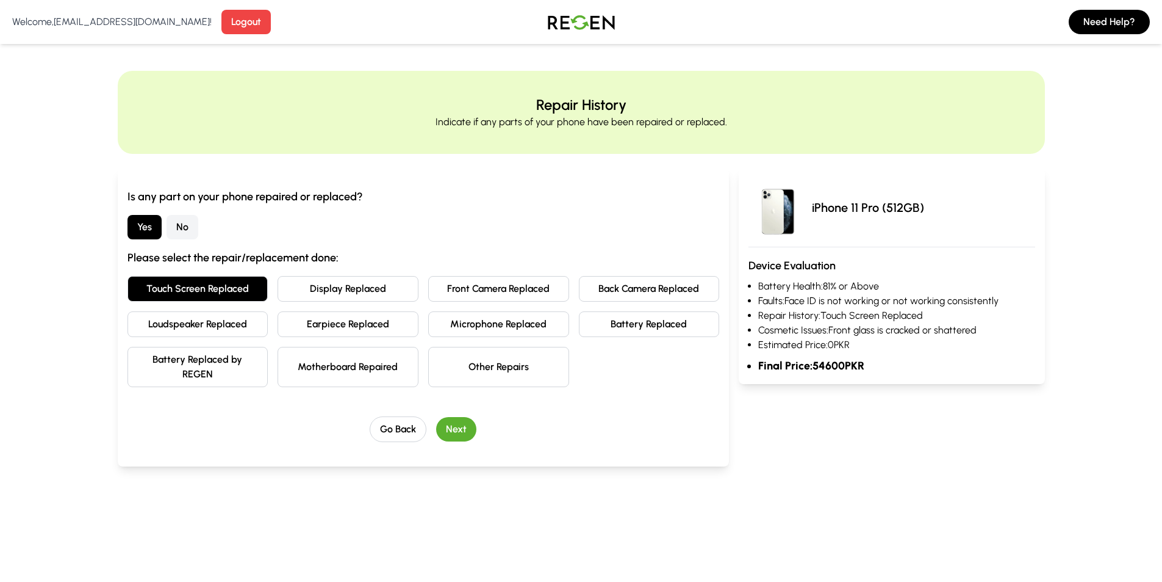
click at [339, 286] on button "Display Replaced" at bounding box center [348, 289] width 141 height 26
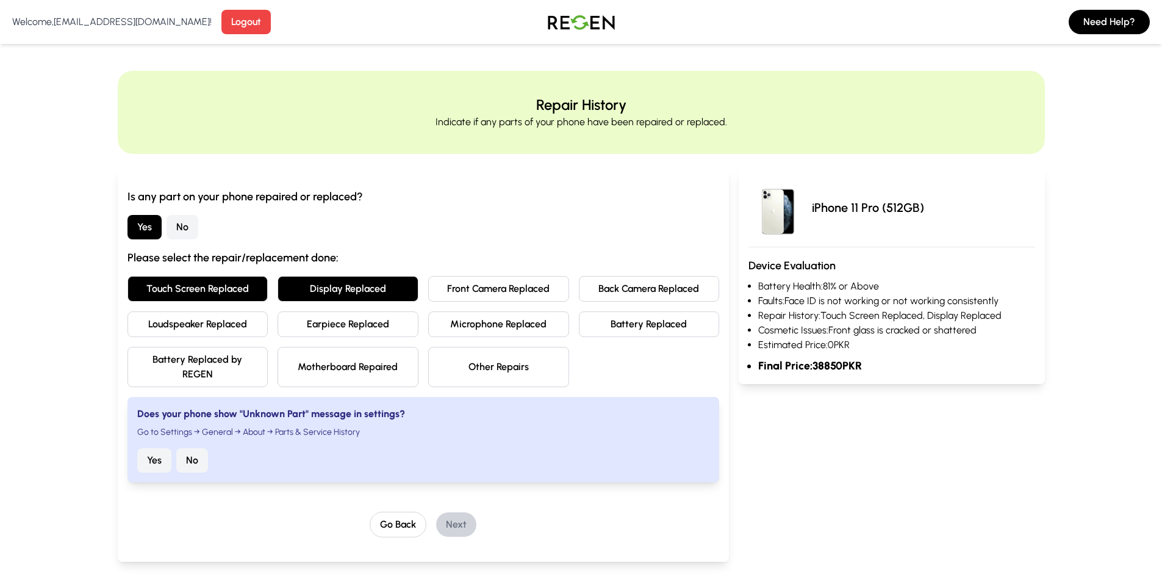
click at [226, 287] on button "Touch Screen Replaced" at bounding box center [198, 289] width 141 height 26
click at [154, 469] on button "Yes" at bounding box center [154, 460] width 34 height 24
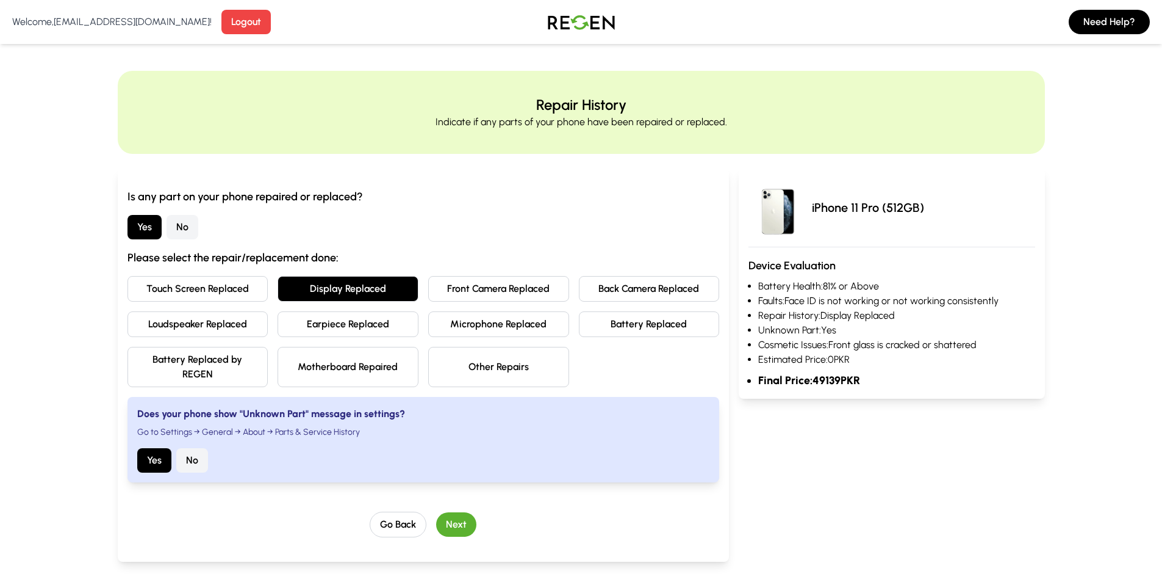
click at [455, 521] on button "Next" at bounding box center [456, 524] width 40 height 24
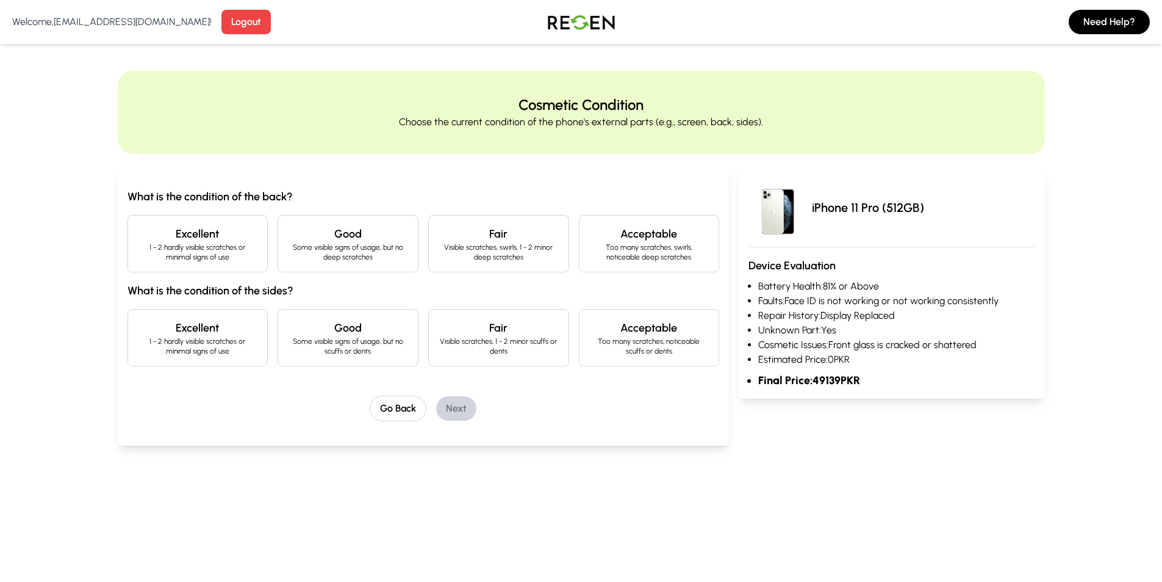
click at [185, 245] on p "1 - 2 hardly visible scratches or minimal signs of use" at bounding box center [198, 252] width 120 height 20
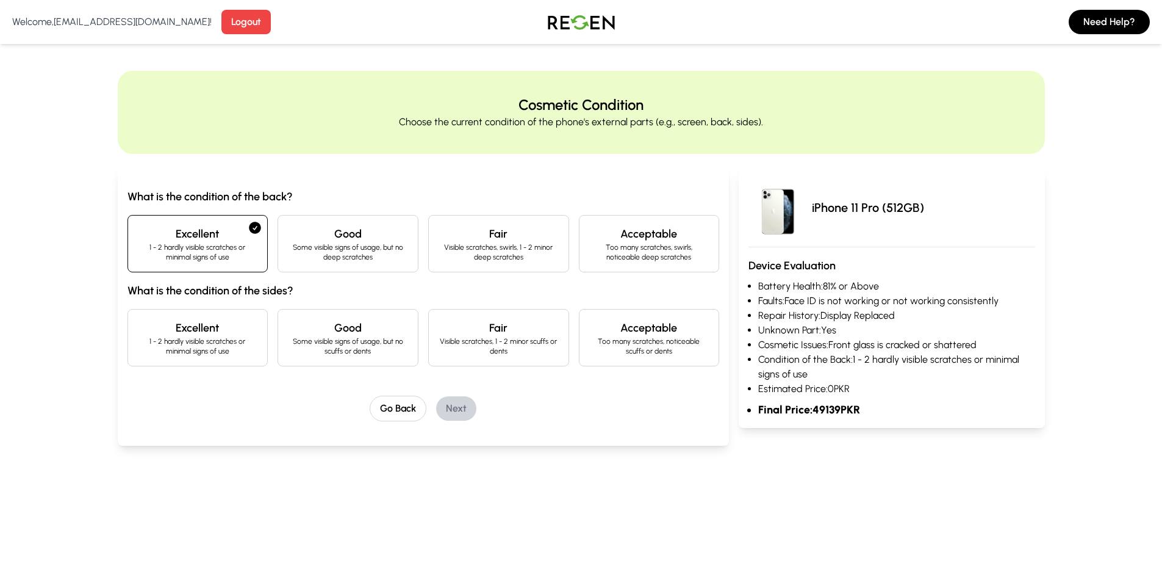
click at [230, 339] on p "1 - 2 hardly visible scratches or minimal signs of use" at bounding box center [198, 346] width 120 height 20
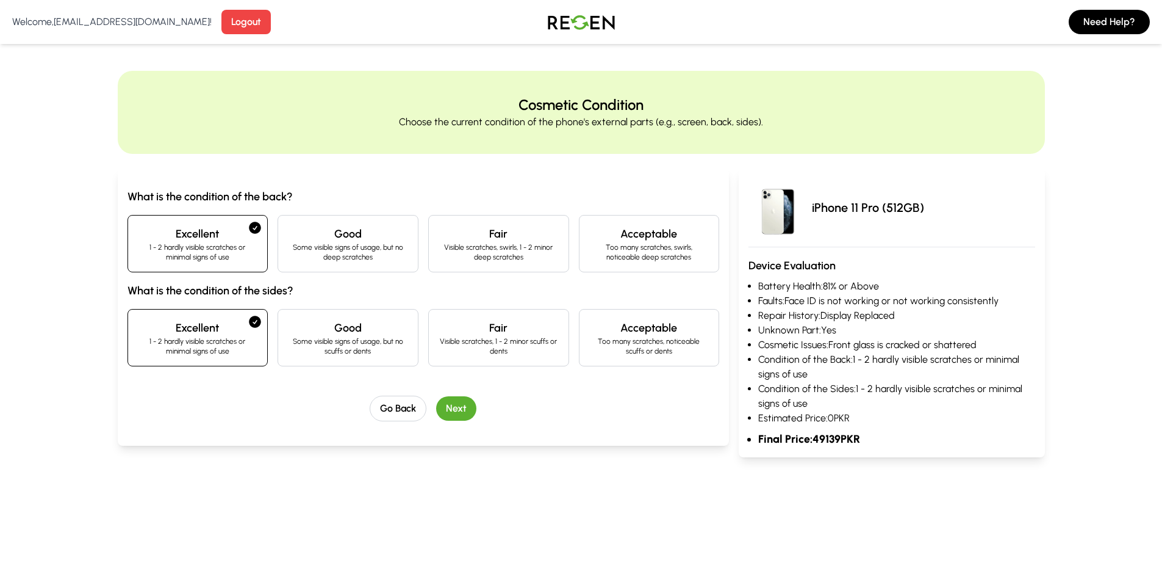
click at [467, 407] on button "Next" at bounding box center [456, 408] width 40 height 24
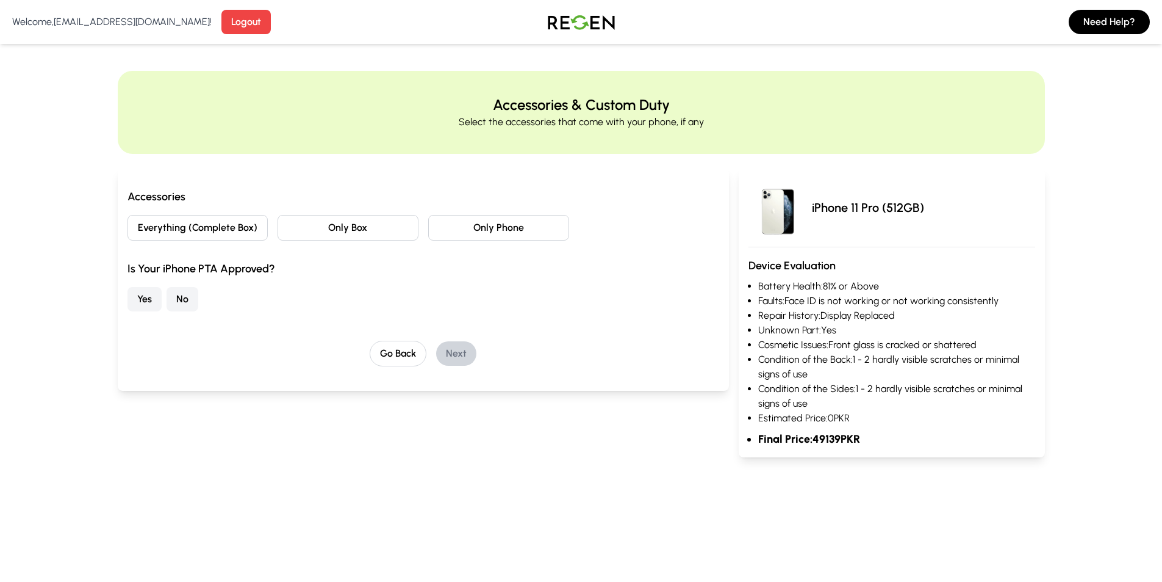
click at [452, 229] on button "Only Phone" at bounding box center [498, 228] width 141 height 26
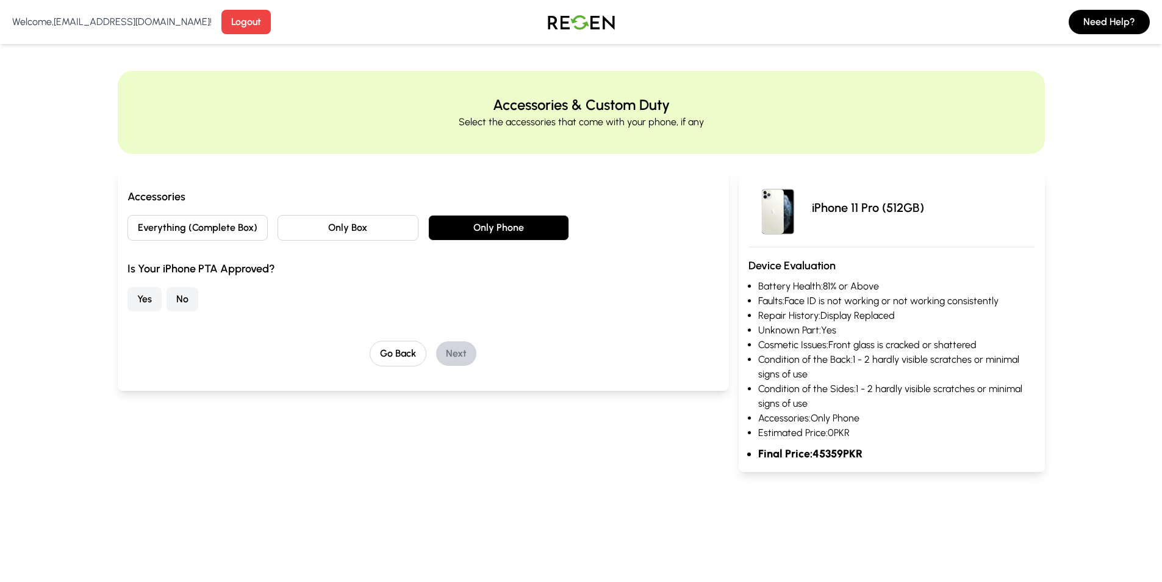
click at [185, 301] on button "No" at bounding box center [183, 299] width 32 height 24
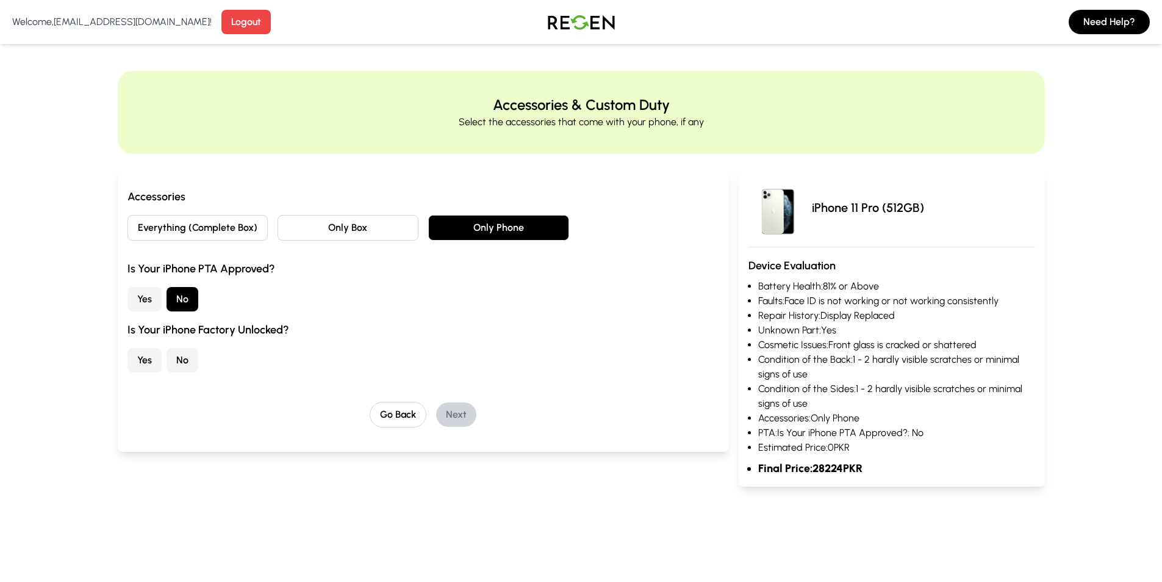
click at [149, 359] on button "Yes" at bounding box center [145, 360] width 34 height 24
click at [182, 361] on button "No" at bounding box center [183, 360] width 32 height 24
click at [456, 416] on button "Next" at bounding box center [456, 414] width 40 height 24
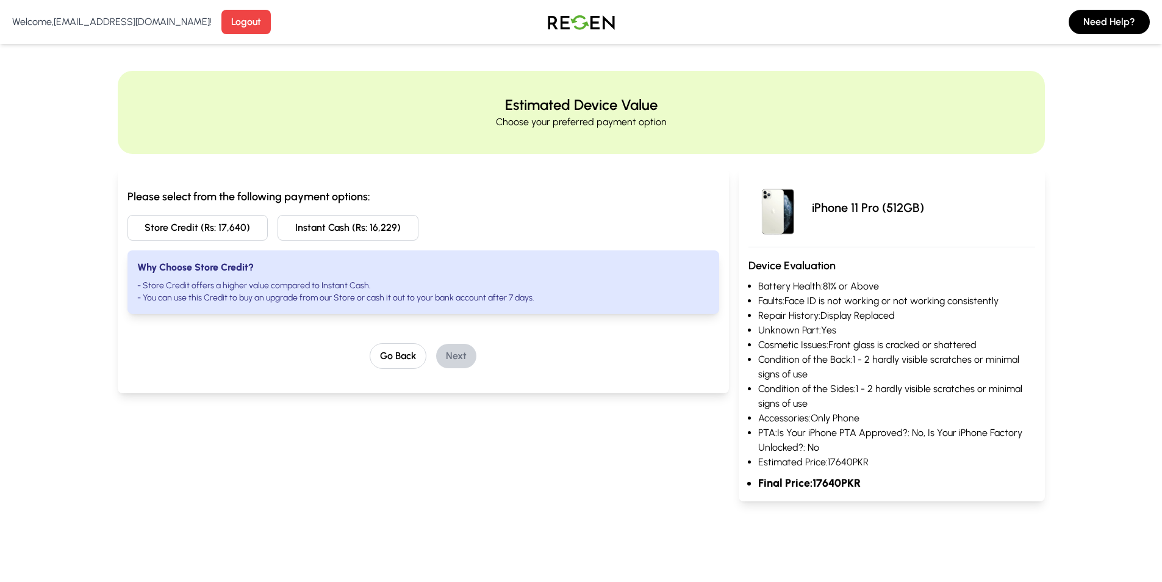
click at [366, 225] on button "Instant Cash (Rs: 16,229)" at bounding box center [348, 228] width 141 height 26
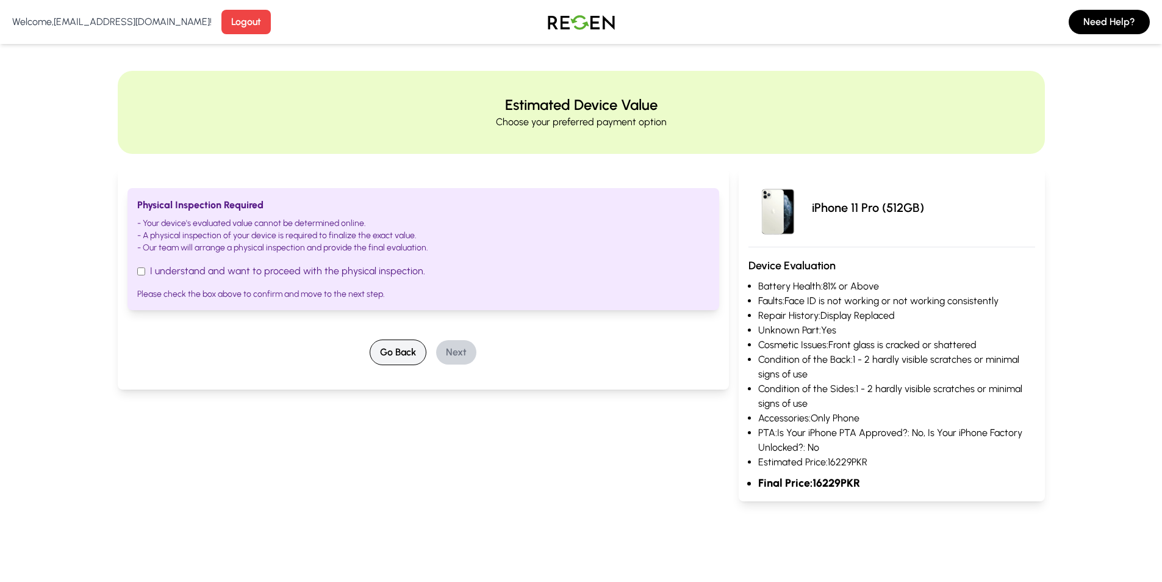
click at [386, 360] on button "Go Back" at bounding box center [398, 352] width 57 height 26
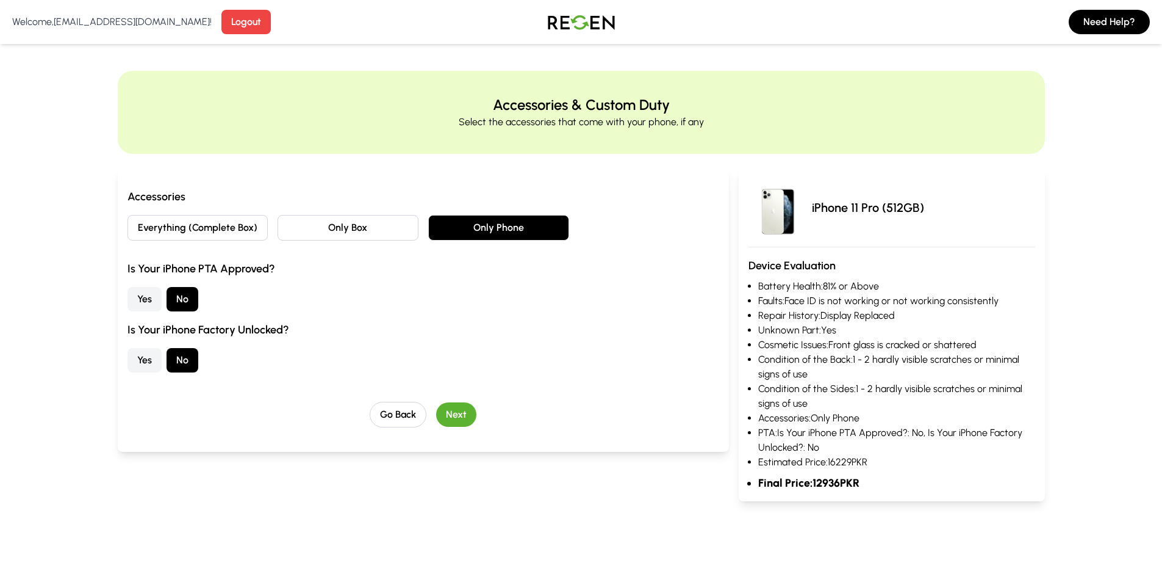
click at [466, 409] on button "Next" at bounding box center [456, 414] width 40 height 24
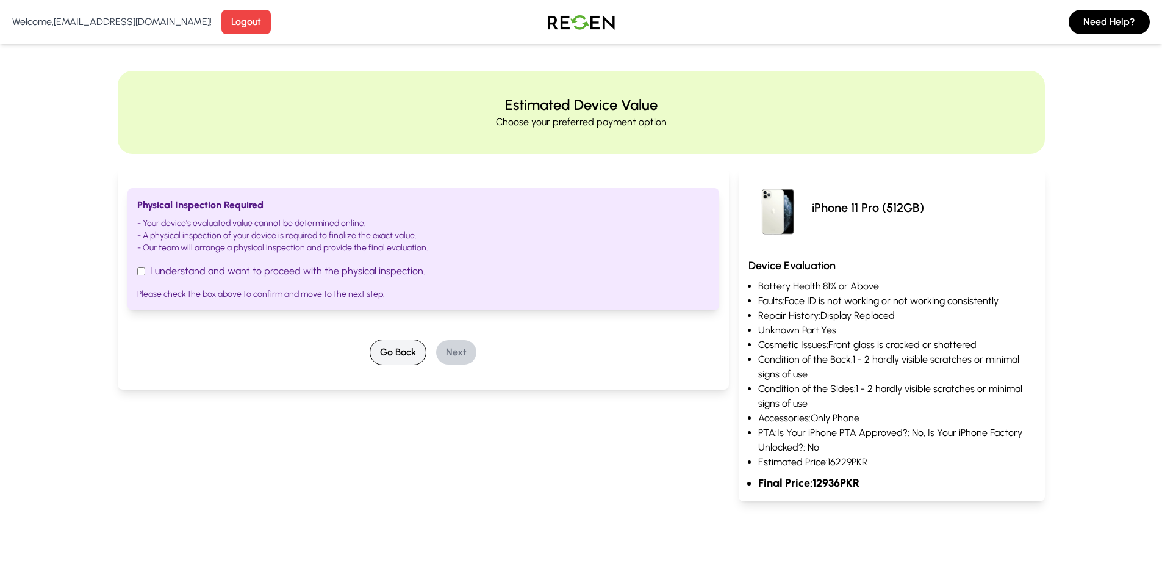
click at [405, 358] on button "Go Back" at bounding box center [398, 352] width 57 height 26
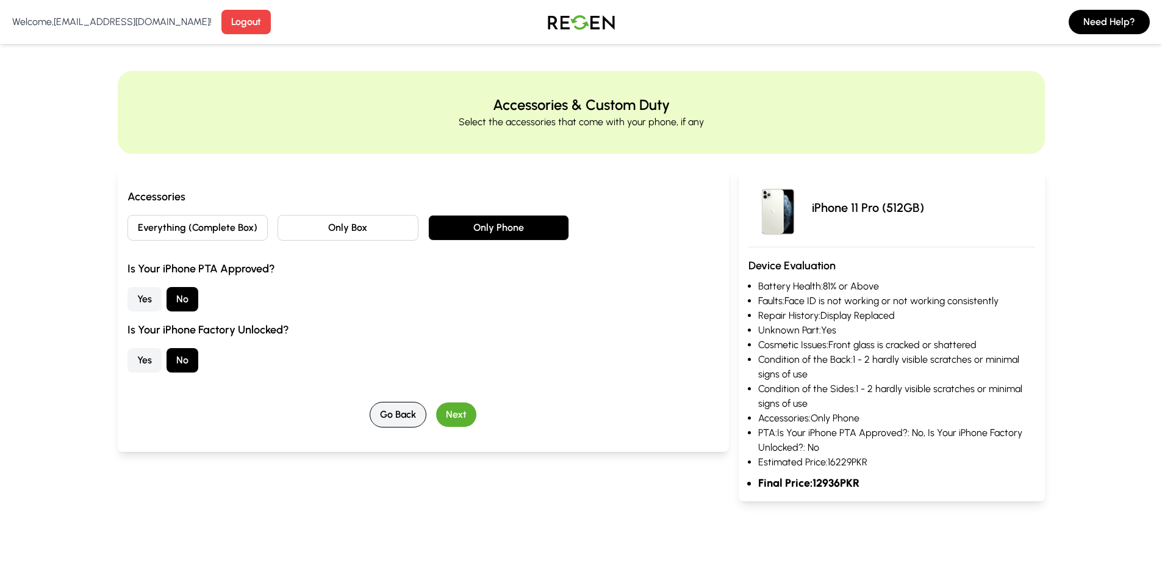
click at [403, 425] on button "Go Back" at bounding box center [398, 415] width 57 height 26
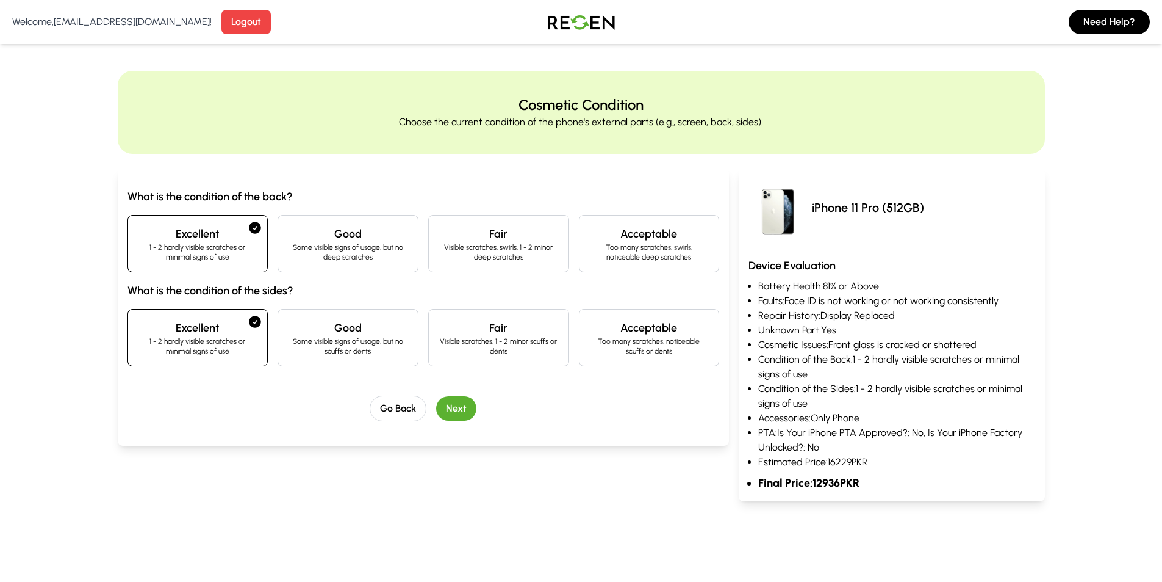
click at [452, 406] on button "Next" at bounding box center [456, 408] width 40 height 24
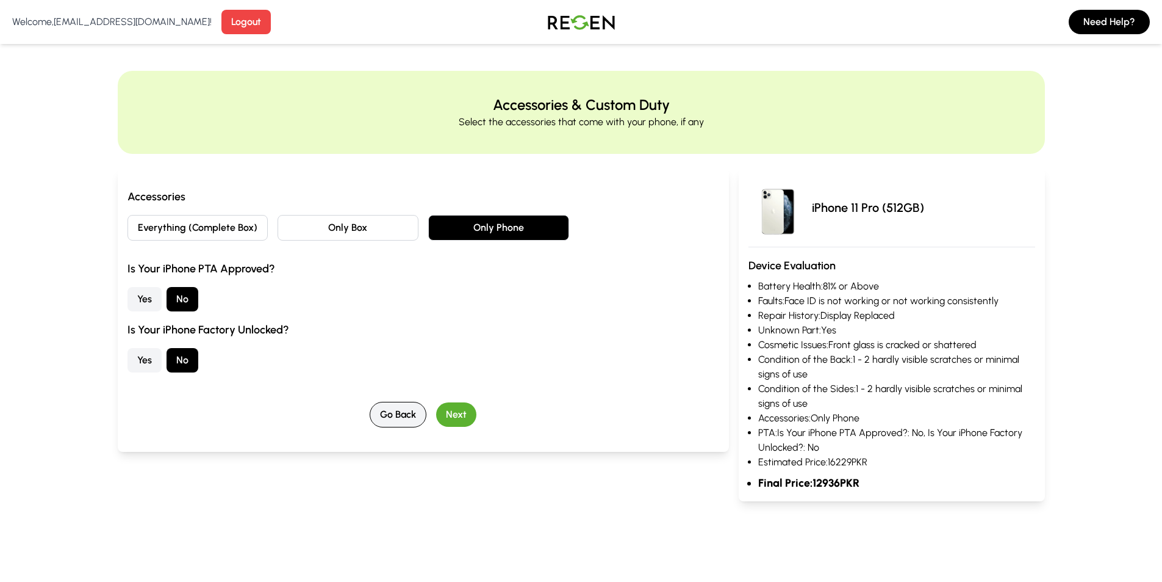
click at [372, 409] on button "Go Back" at bounding box center [398, 415] width 57 height 26
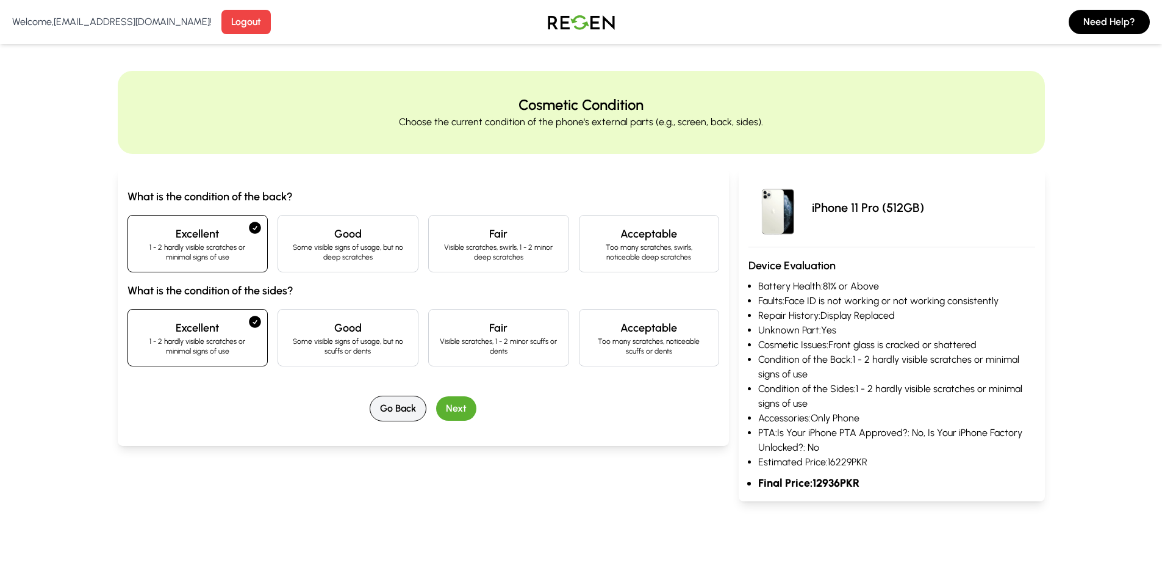
click at [386, 408] on button "Go Back" at bounding box center [398, 408] width 57 height 26
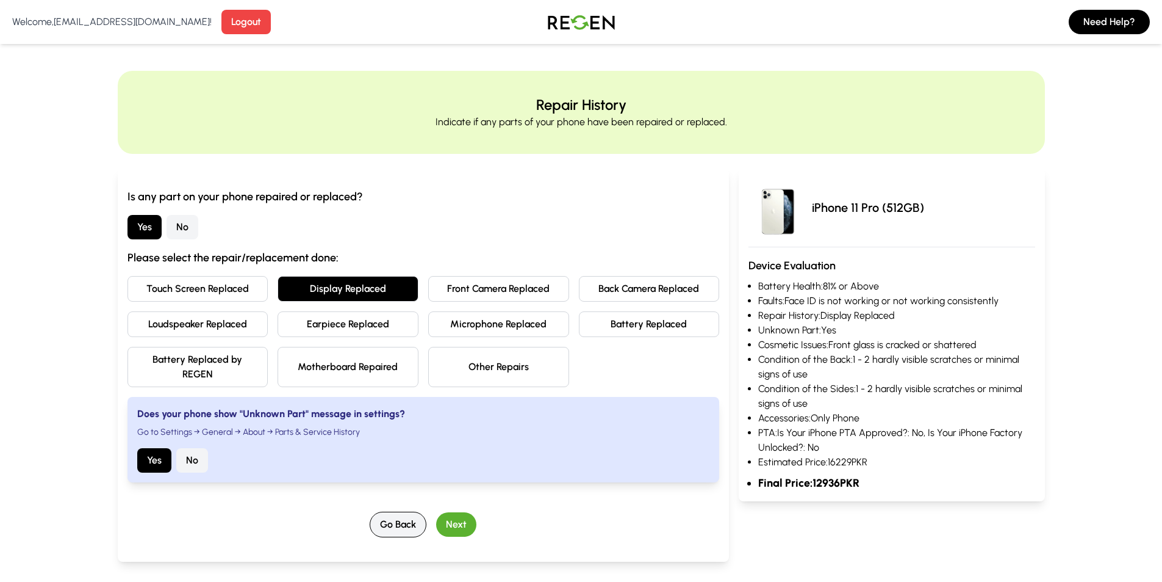
click at [391, 520] on button "Go Back" at bounding box center [398, 524] width 57 height 26
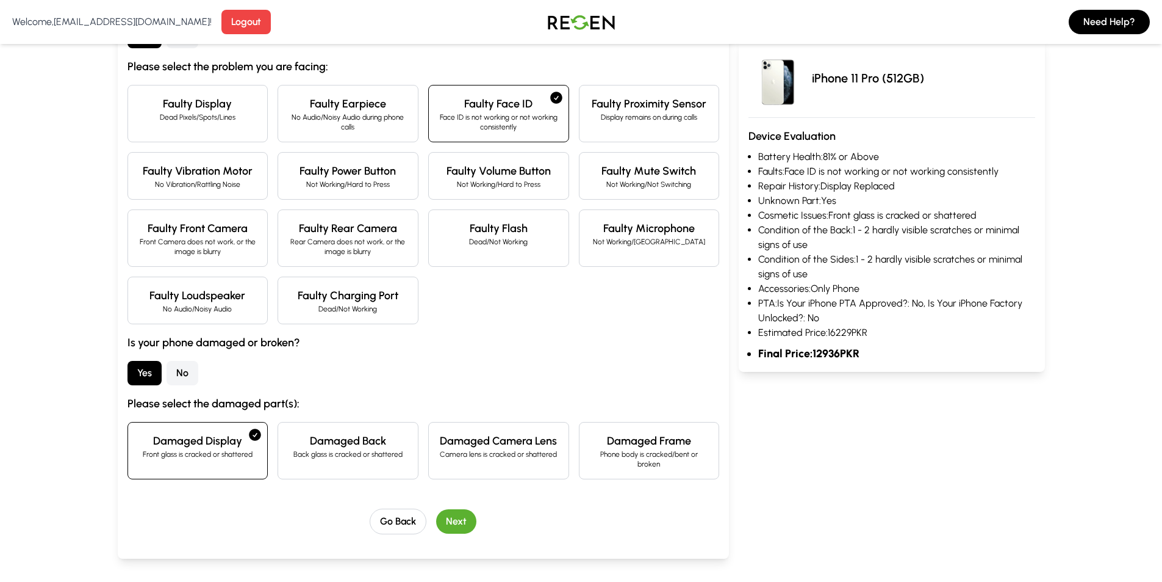
scroll to position [305, 0]
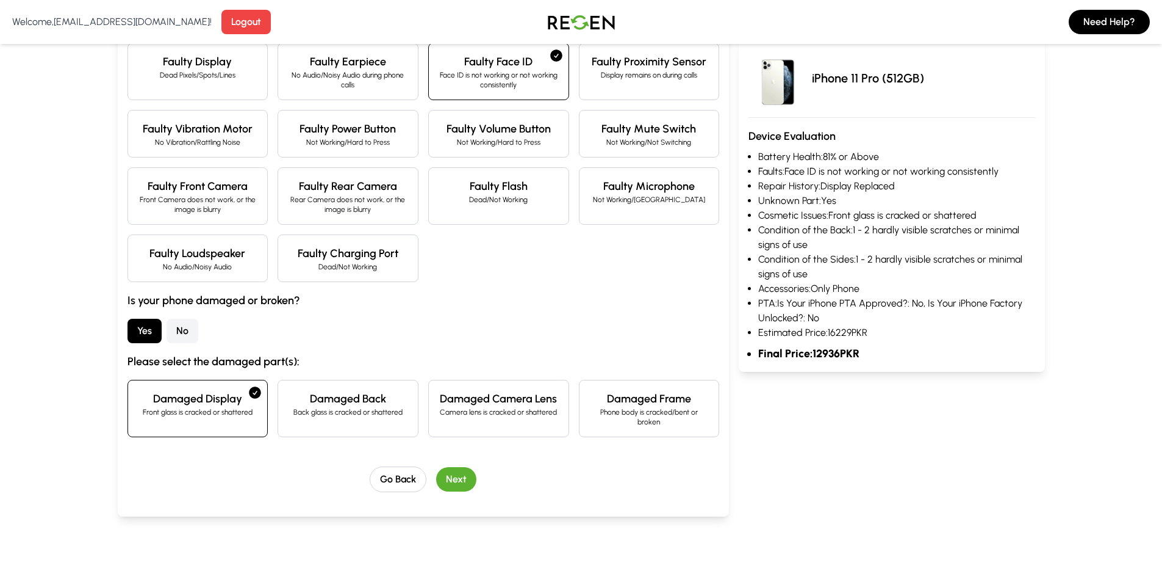
click at [450, 467] on button "Next" at bounding box center [456, 479] width 40 height 24
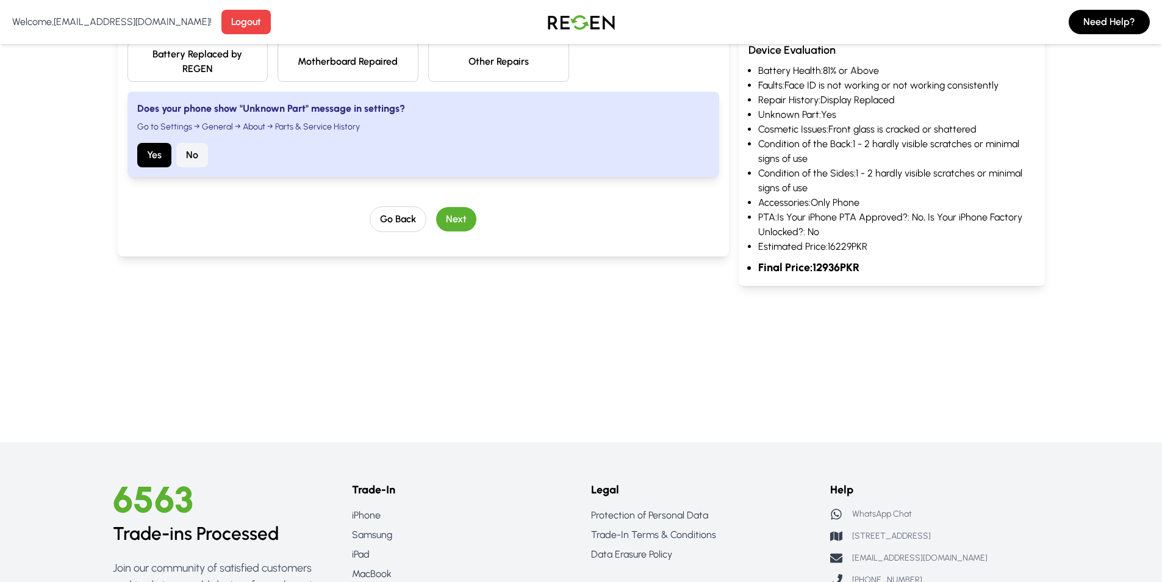
scroll to position [0, 0]
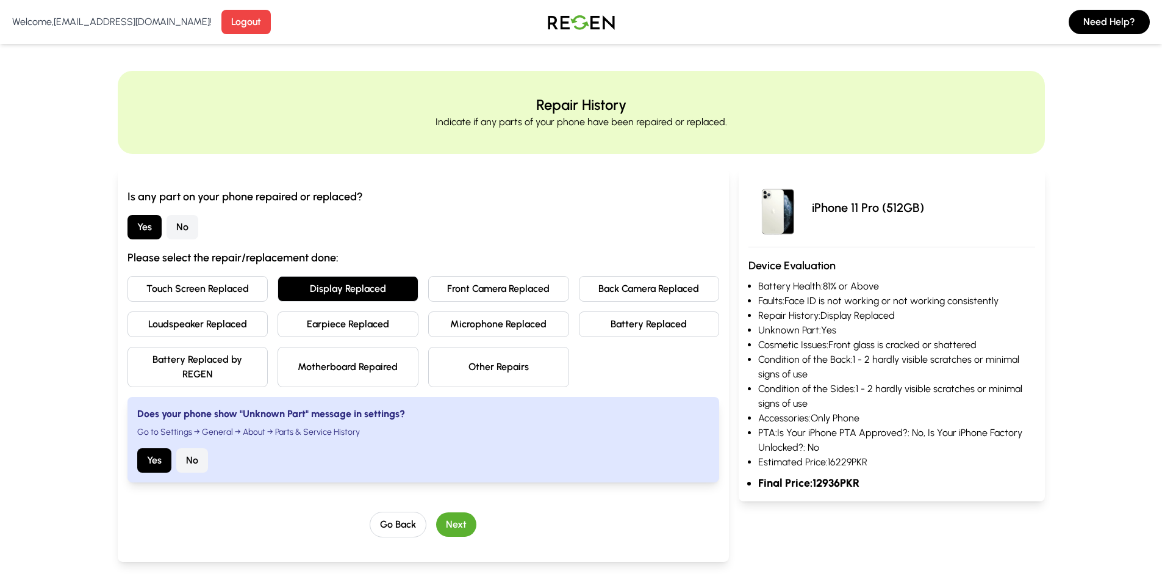
click at [457, 528] on button "Next" at bounding box center [456, 524] width 40 height 24
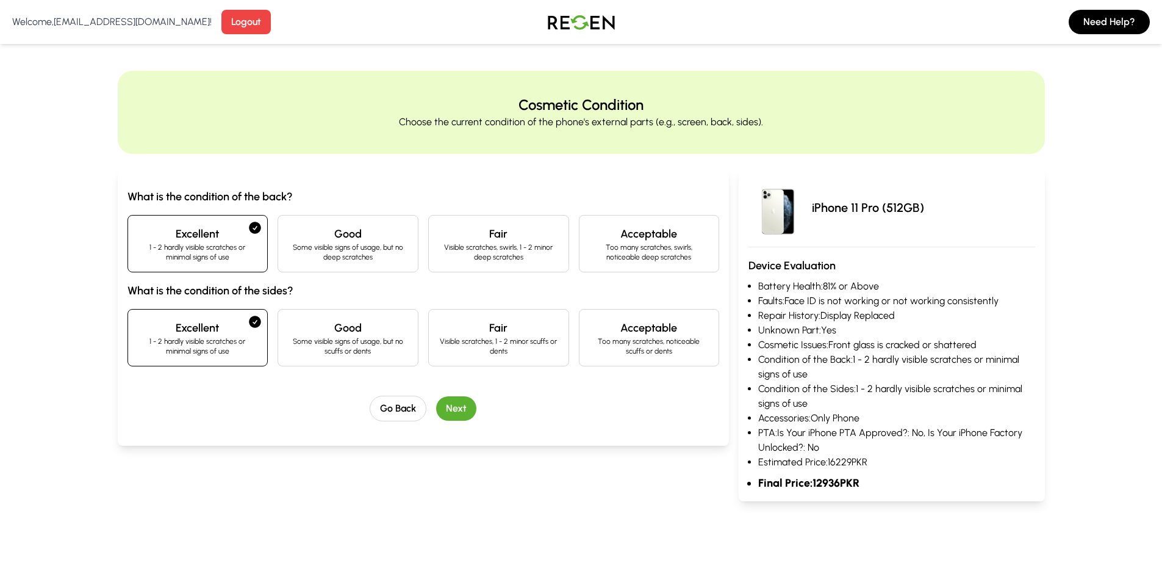
click at [458, 409] on button "Next" at bounding box center [456, 408] width 40 height 24
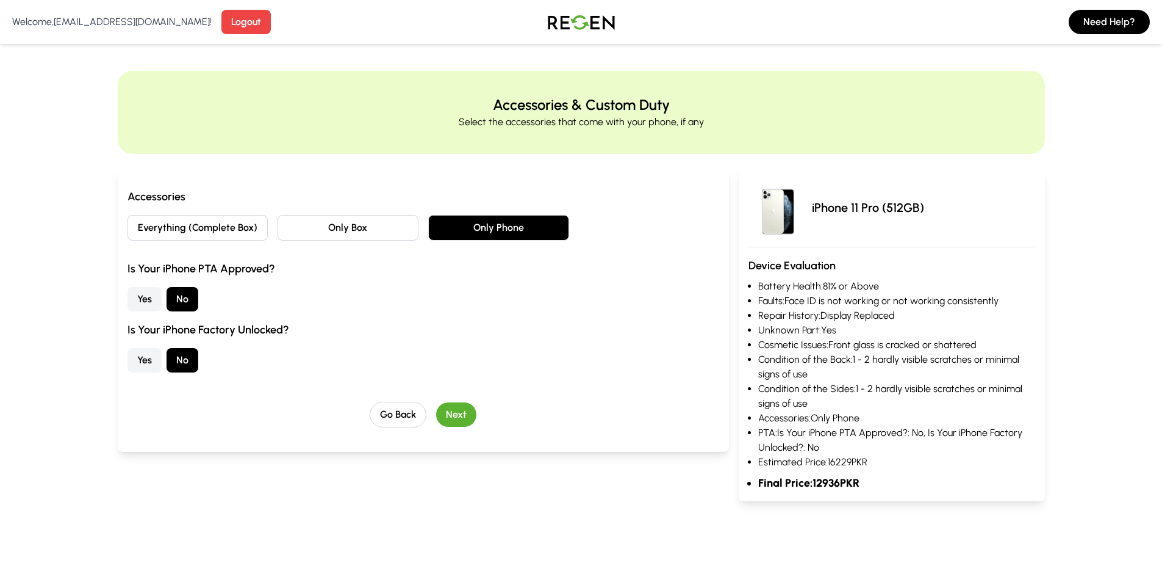
click at [455, 414] on button "Next" at bounding box center [456, 414] width 40 height 24
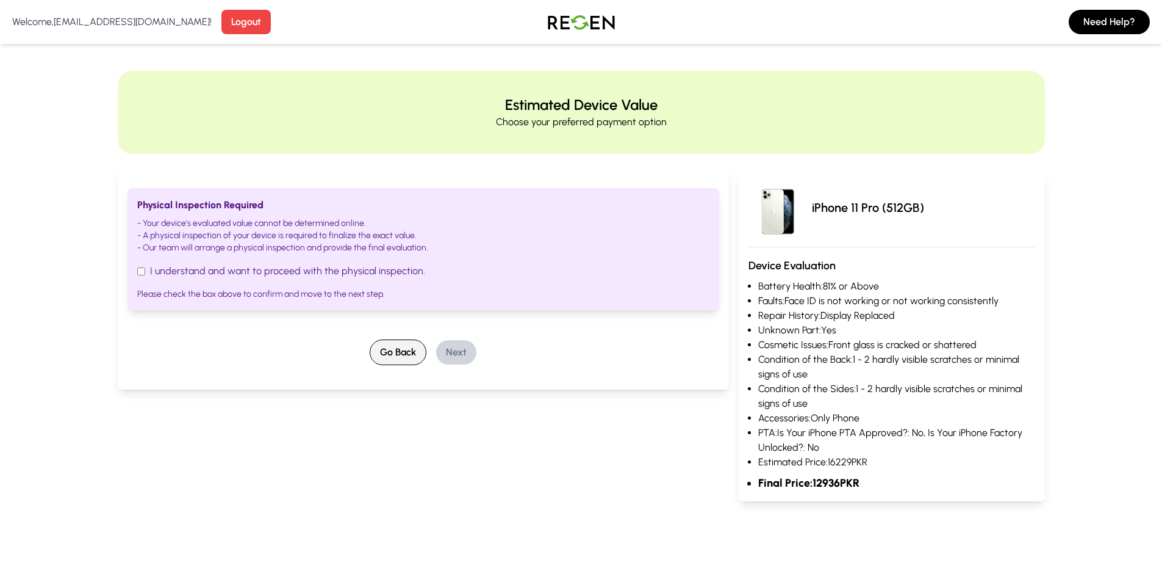
click at [398, 360] on button "Go Back" at bounding box center [398, 352] width 57 height 26
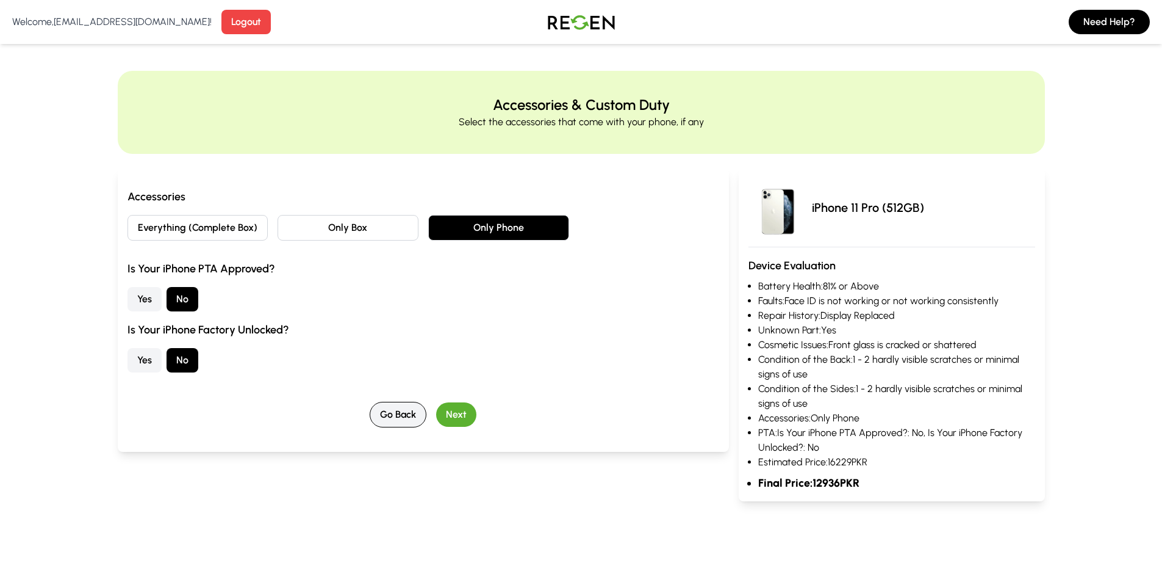
click at [391, 418] on button "Go Back" at bounding box center [398, 415] width 57 height 26
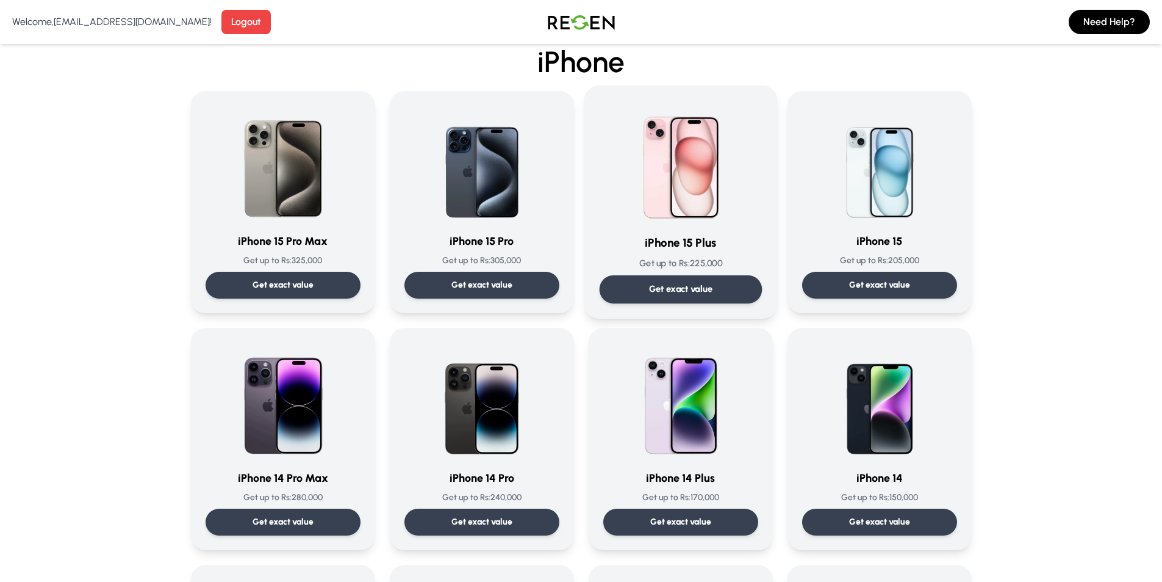
scroll to position [122, 0]
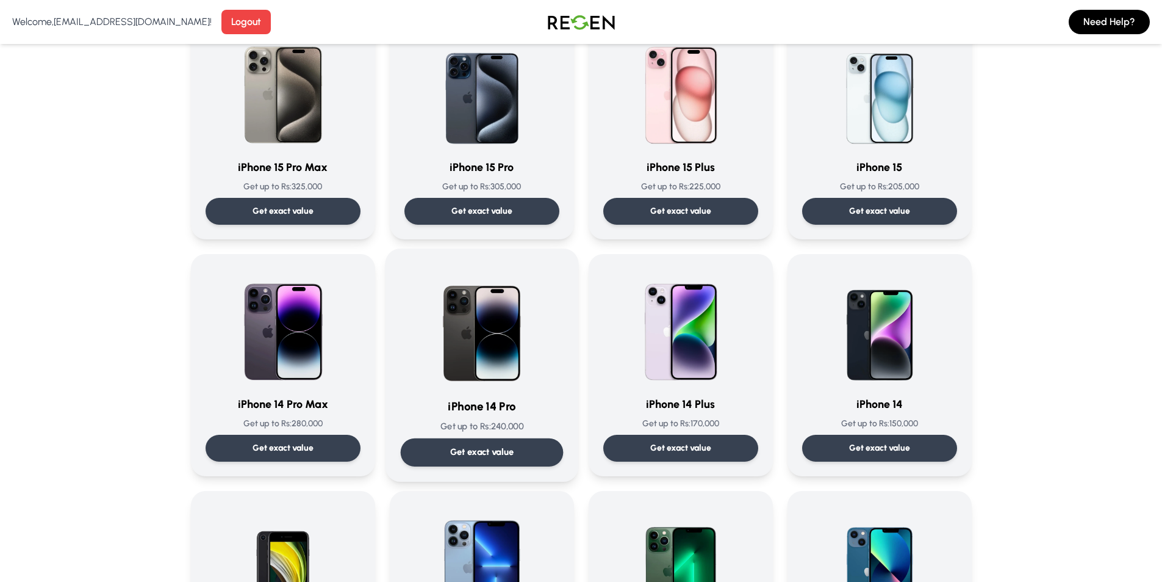
click at [486, 365] on img at bounding box center [481, 325] width 123 height 123
